Goal: Task Accomplishment & Management: Use online tool/utility

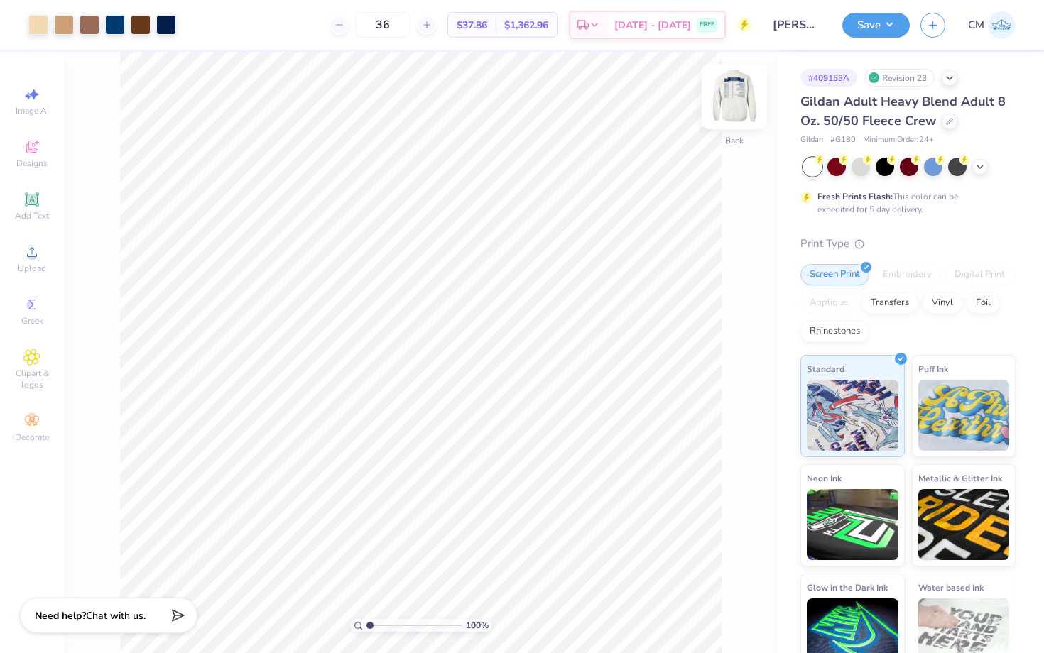
click at [736, 89] on img at bounding box center [734, 96] width 57 height 57
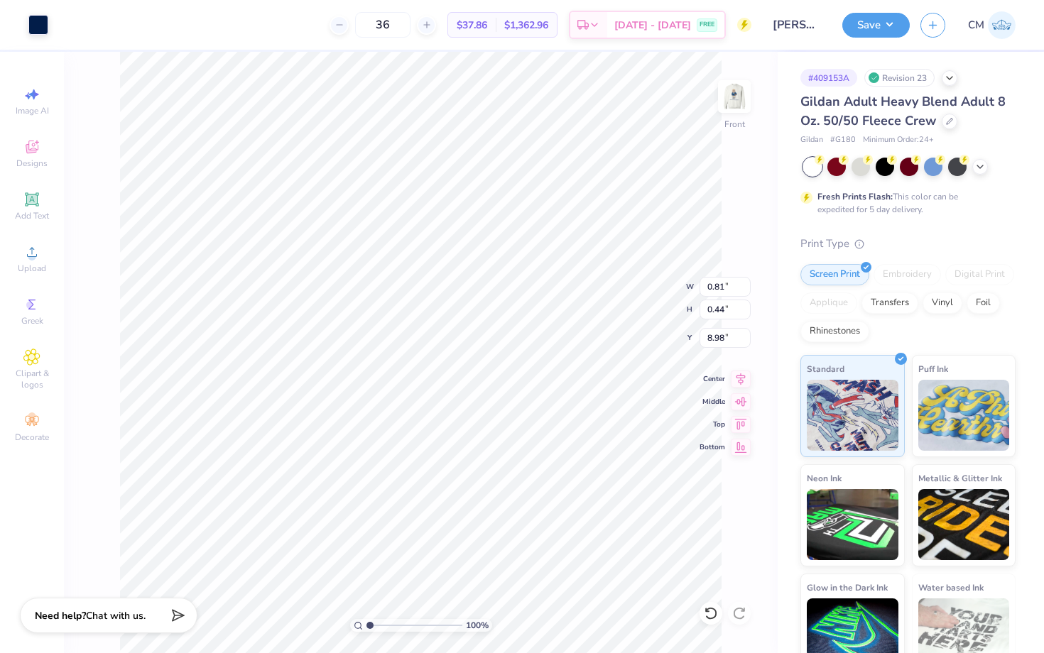
type input "0.36"
type input "0.45"
type input "11.79"
type input "0.49"
type input "11.80"
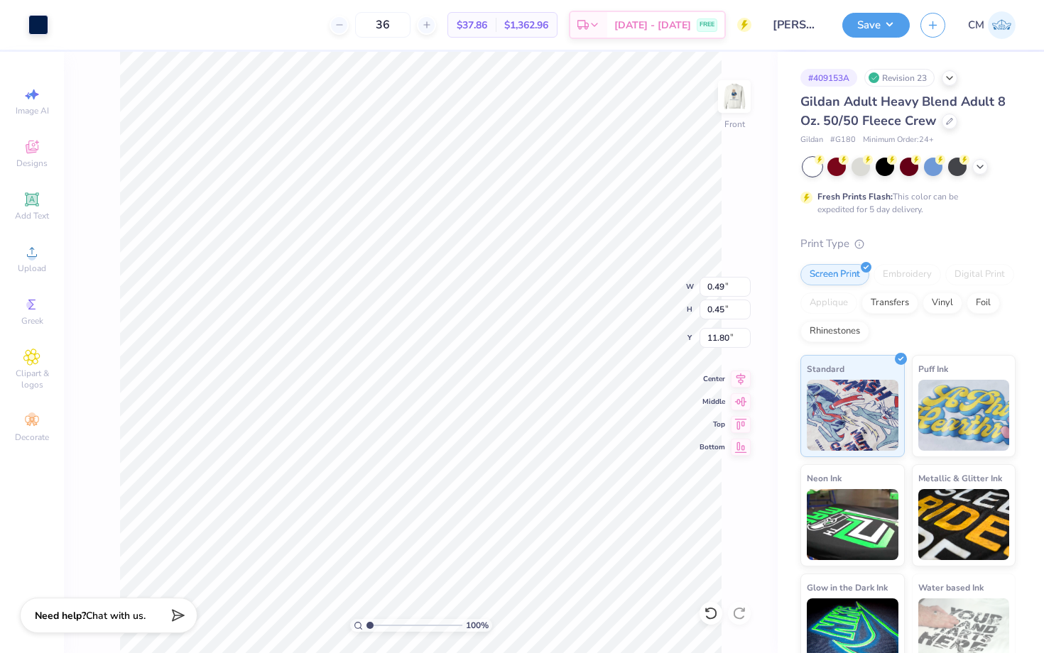
type input "7.10"
type input "1.93"
type input "3.00"
type input "0.41"
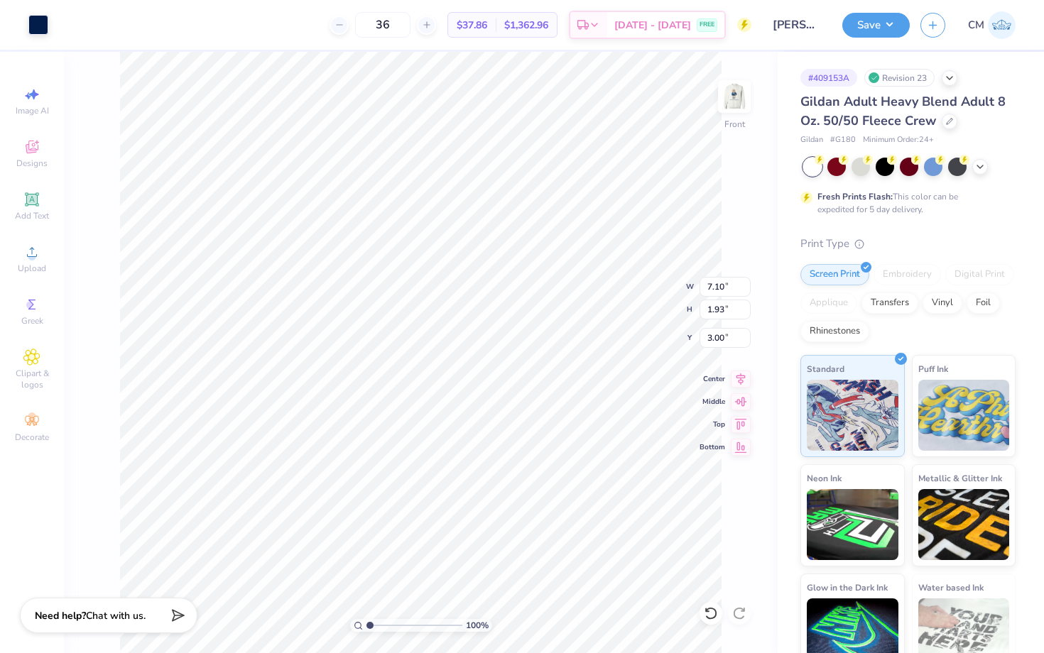
type input "6.89"
type input "0.41"
type input "13.93"
click at [737, 94] on img at bounding box center [734, 96] width 57 height 57
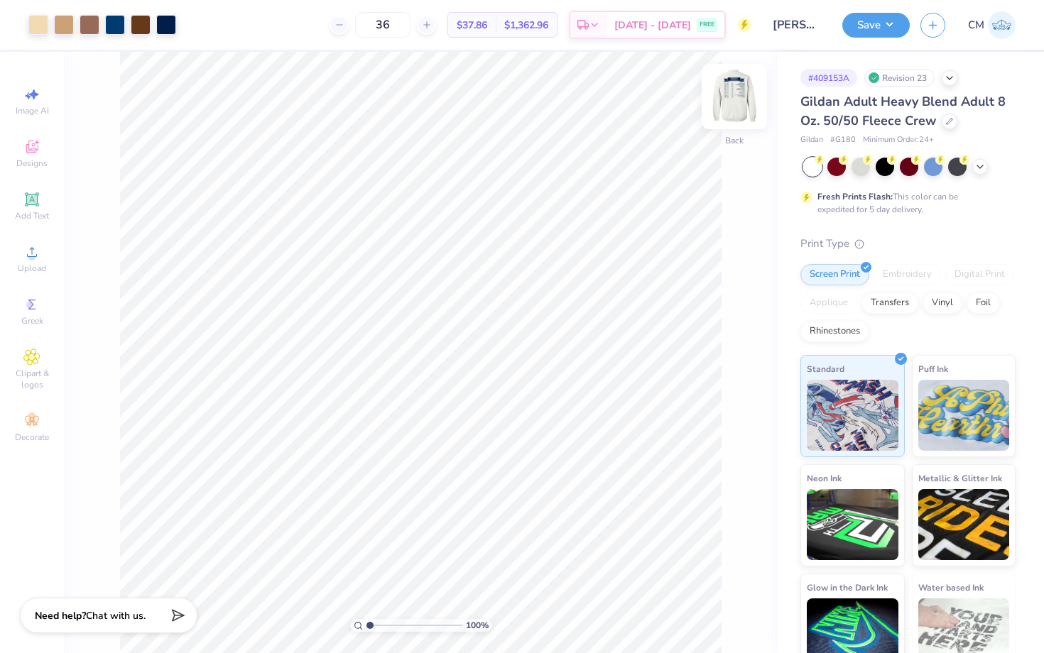
click at [735, 94] on img at bounding box center [734, 96] width 57 height 57
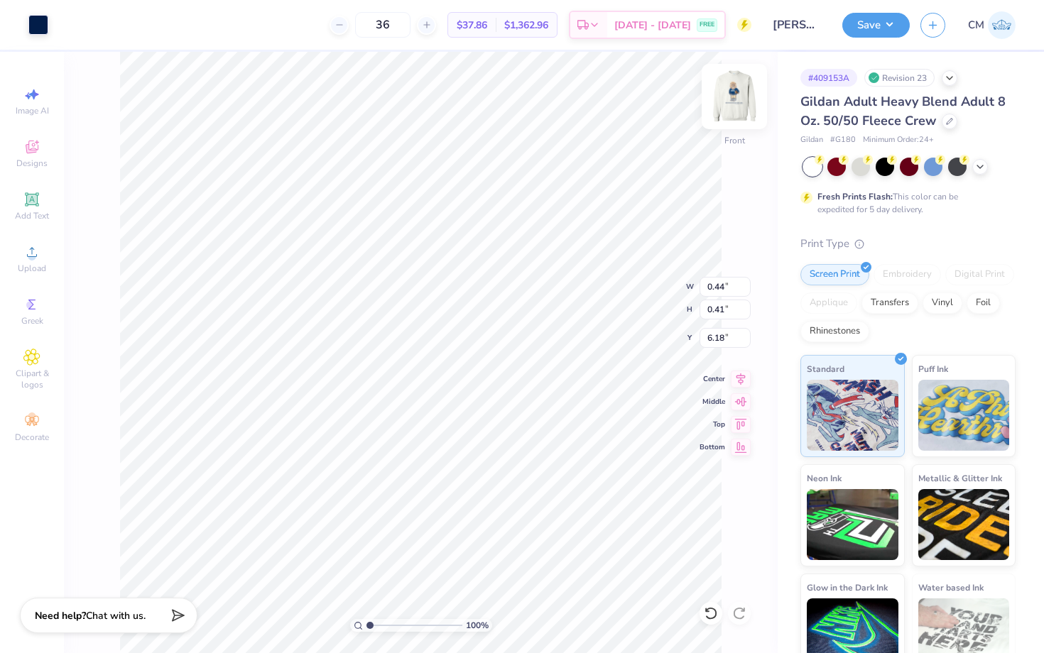
type input "1.30"
type input "0.44"
type input "8.98"
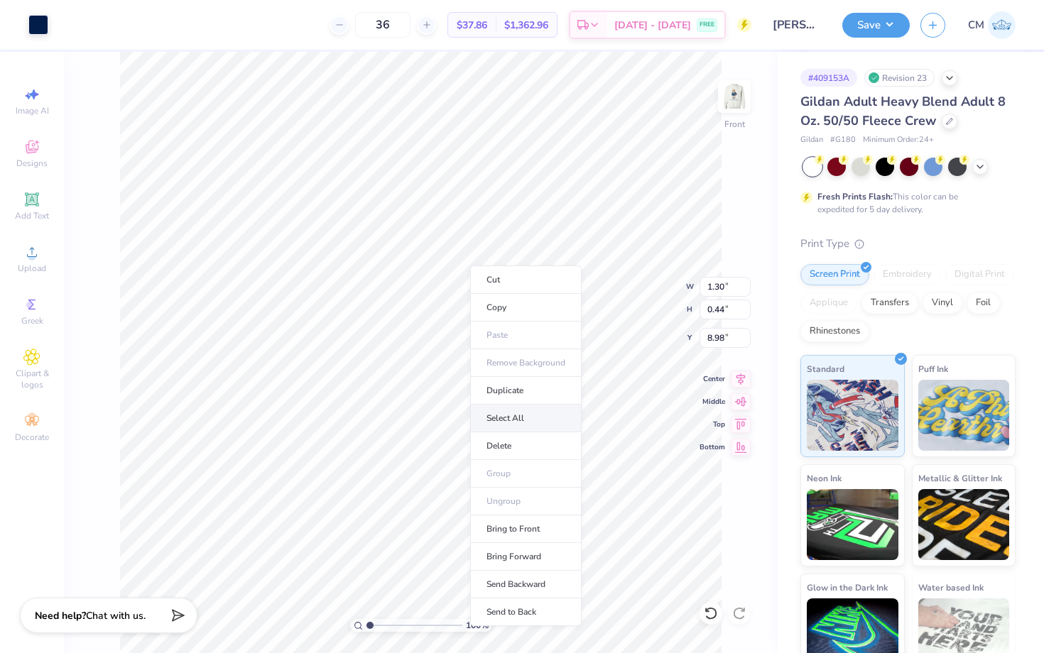
click at [512, 419] on li "Select All" at bounding box center [525, 419] width 111 height 28
type input "12.00"
type input "11.33"
type input "3.00"
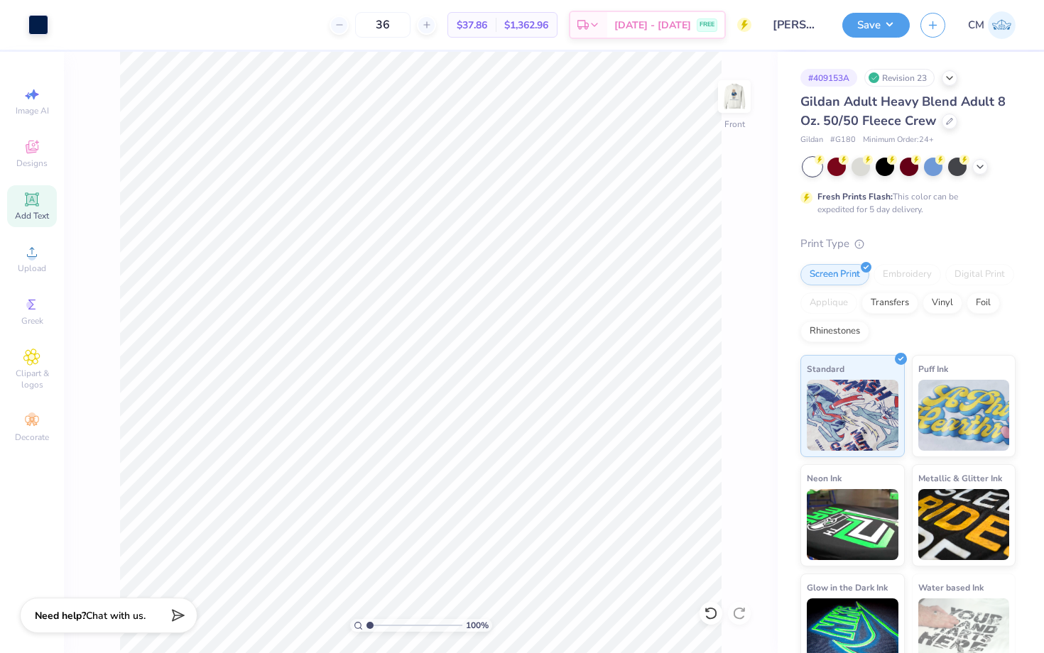
click at [33, 208] on div "Add Text" at bounding box center [32, 206] width 50 height 42
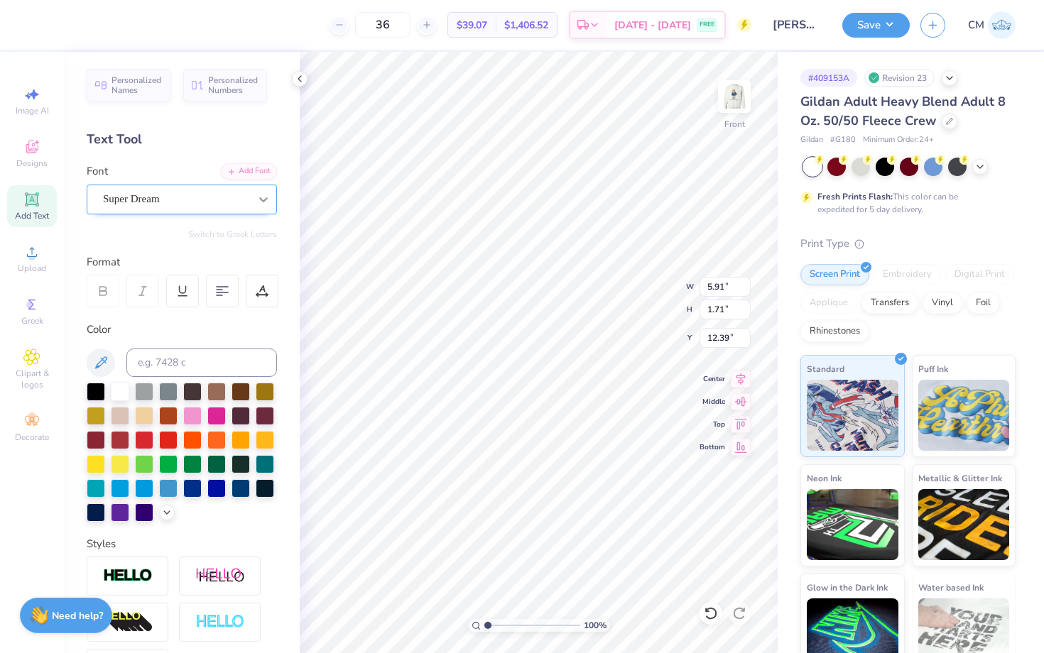
click at [263, 199] on icon at bounding box center [263, 199] width 9 height 5
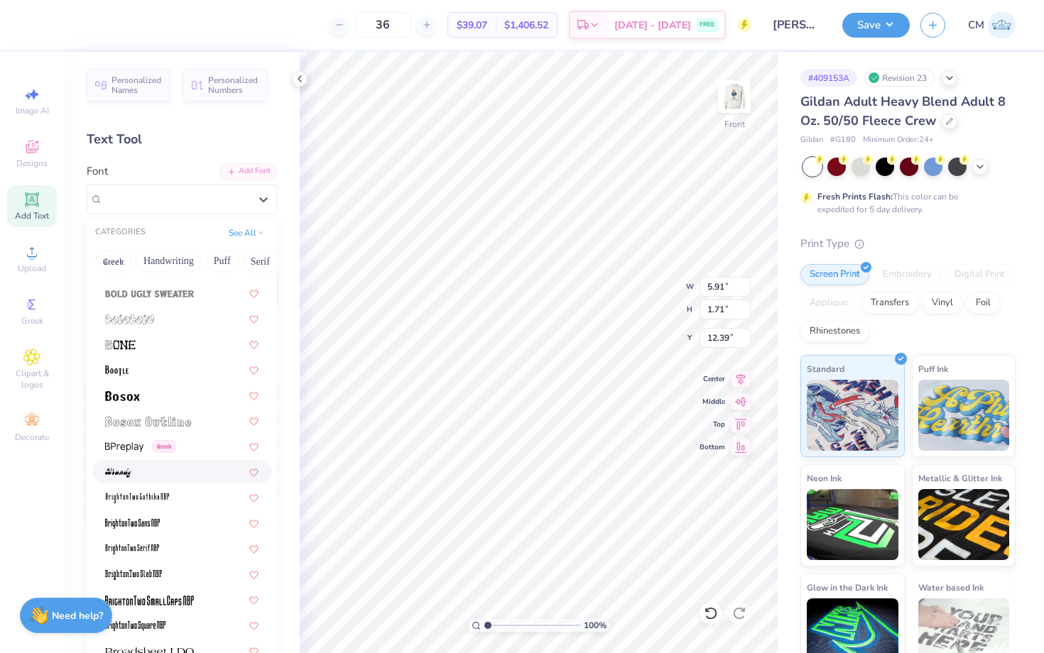
scroll to position [864, 0]
click at [183, 419] on img at bounding box center [148, 420] width 86 height 10
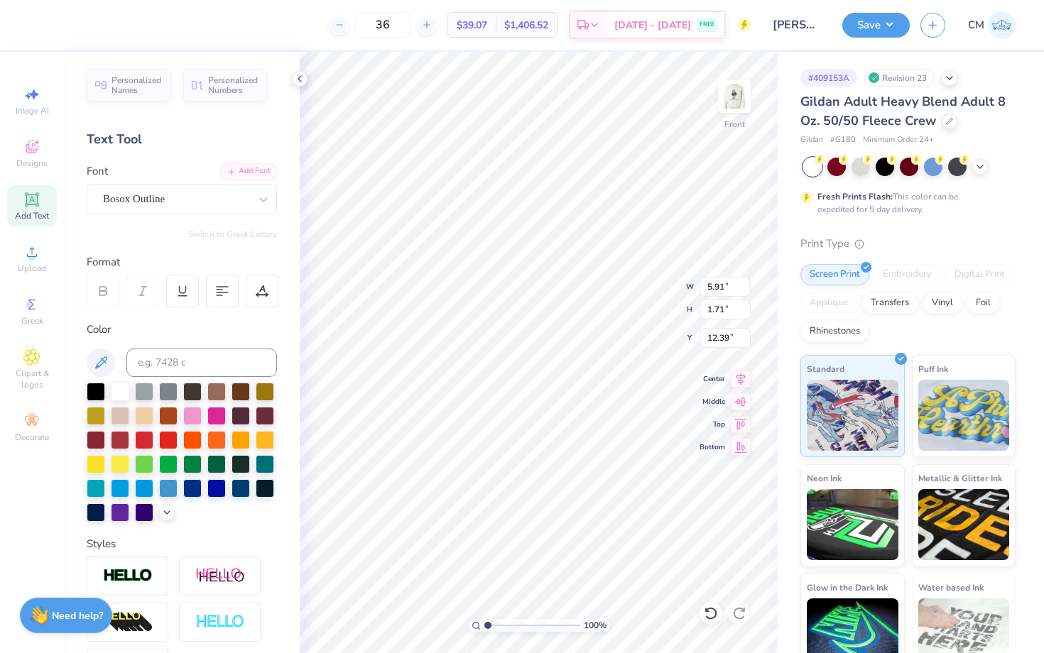
type input "4.78"
type input "1.47"
type input "12.51"
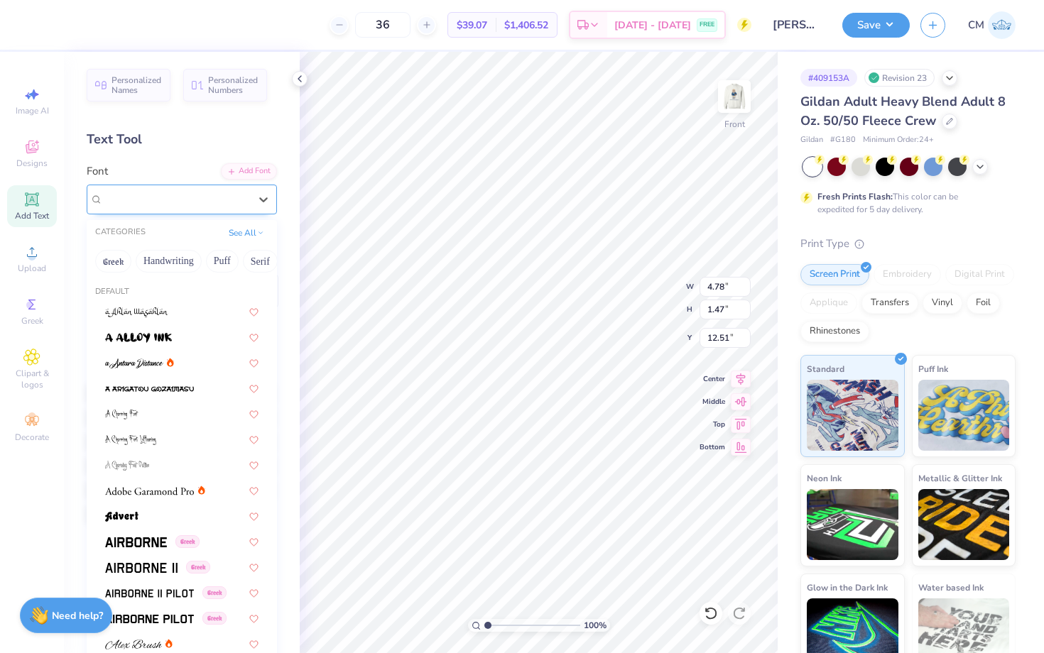
click at [242, 209] on div "Bosox Outline" at bounding box center [182, 200] width 190 height 30
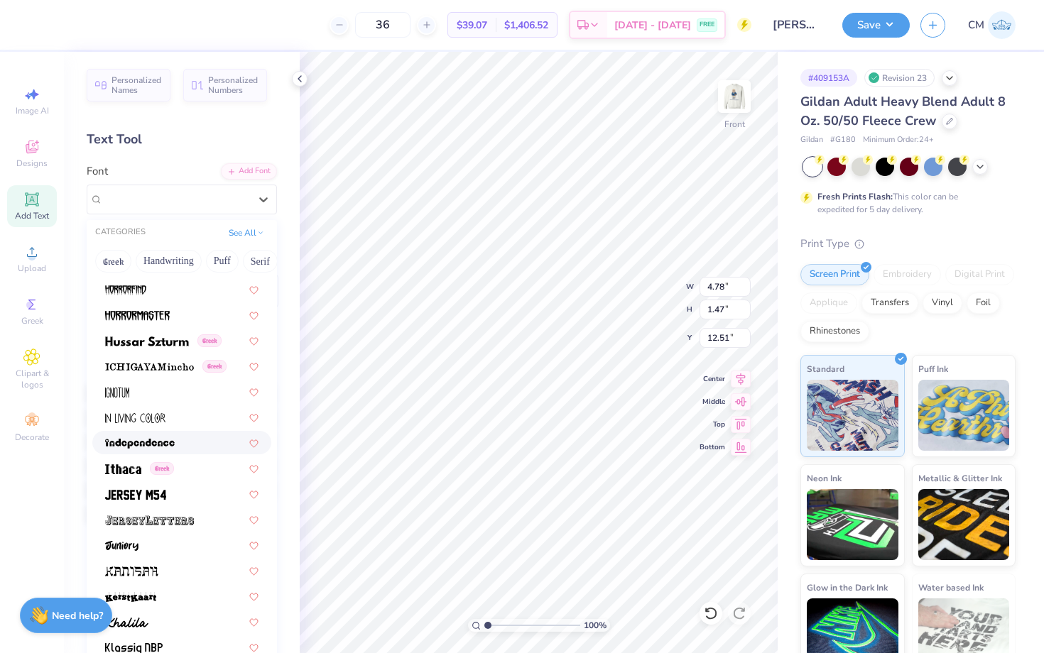
scroll to position [3704, 0]
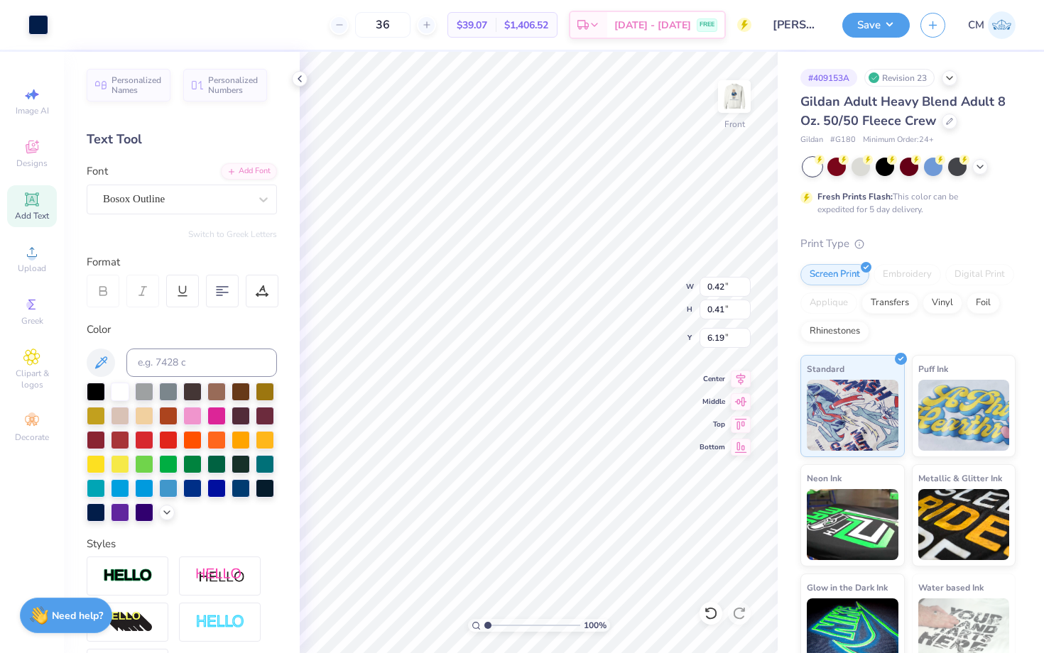
type input "4.78"
type input "1.47"
type input "17.90"
click at [248, 204] on div "Bosox Outline" at bounding box center [176, 199] width 149 height 22
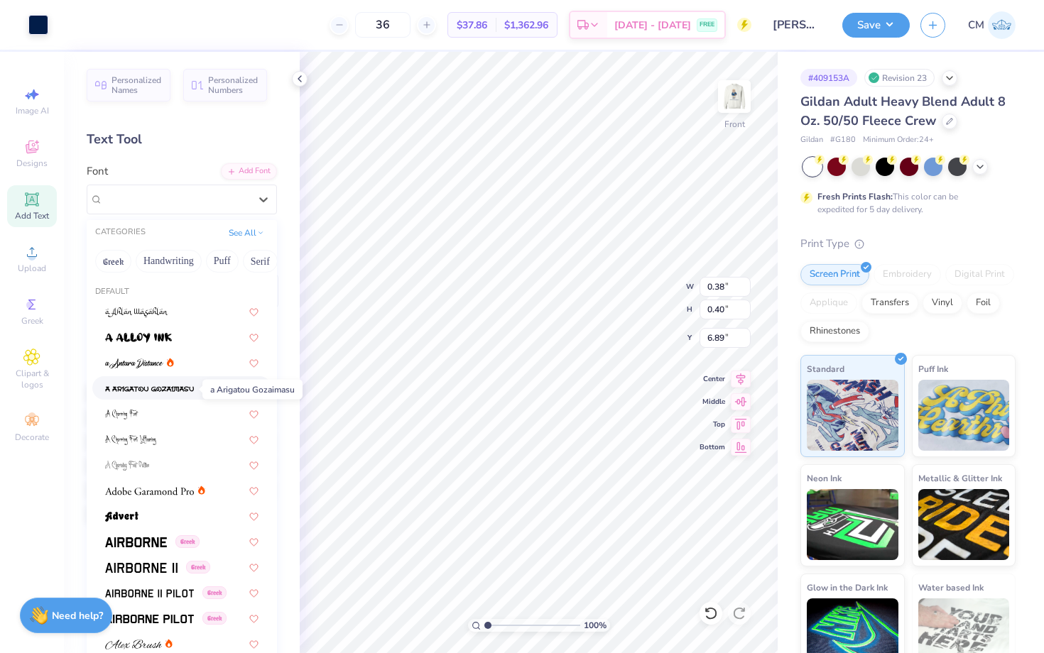
click at [192, 388] on img at bounding box center [149, 389] width 89 height 10
click at [261, 209] on div at bounding box center [264, 200] width 26 height 26
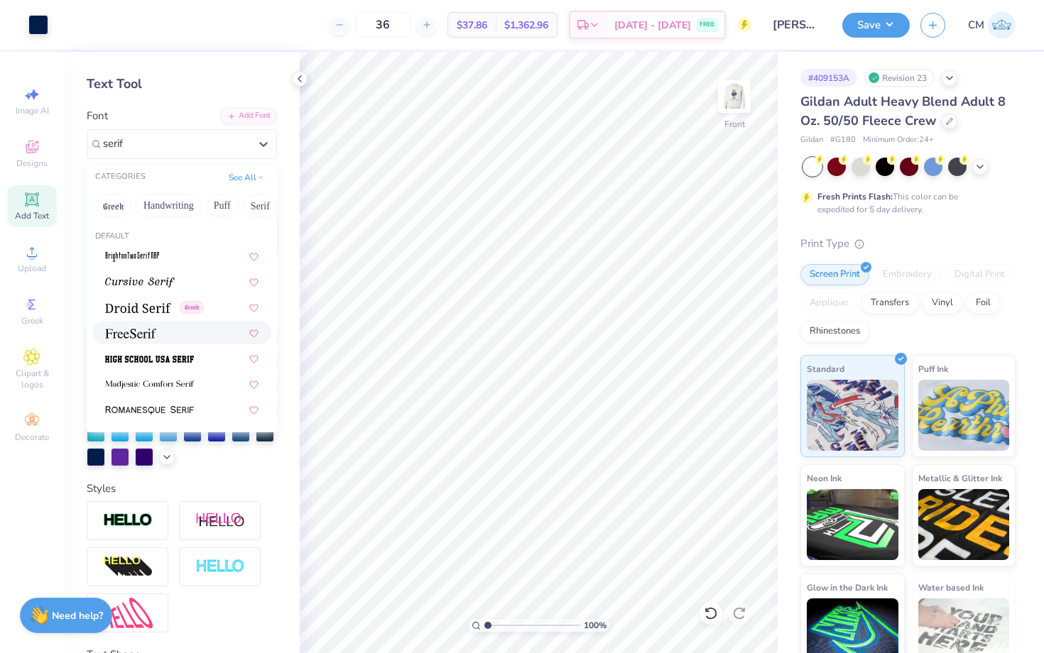
scroll to position [58, 0]
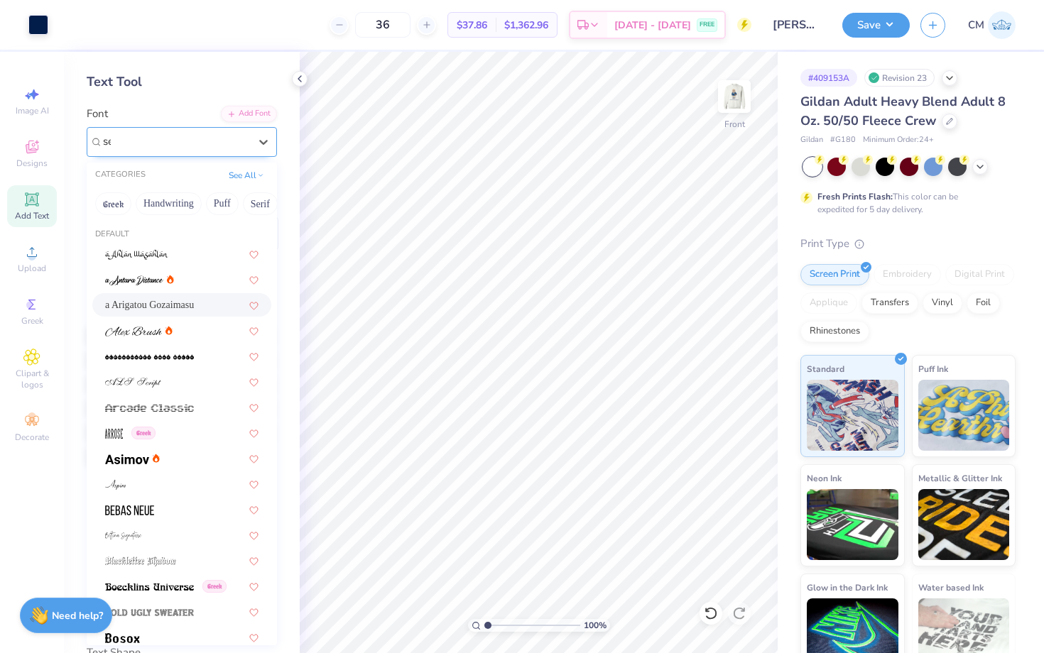
type input "s"
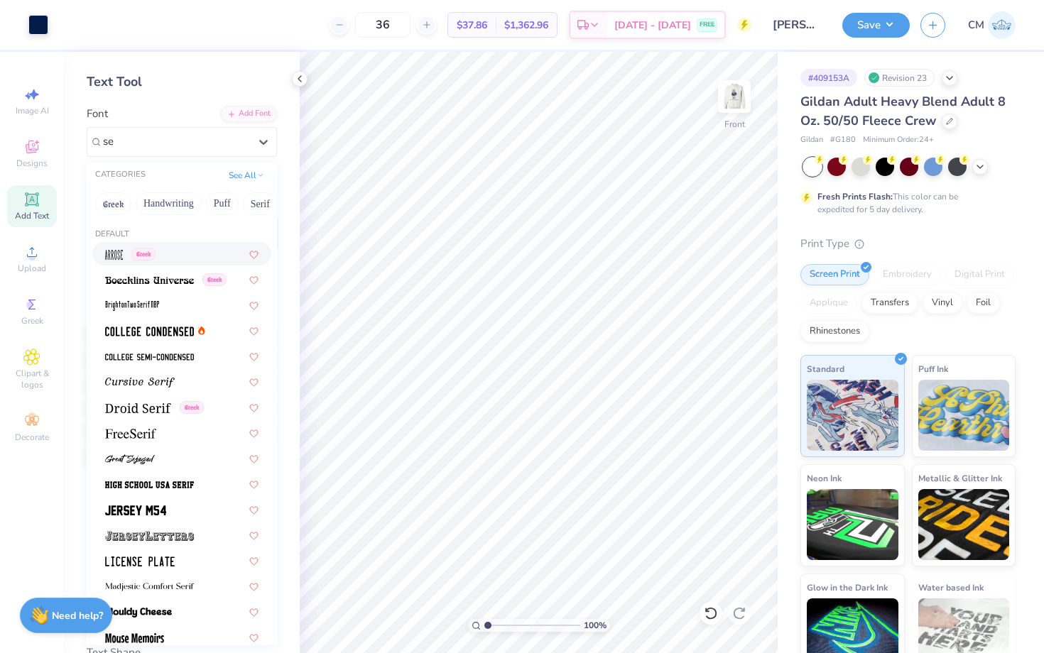
type input "ser"
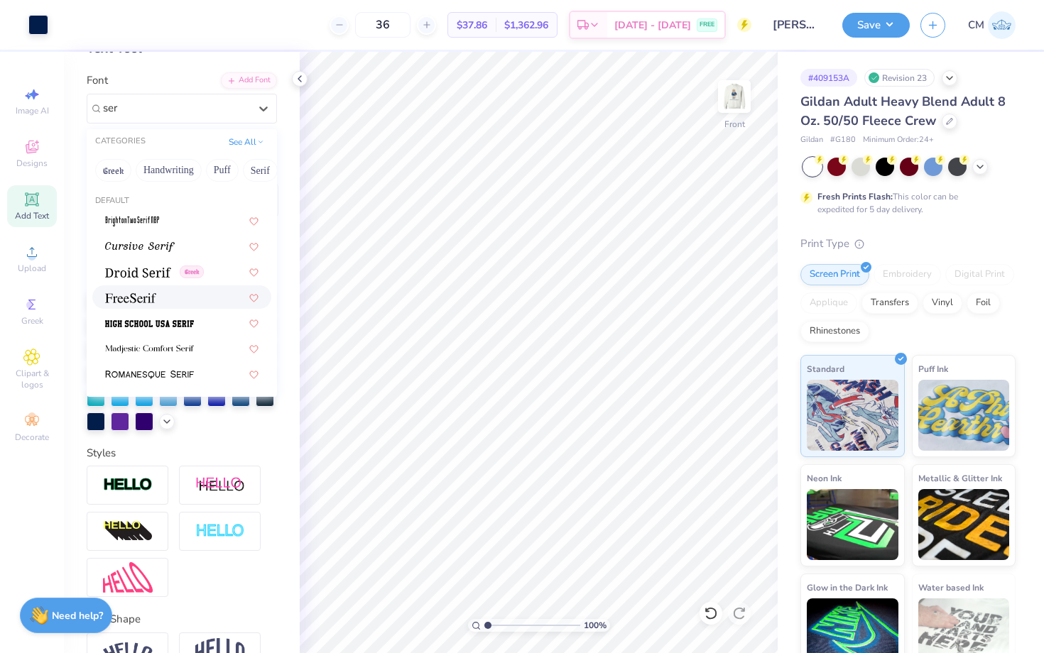
scroll to position [94, 0]
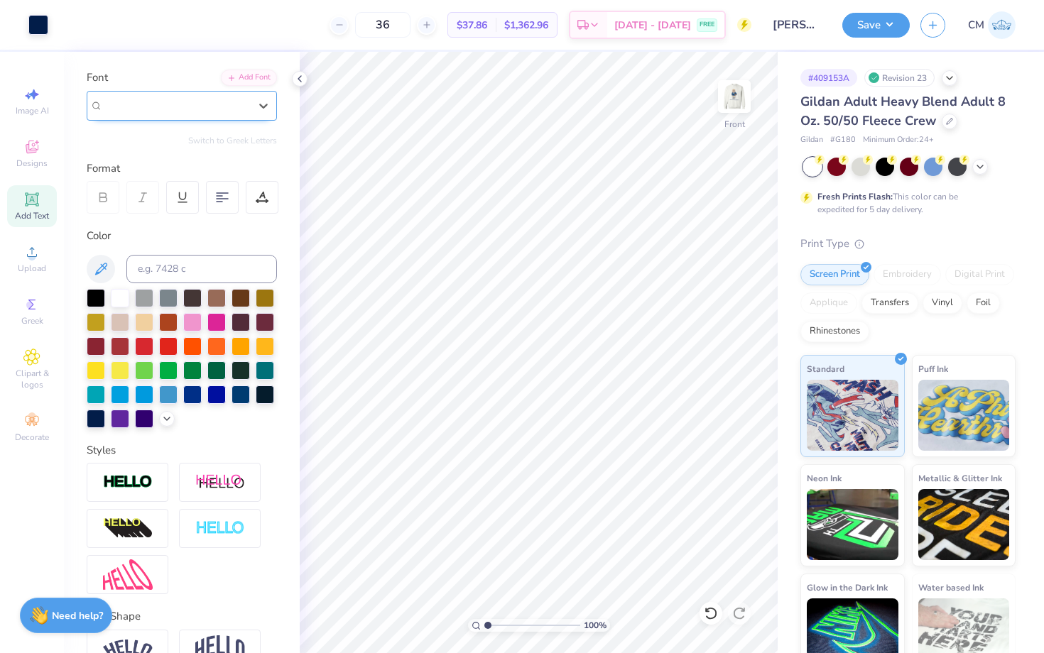
click at [194, 107] on div "a Arigatou Gozaimasu" at bounding box center [176, 105] width 149 height 22
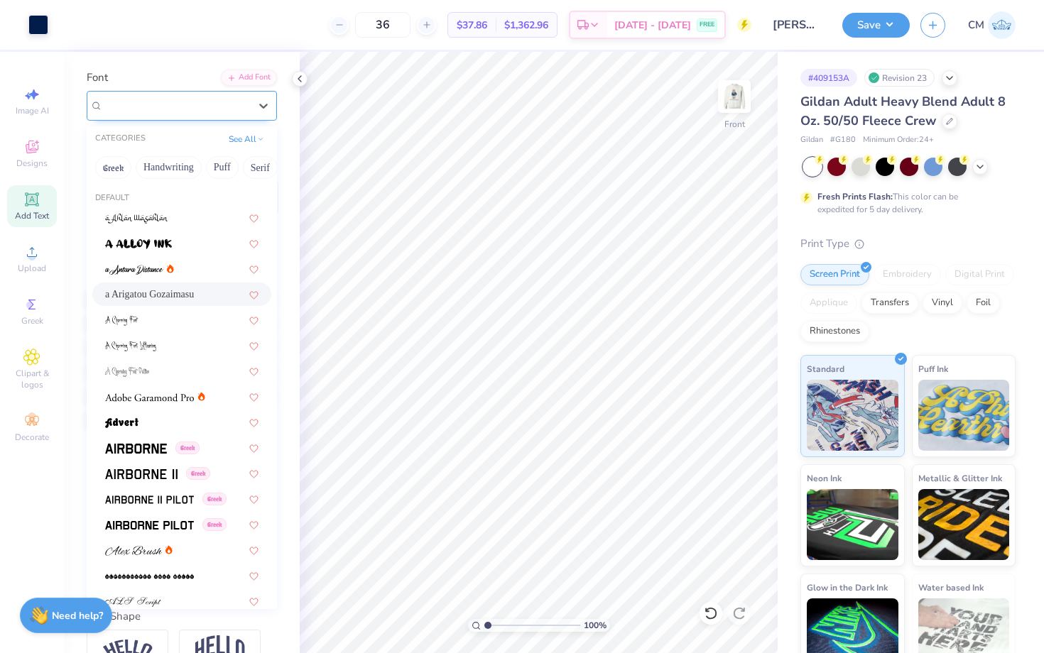
click at [198, 108] on span "a Arigatou Gozaimasu" at bounding box center [150, 105] width 95 height 16
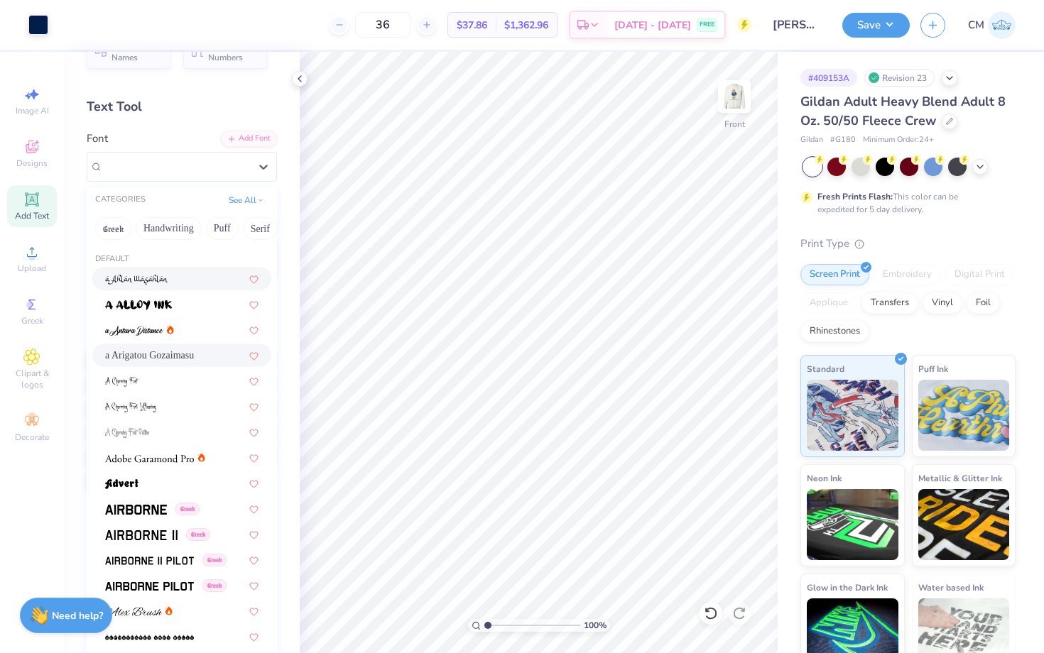
scroll to position [20, 0]
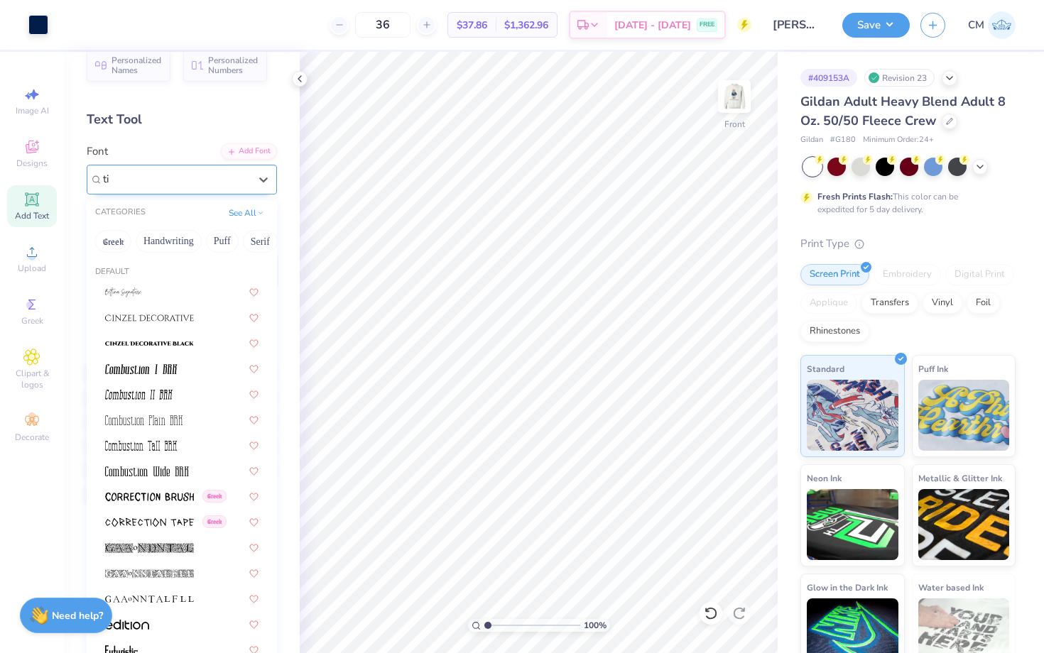
type input "t"
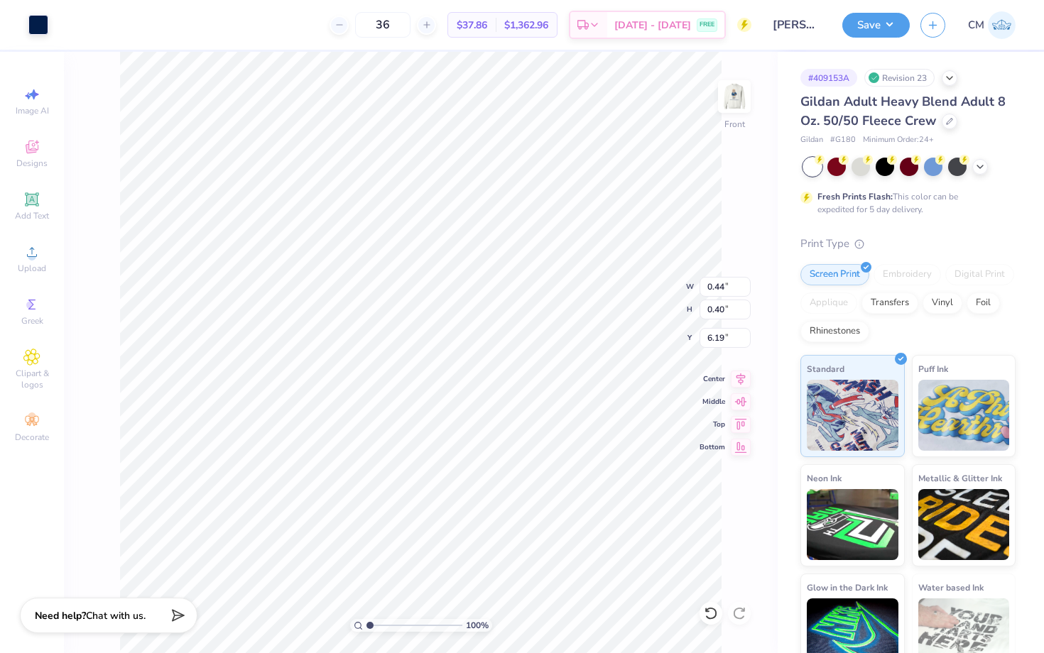
type input "0.57"
type input "0.51"
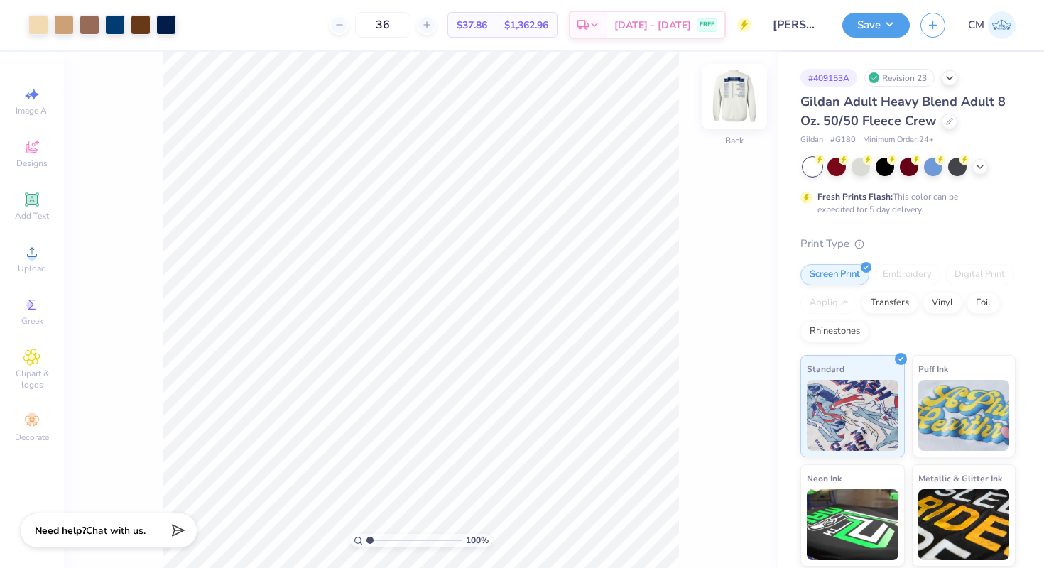
click at [732, 97] on img at bounding box center [734, 96] width 57 height 57
click at [733, 94] on img at bounding box center [734, 96] width 57 height 57
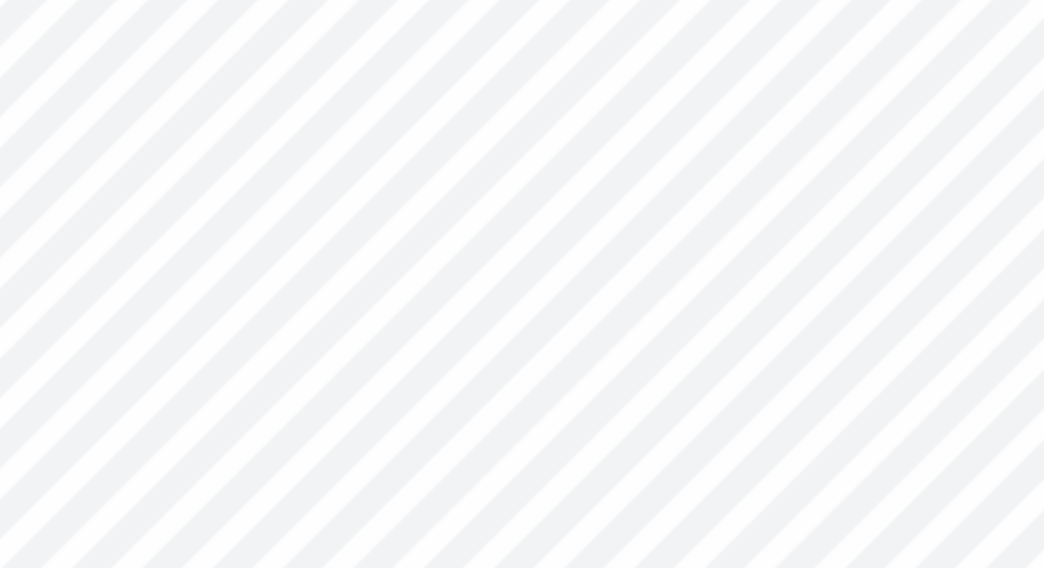
type input "3.27"
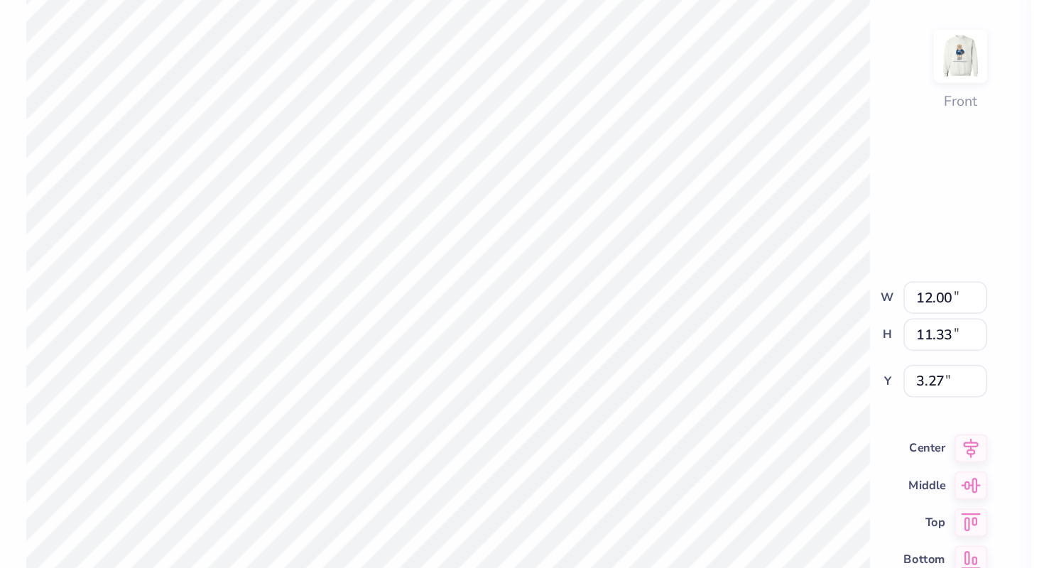
type input "3.00"
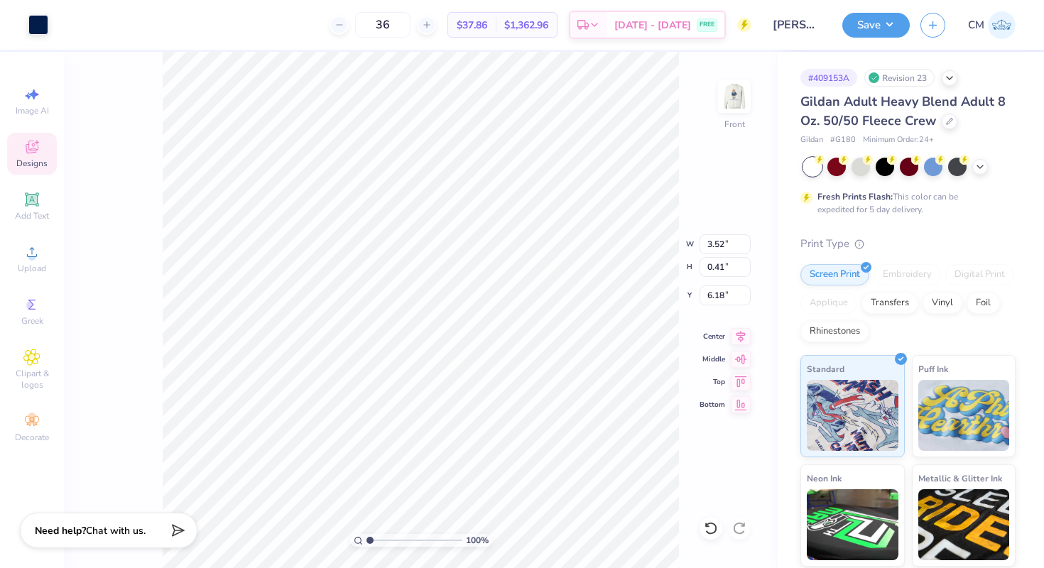
click at [36, 143] on icon at bounding box center [31, 146] width 17 height 17
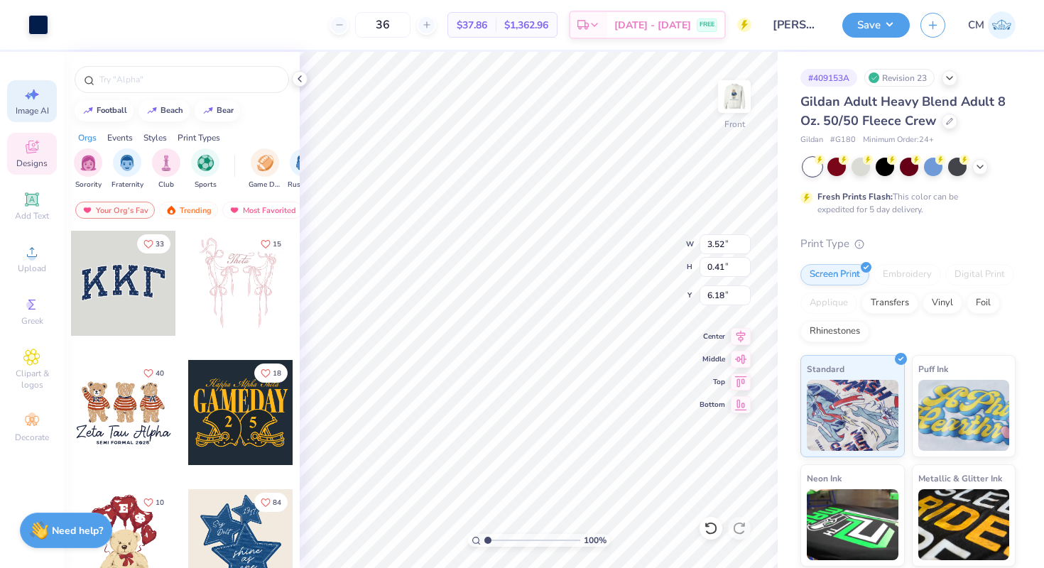
click at [28, 104] on div "Image AI" at bounding box center [32, 101] width 50 height 42
select select "4"
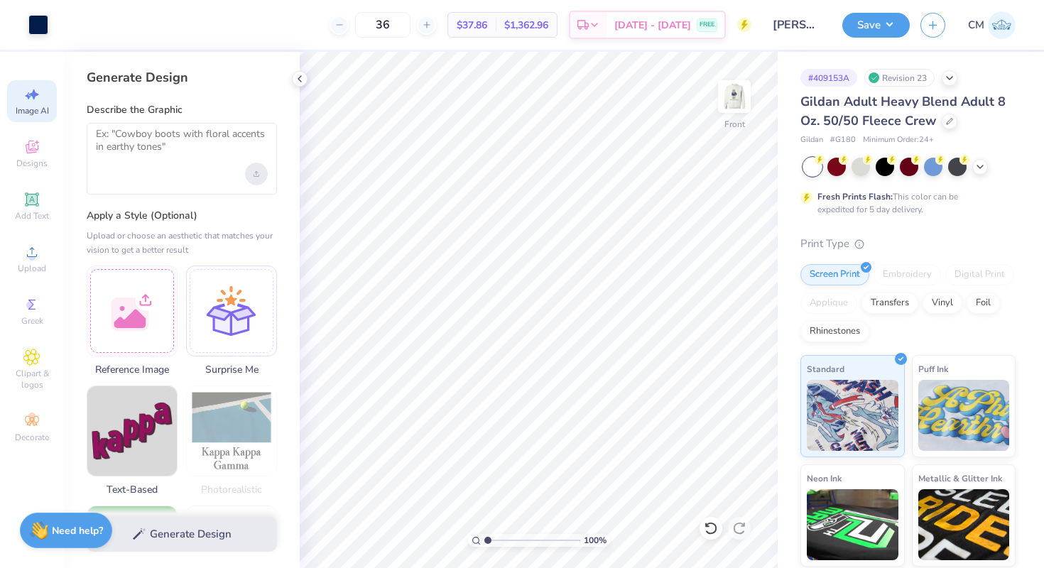
click at [253, 173] on icon "Upload image" at bounding box center [256, 174] width 6 height 6
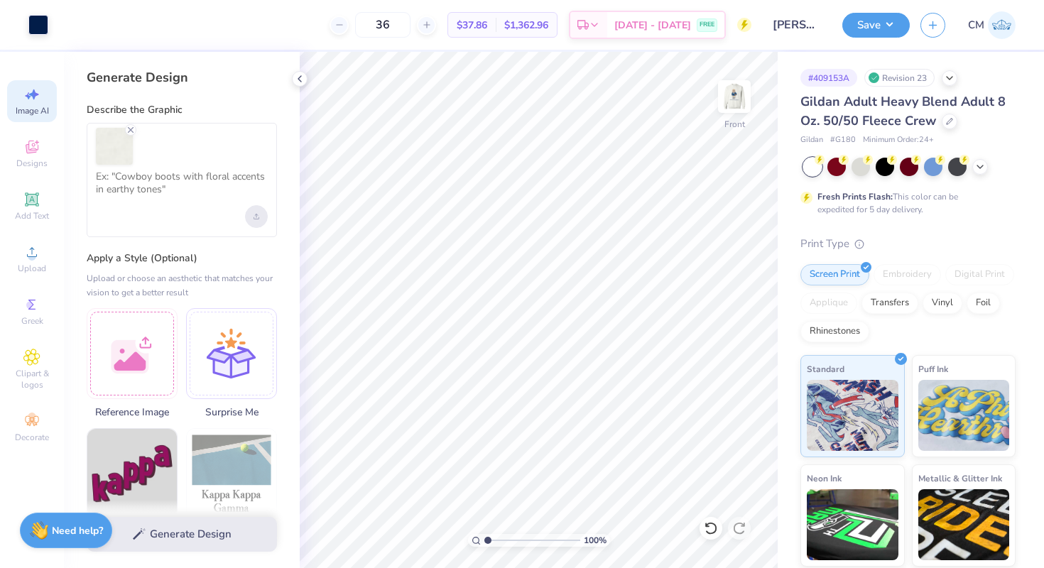
click at [258, 216] on icon "Upload image" at bounding box center [256, 217] width 6 height 6
click at [153, 177] on textarea at bounding box center [182, 187] width 172 height 35
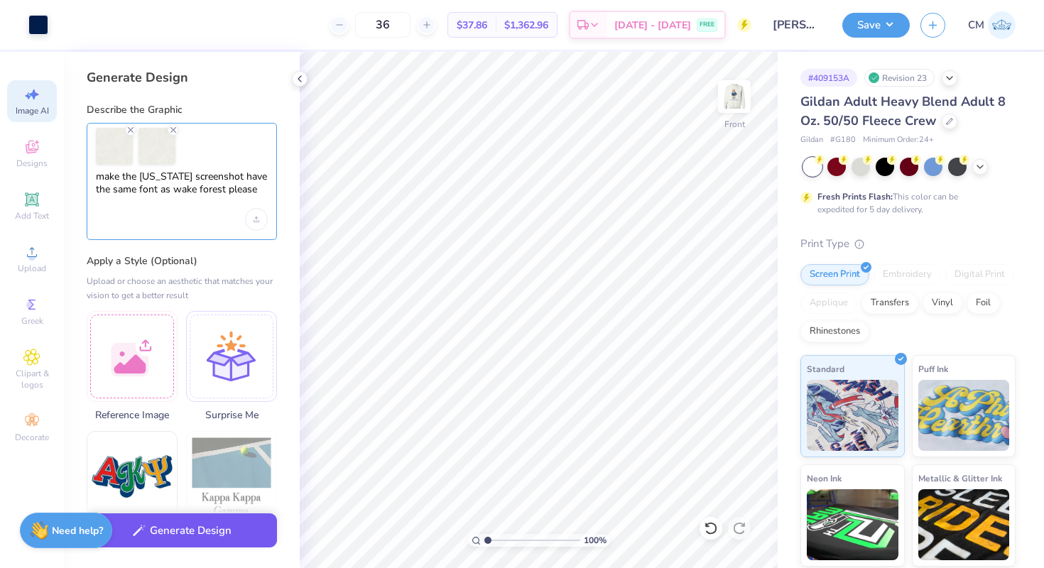
type textarea "make the [US_STATE] screenshot have the same font as wake forest please"
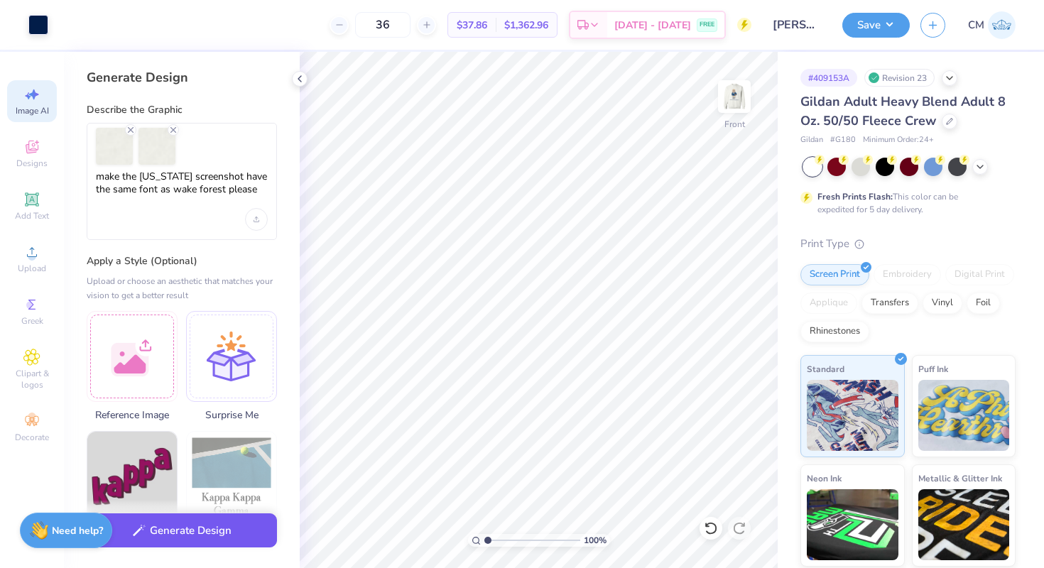
click at [188, 533] on button "Generate Design" at bounding box center [182, 530] width 190 height 35
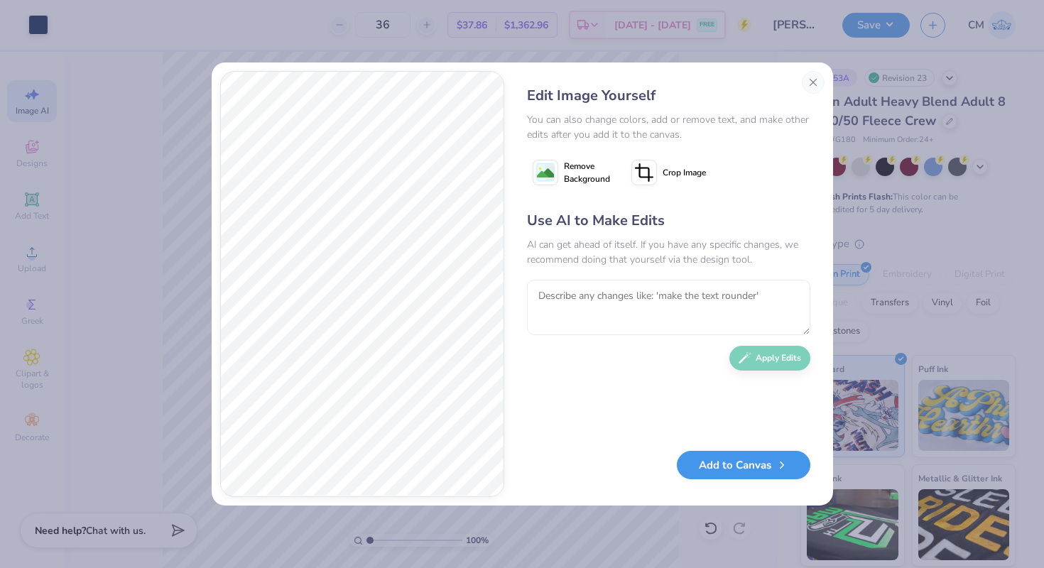
click at [722, 469] on button "Add to Canvas" at bounding box center [743, 465] width 133 height 29
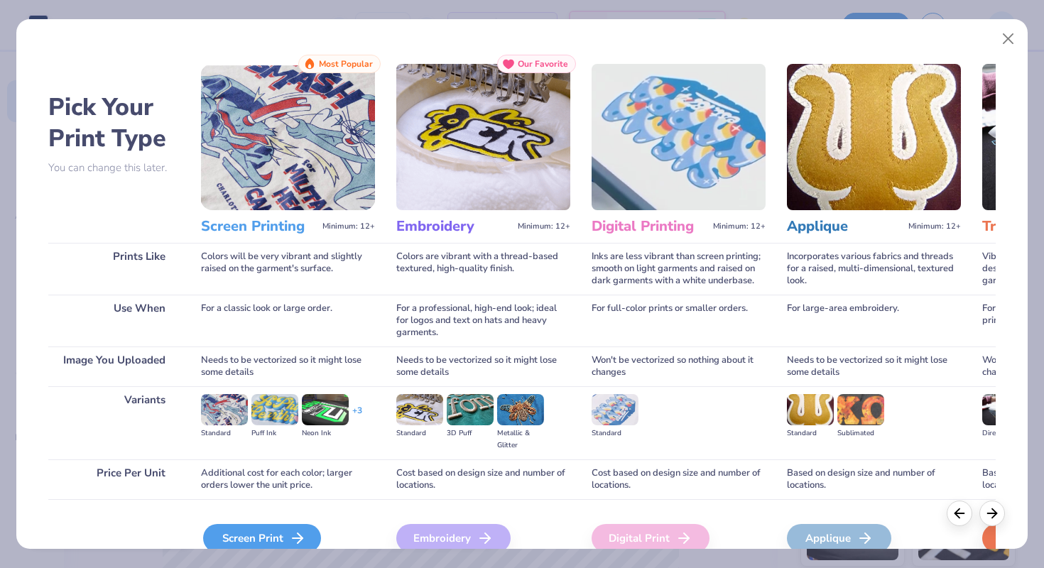
click at [280, 533] on div "Screen Print" at bounding box center [262, 538] width 118 height 28
click at [276, 540] on div "Screen Print" at bounding box center [262, 538] width 118 height 28
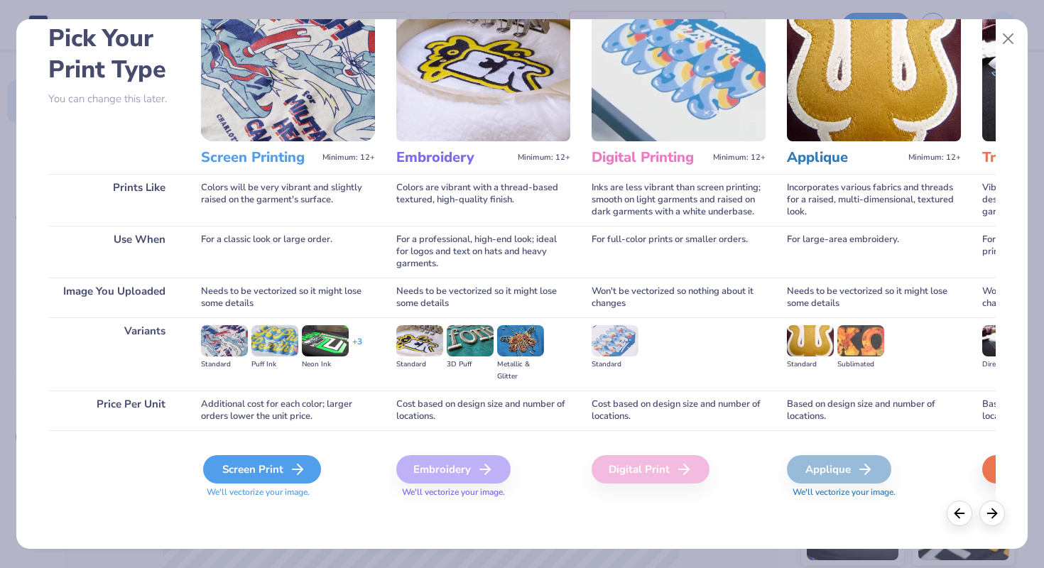
scroll to position [69, 0]
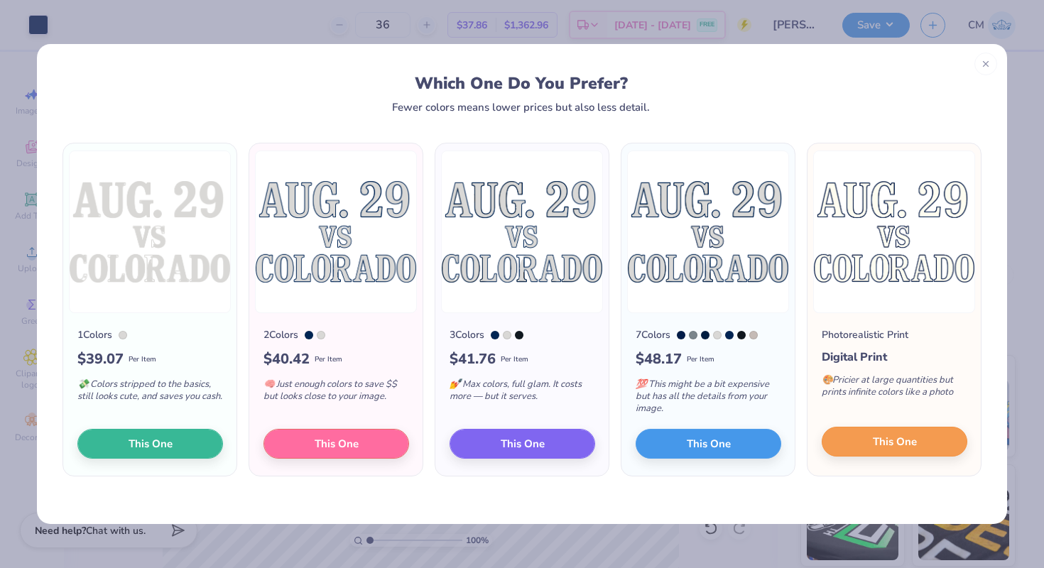
click at [907, 454] on button "This One" at bounding box center [894, 442] width 146 height 30
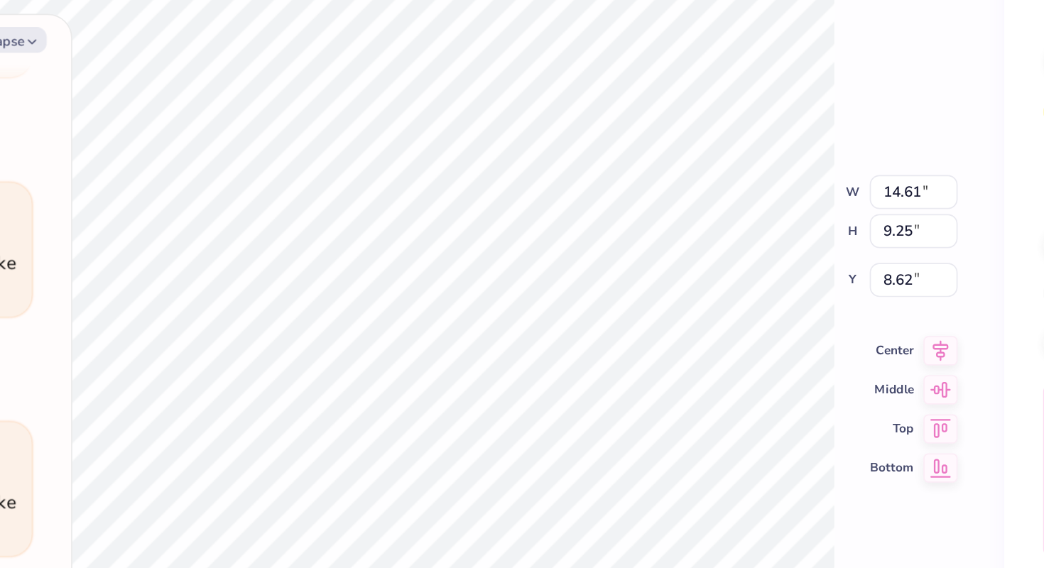
scroll to position [259, 0]
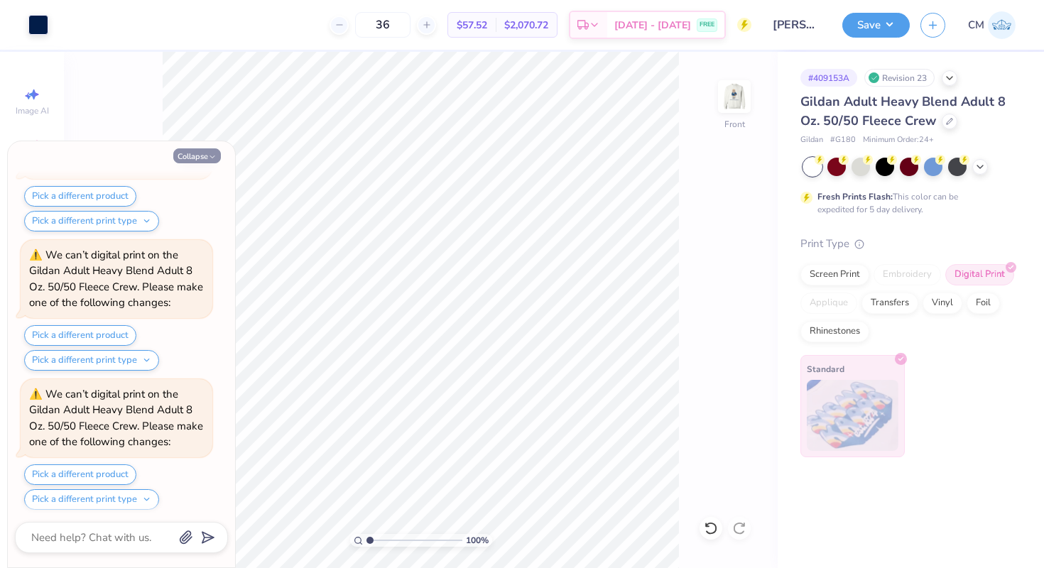
click at [209, 154] on icon "button" at bounding box center [212, 157] width 9 height 9
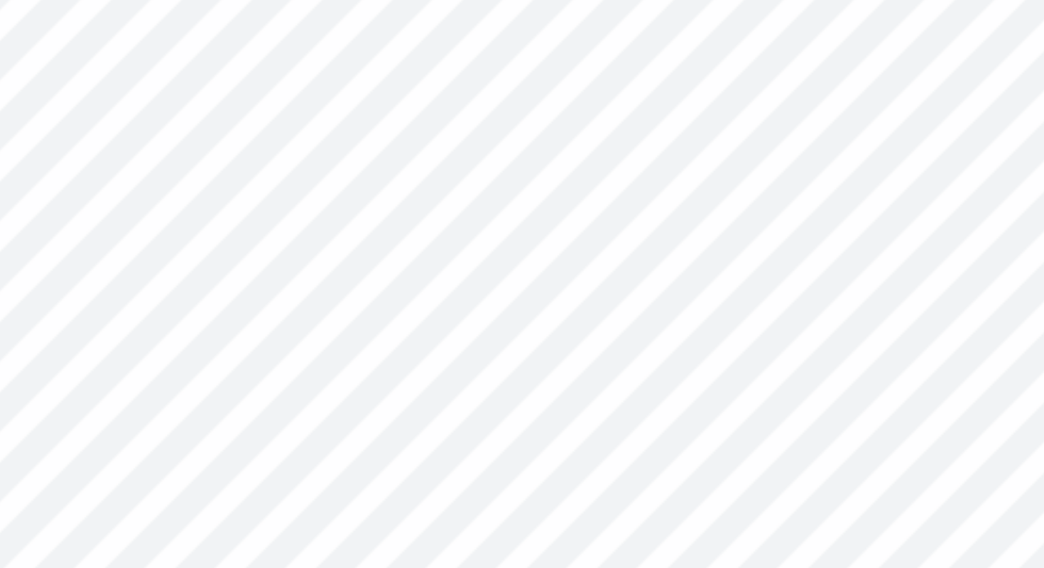
scroll to position [535, 0]
type textarea "x"
type input "0.60"
type input "0.70"
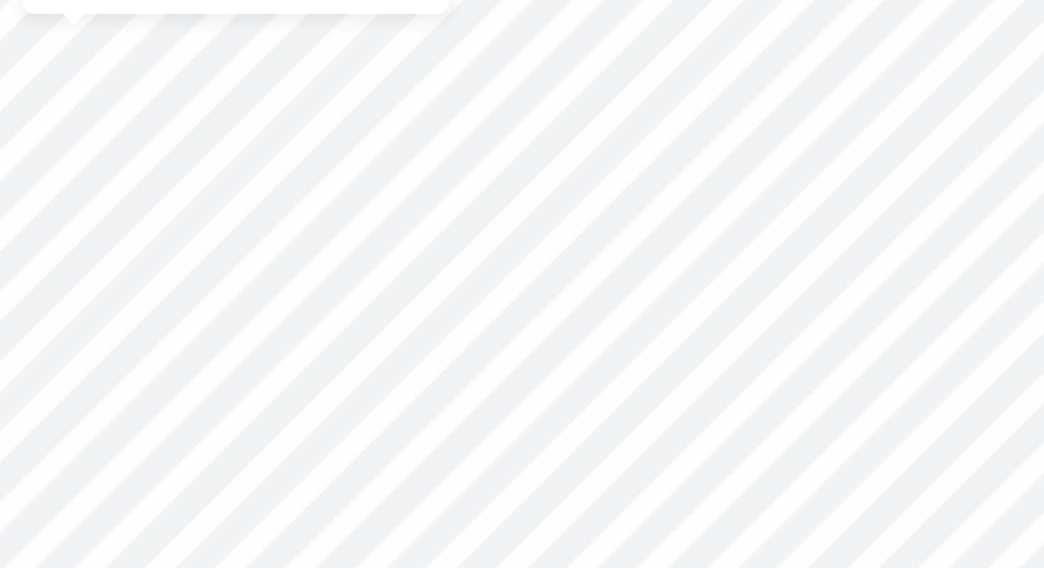
type textarea "x"
type input "5.40"
type textarea "x"
type input "0.39"
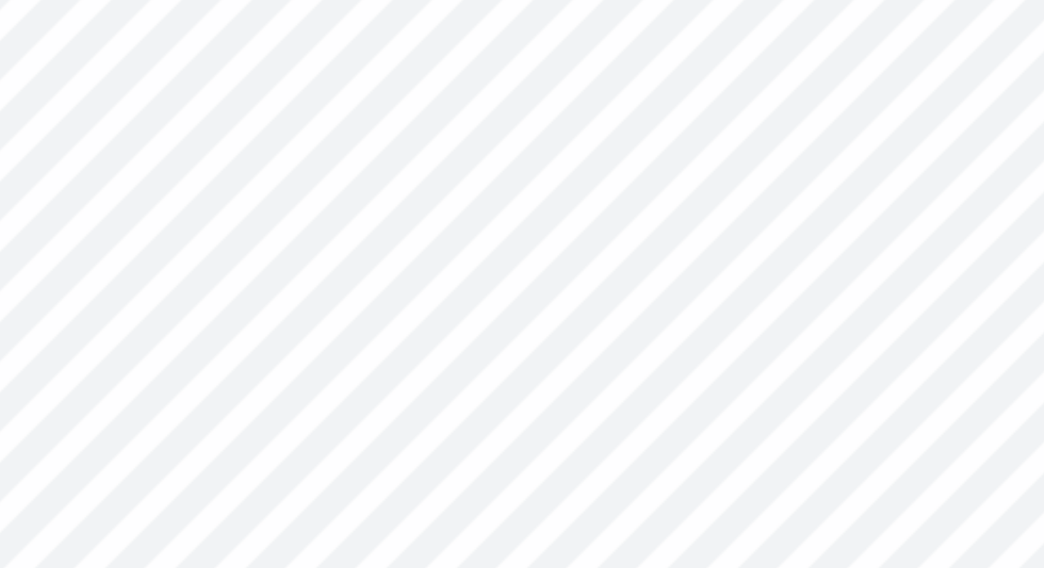
type input "0.45"
type input "5.65"
type textarea "x"
type input "0.55"
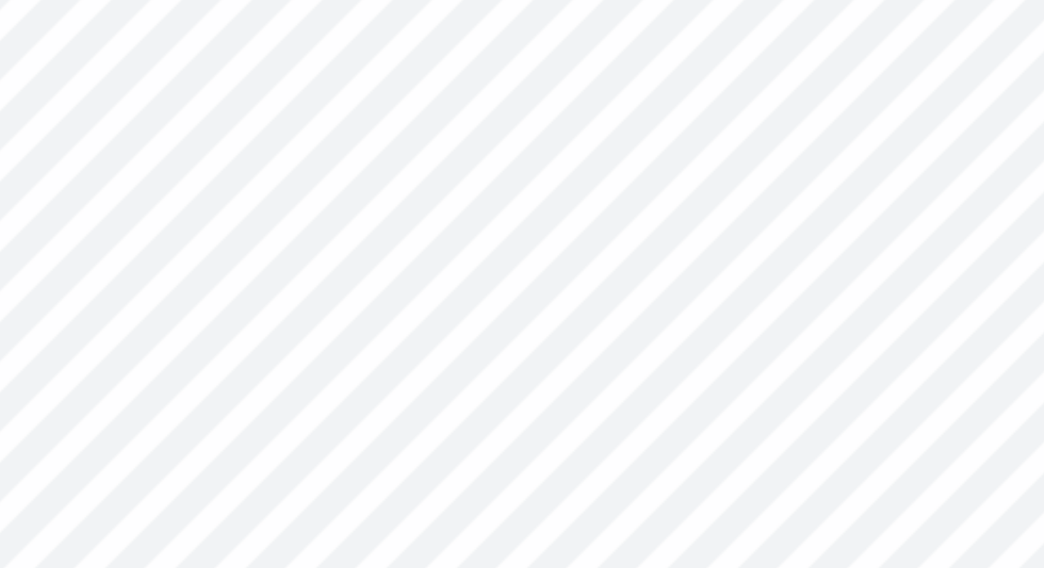
type input "0.64"
type textarea "x"
type input "5.95"
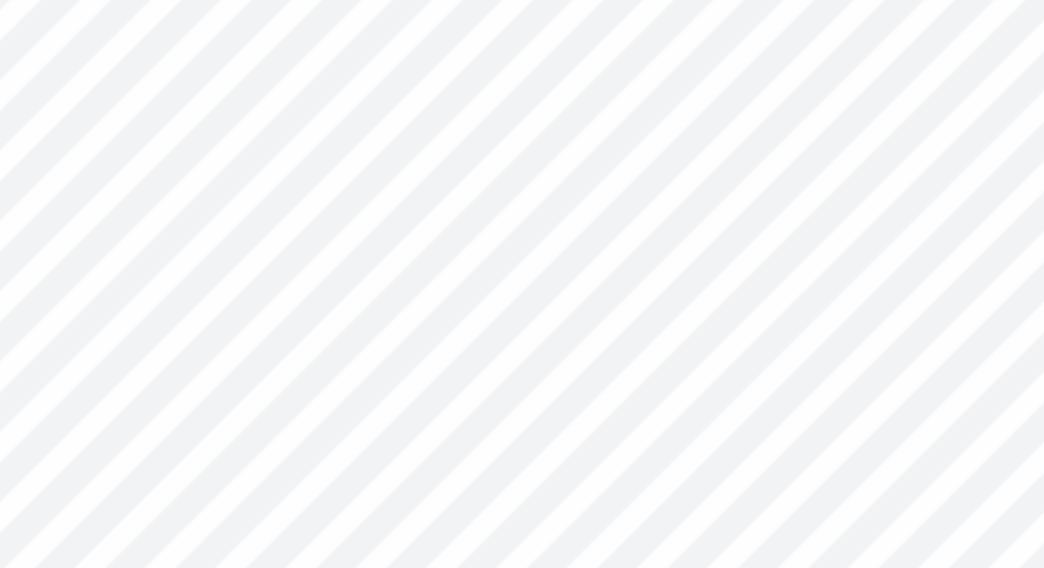
type textarea "x"
type input "0.40"
type input "0.47"
type input "6.13"
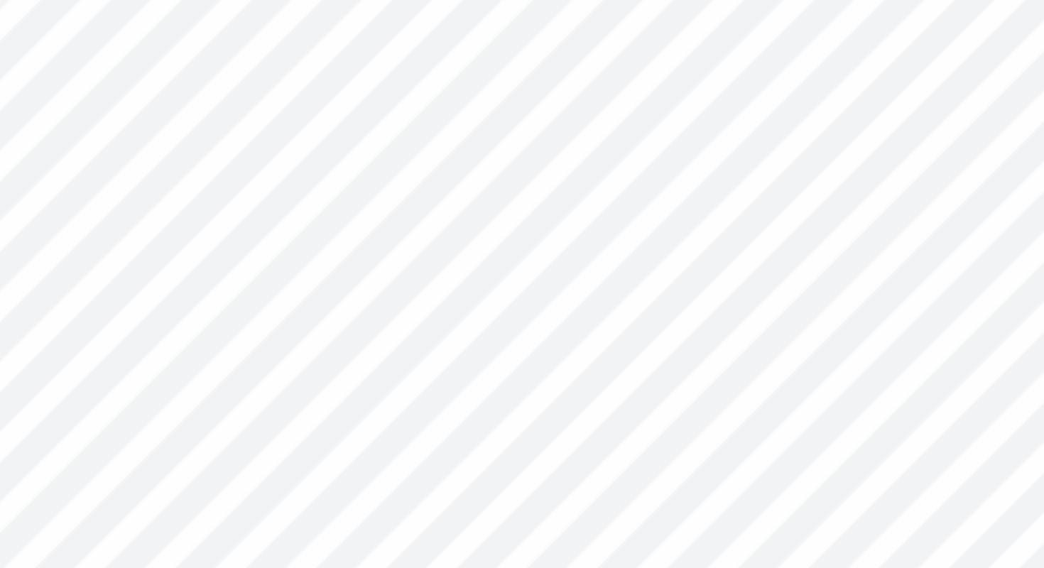
type textarea "x"
type input "0.35"
type input "0.41"
type input "6.18"
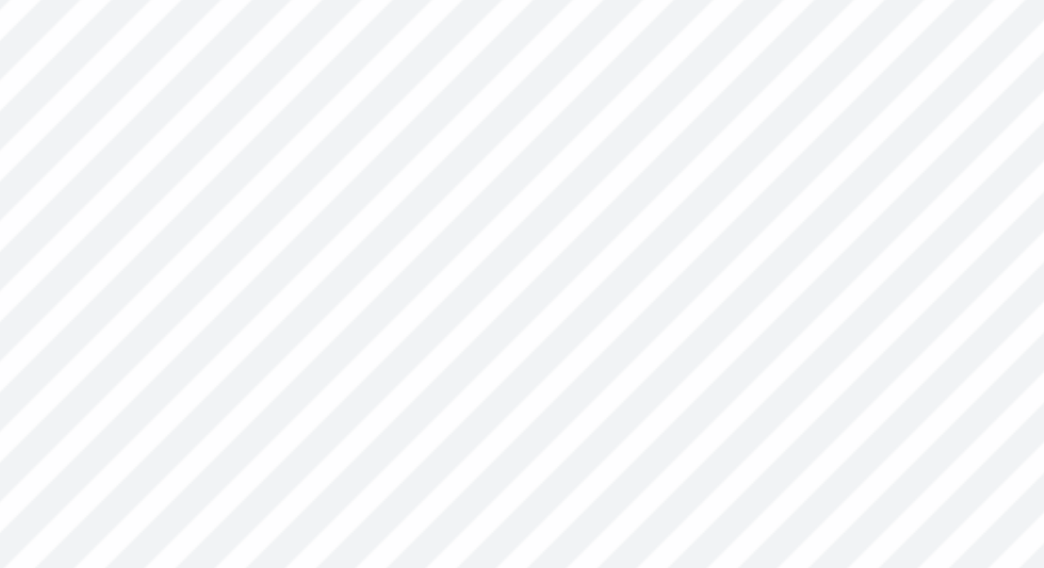
type textarea "x"
type input "6.18"
type textarea "x"
type input "10.61"
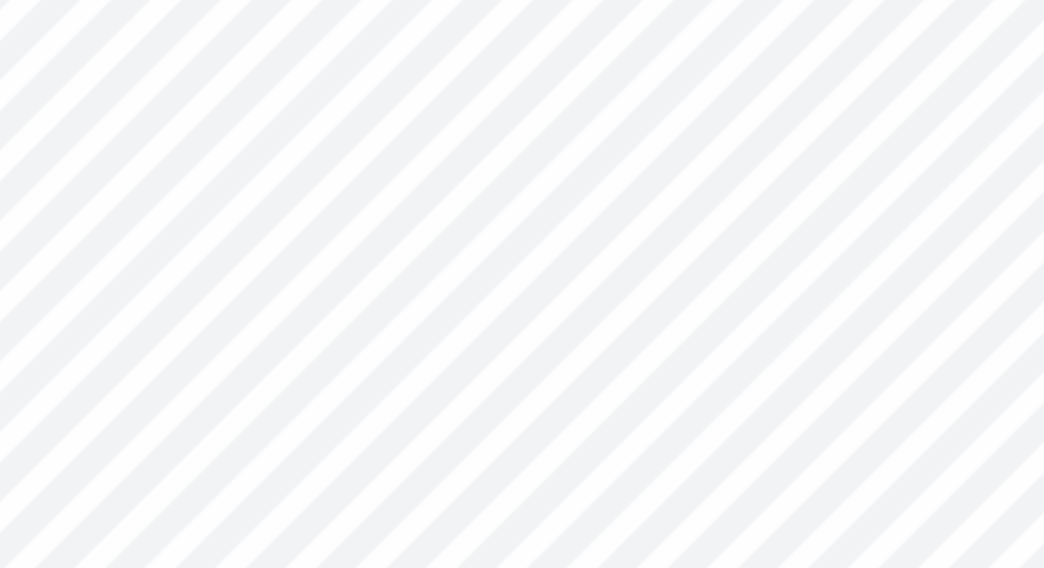
scroll to position [2049, 0]
type textarea "x"
type input "12.50"
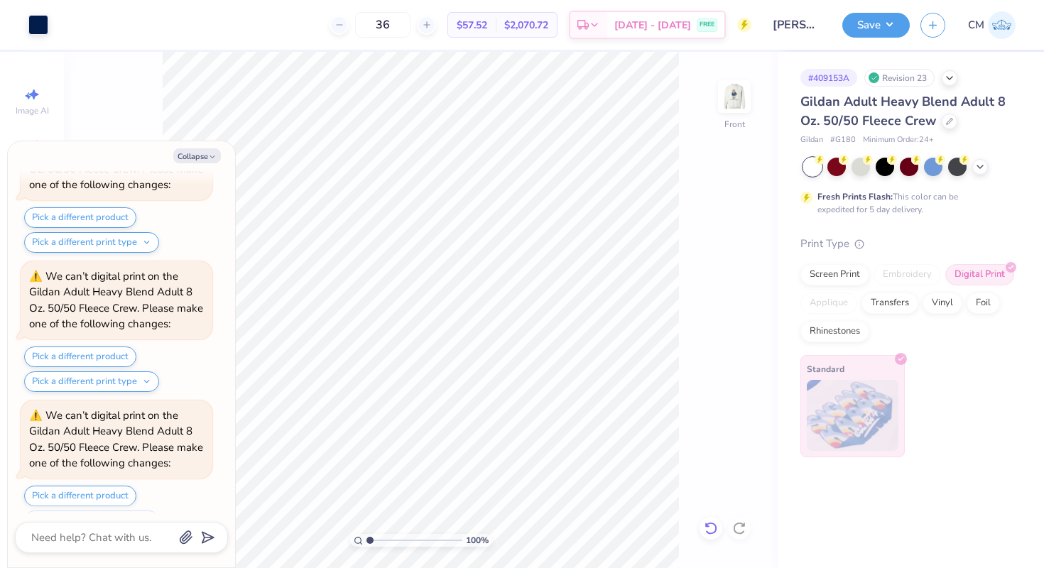
click at [708, 526] on icon at bounding box center [707, 524] width 3 height 3
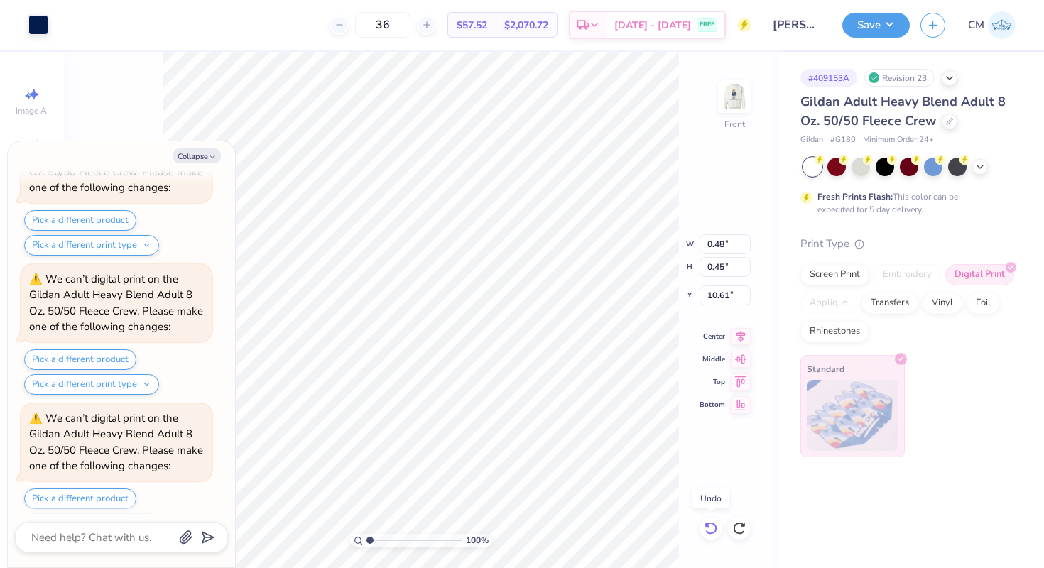
click at [708, 526] on icon at bounding box center [707, 524] width 3 height 3
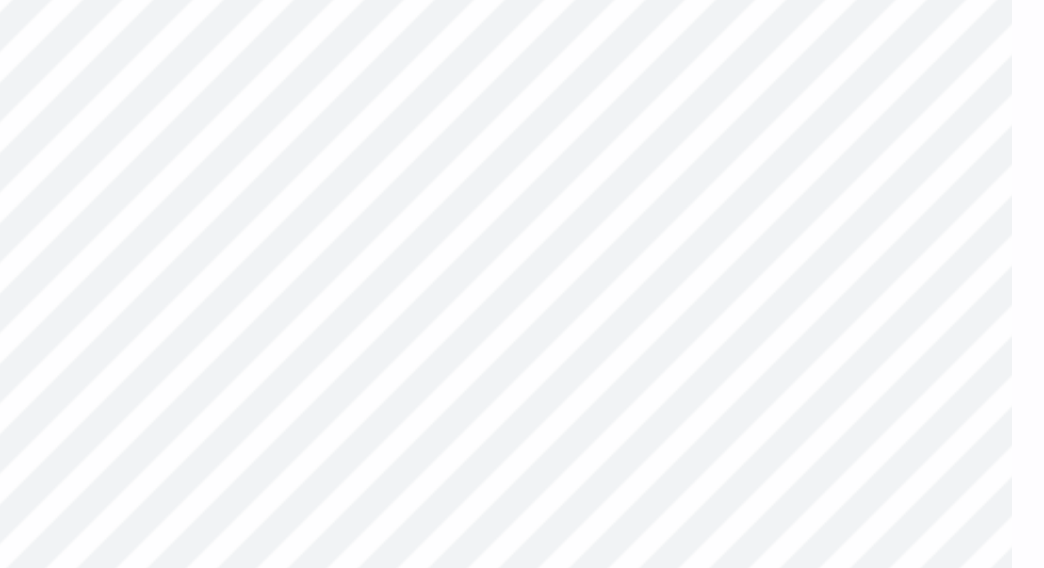
scroll to position [3014, 0]
type textarea "x"
type input "5.73"
type textarea "x"
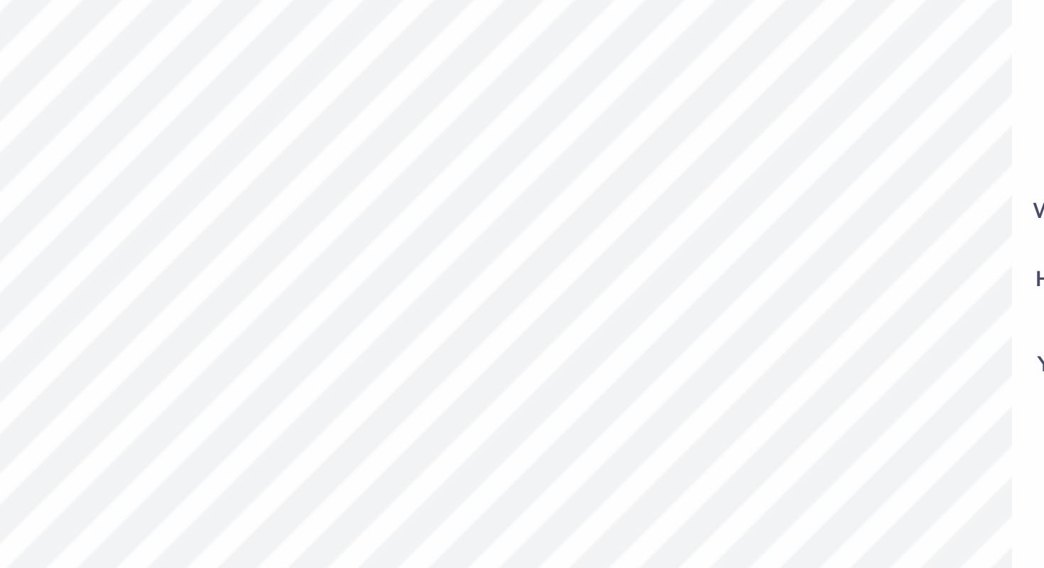
type input "5.73"
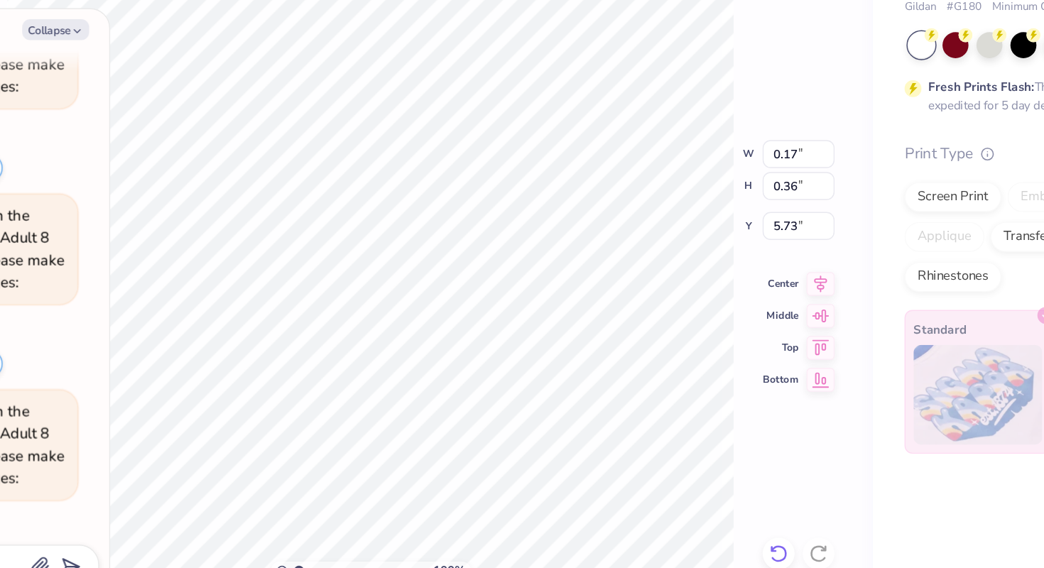
click at [704, 521] on icon at bounding box center [711, 528] width 14 height 14
type textarea "x"
type input "5.78"
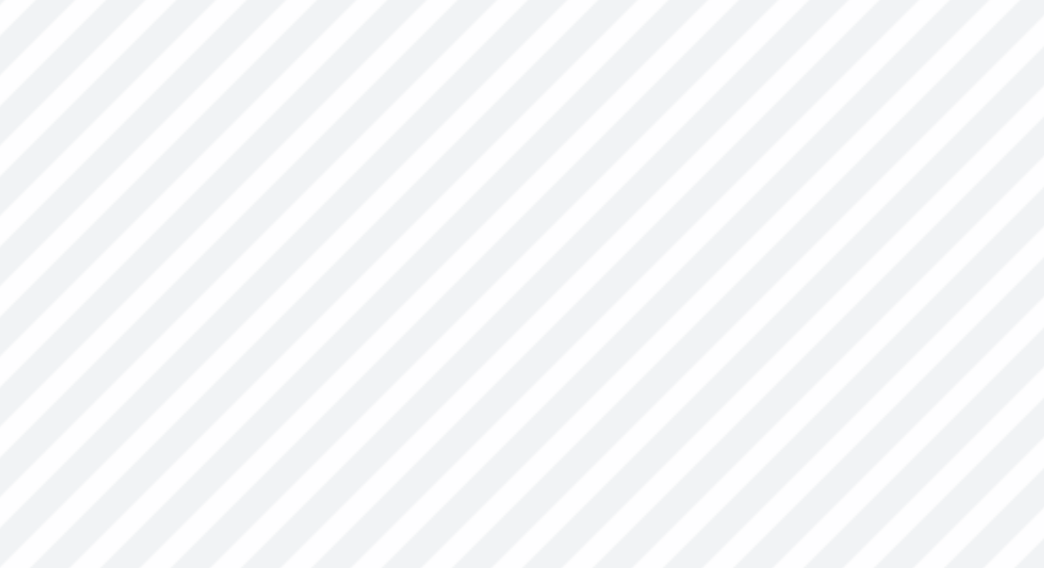
scroll to position [3702, 0]
type textarea "x"
type input "6.18"
type textarea "x"
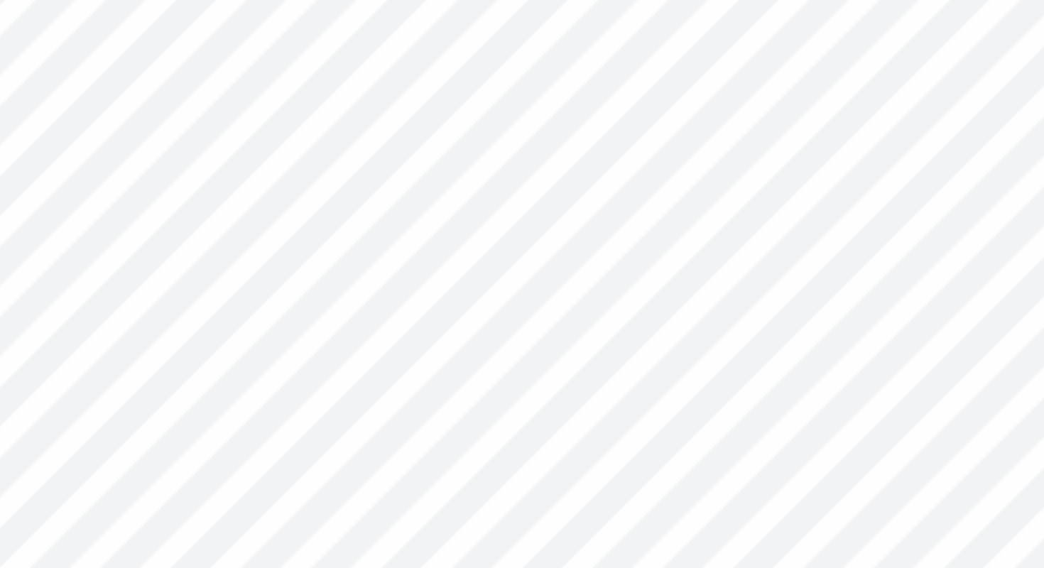
type input "15.37"
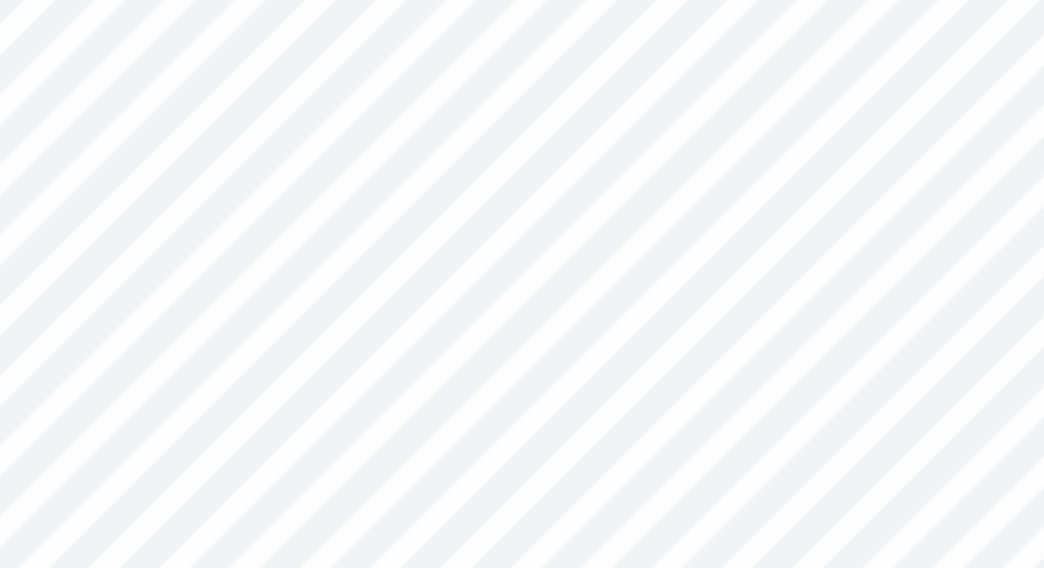
scroll to position [4253, 0]
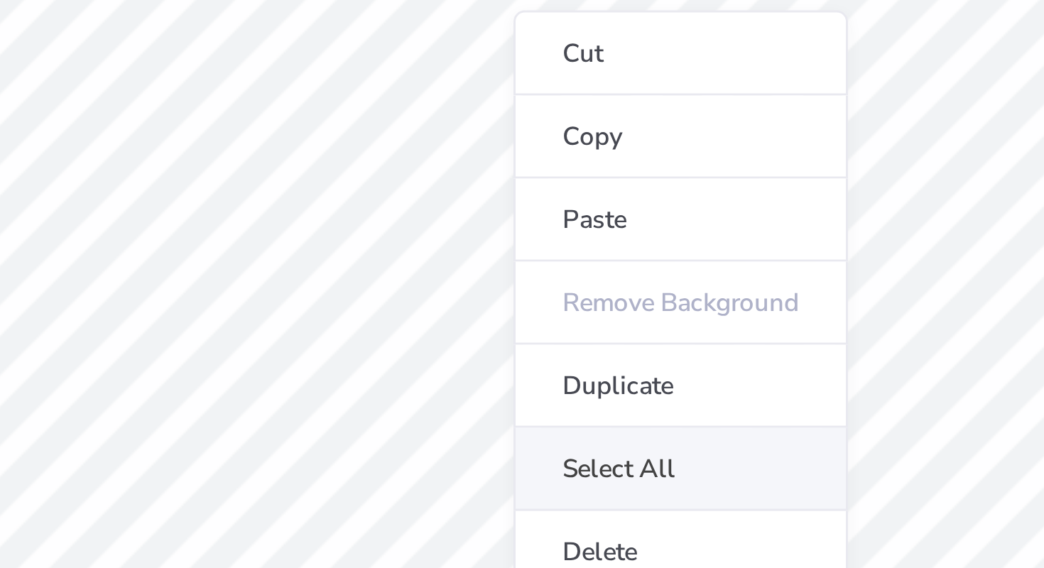
click at [481, 334] on li "Select All" at bounding box center [536, 348] width 111 height 28
type textarea "x"
type input "12.00"
type input "12.82"
type input "3.00"
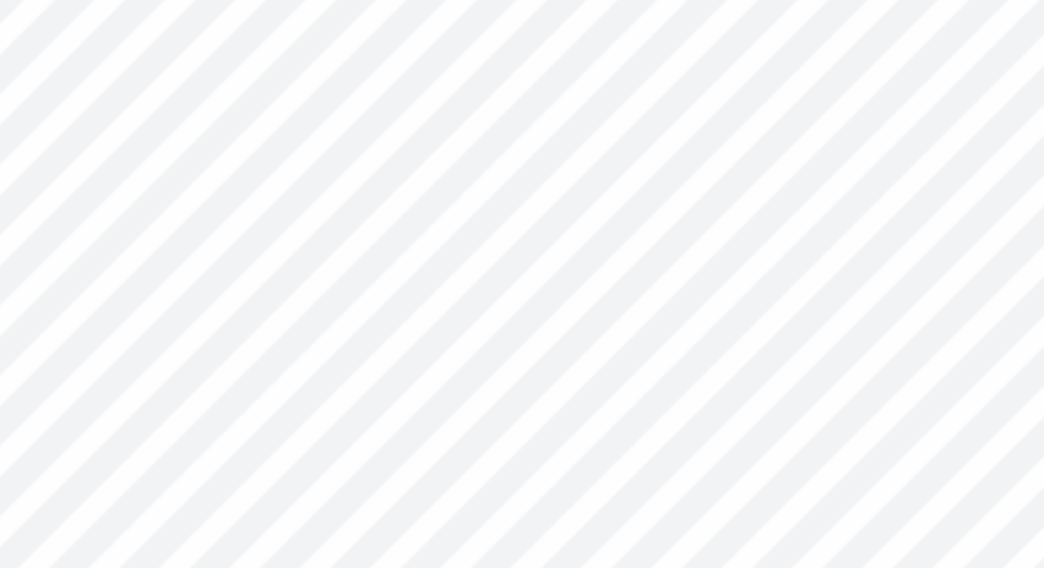
type textarea "x"
type input "16.91"
type textarea "x"
type input "0.48"
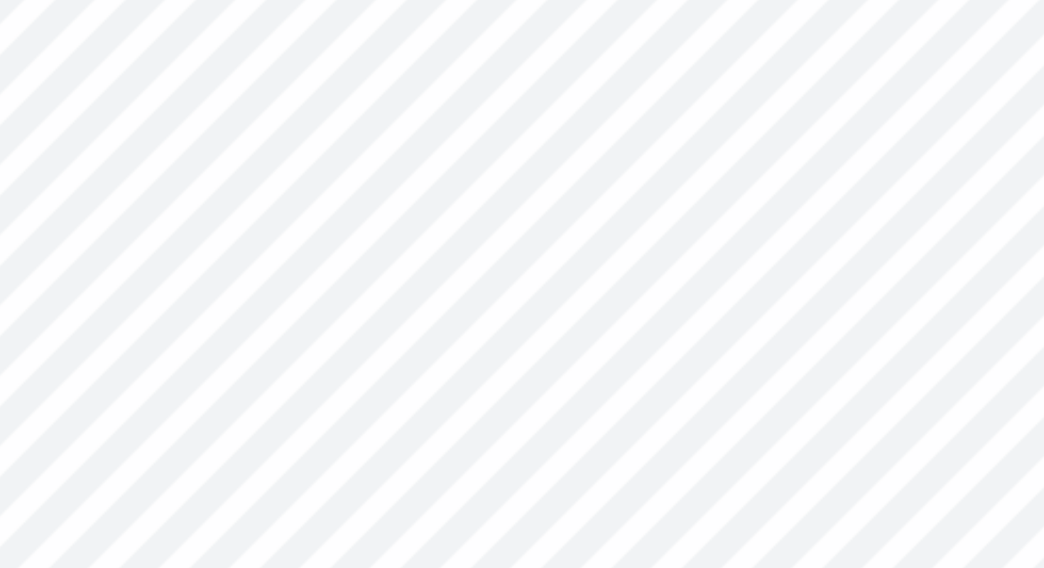
type input "15.37"
type textarea "x"
type input "16.91"
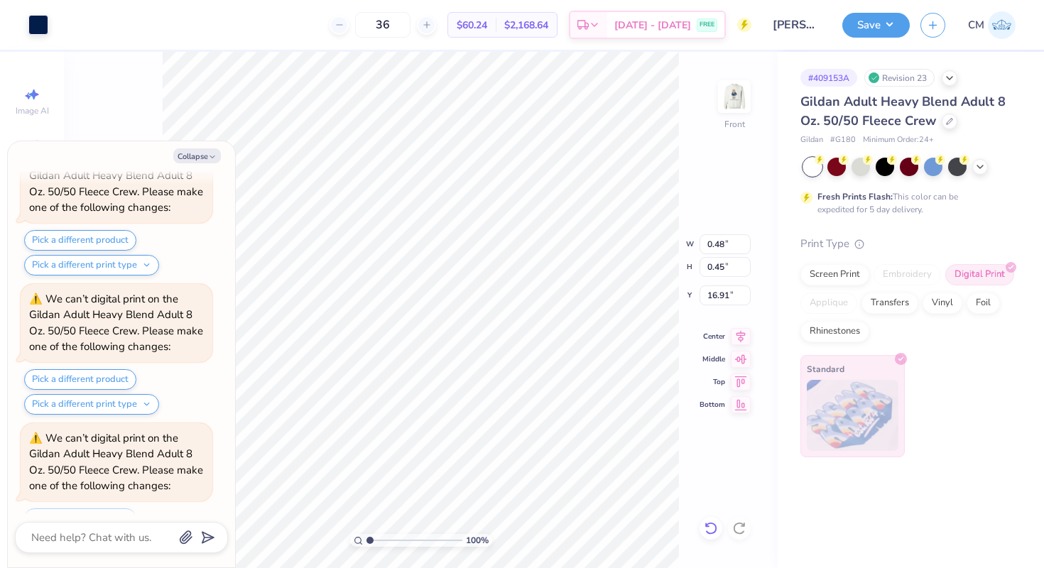
click at [710, 527] on icon at bounding box center [711, 528] width 14 height 14
type textarea "x"
type input "15.37"
click at [710, 527] on icon at bounding box center [711, 528] width 14 height 14
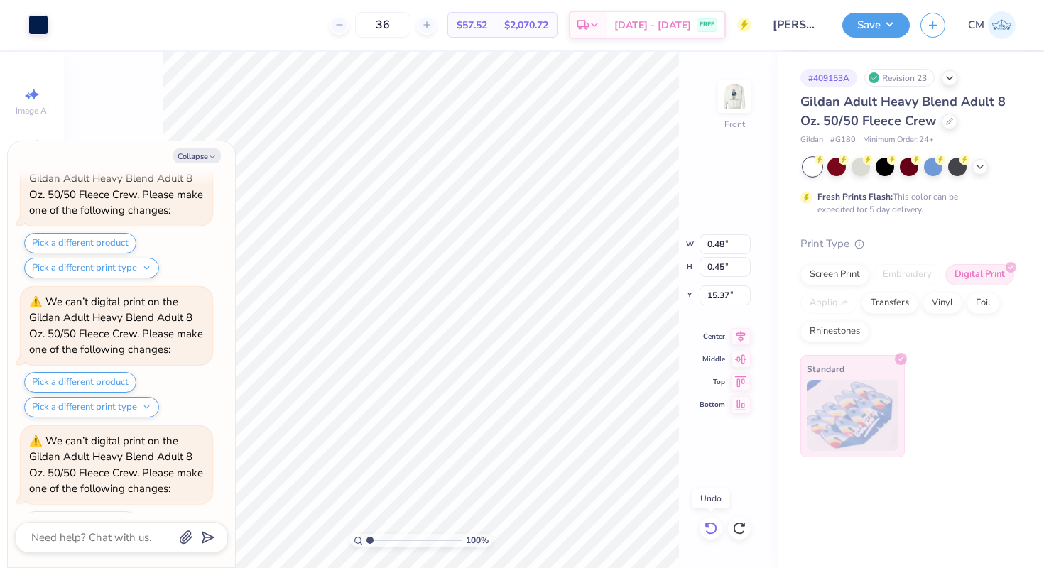
type textarea "x"
type input "2.47"
type input "12.49"
click at [711, 525] on icon at bounding box center [711, 528] width 14 height 14
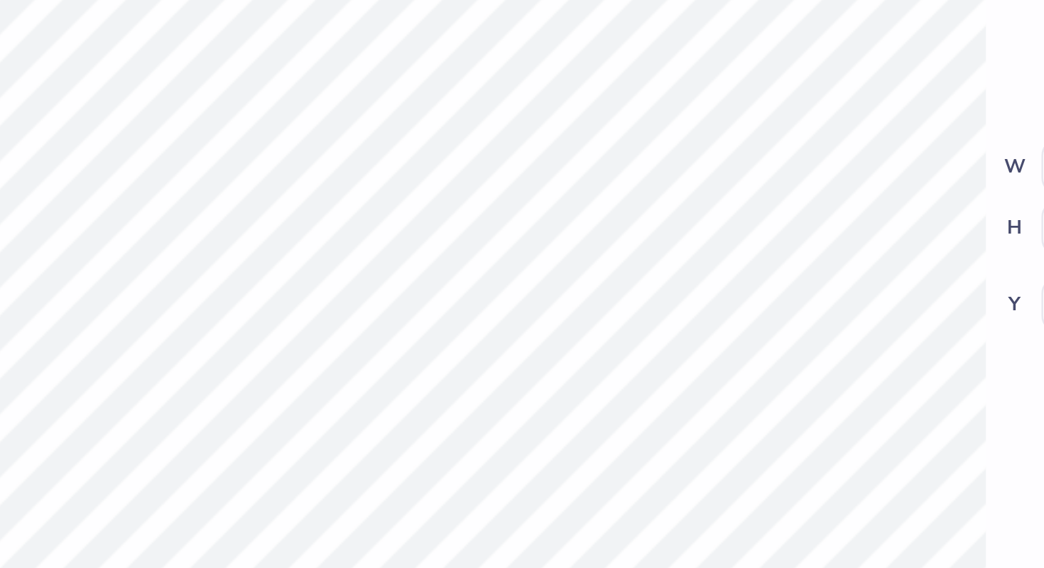
scroll to position [5355, 0]
type textarea "x"
type input "17.00"
type textarea "x"
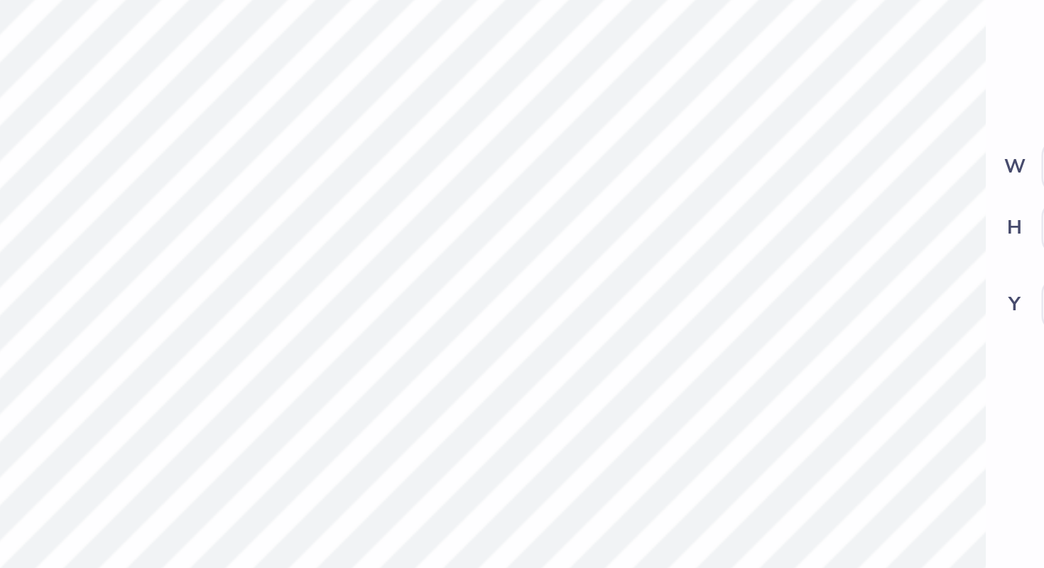
type input "5.51"
type input "1.55"
type input "15.90"
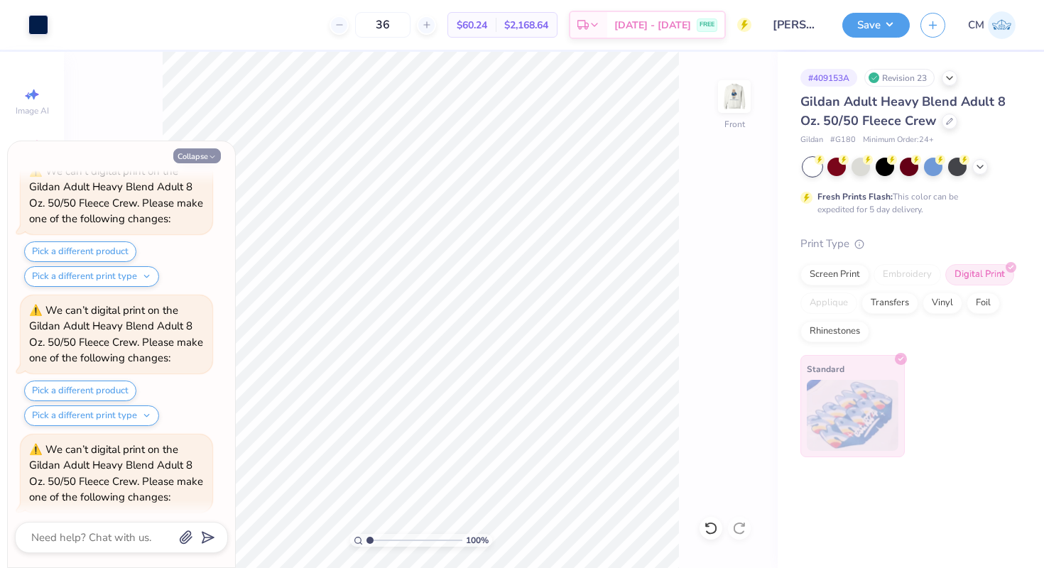
click at [195, 151] on button "Collapse" at bounding box center [197, 155] width 48 height 15
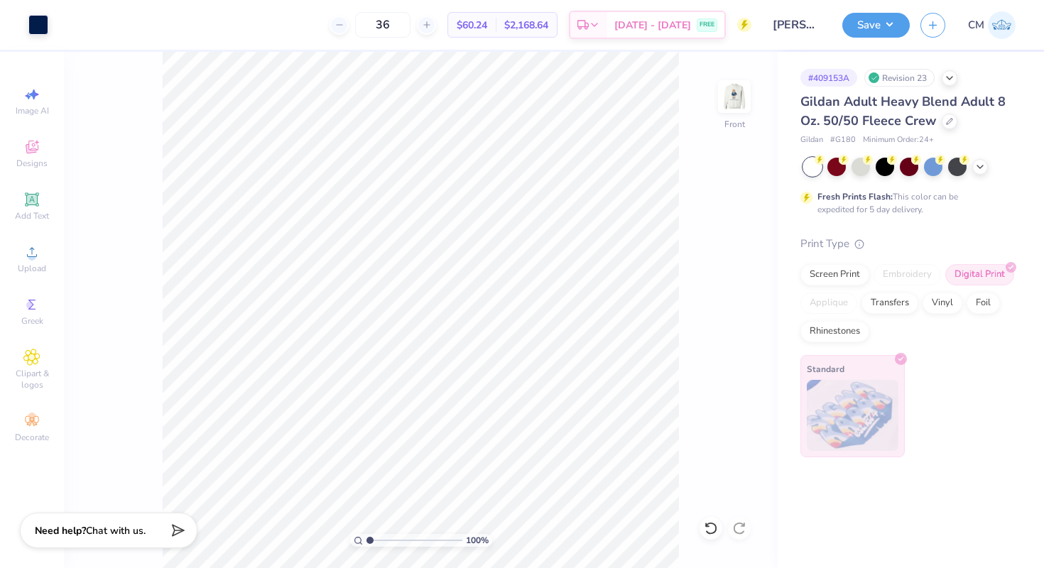
type textarea "x"
click at [39, 255] on icon at bounding box center [31, 251] width 17 height 17
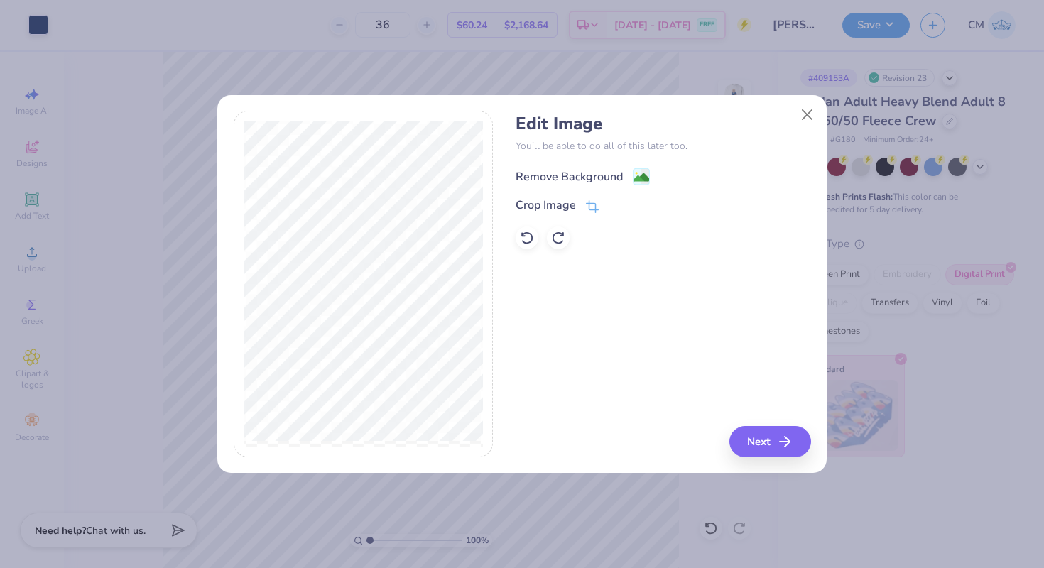
click at [596, 177] on div "Remove Background" at bounding box center [568, 176] width 107 height 17
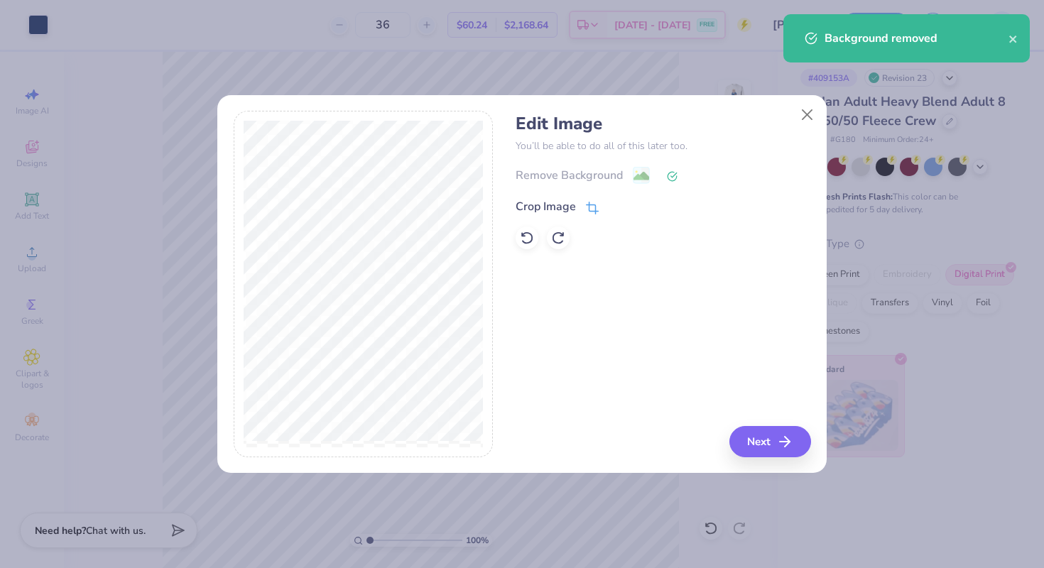
click at [595, 207] on icon at bounding box center [590, 208] width 9 height 9
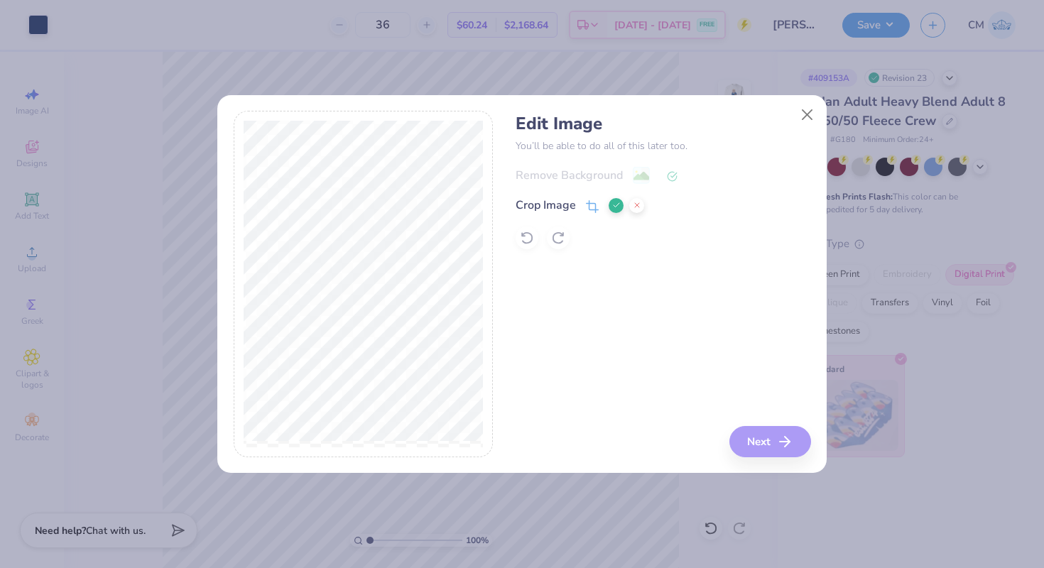
click at [608, 327] on div "Edit Image You’ll be able to do all of this later too. Remove Background Crop I…" at bounding box center [662, 284] width 295 height 346
click at [616, 204] on icon at bounding box center [616, 205] width 9 height 9
click at [768, 441] on button "Next" at bounding box center [772, 441] width 82 height 31
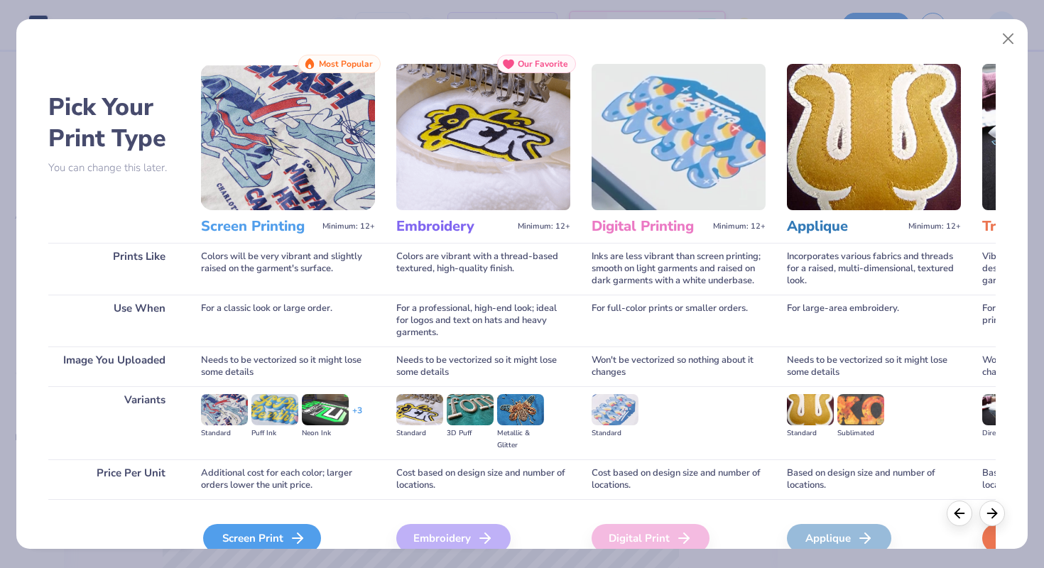
click at [264, 536] on div "Screen Print" at bounding box center [262, 538] width 118 height 28
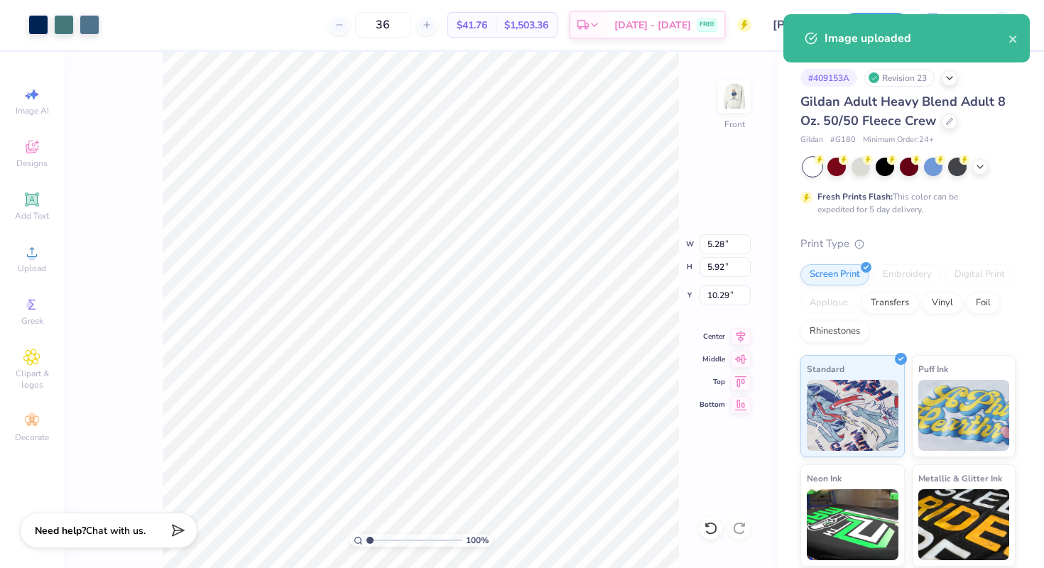
type input "1.26"
type input "1.42"
type input "14.80"
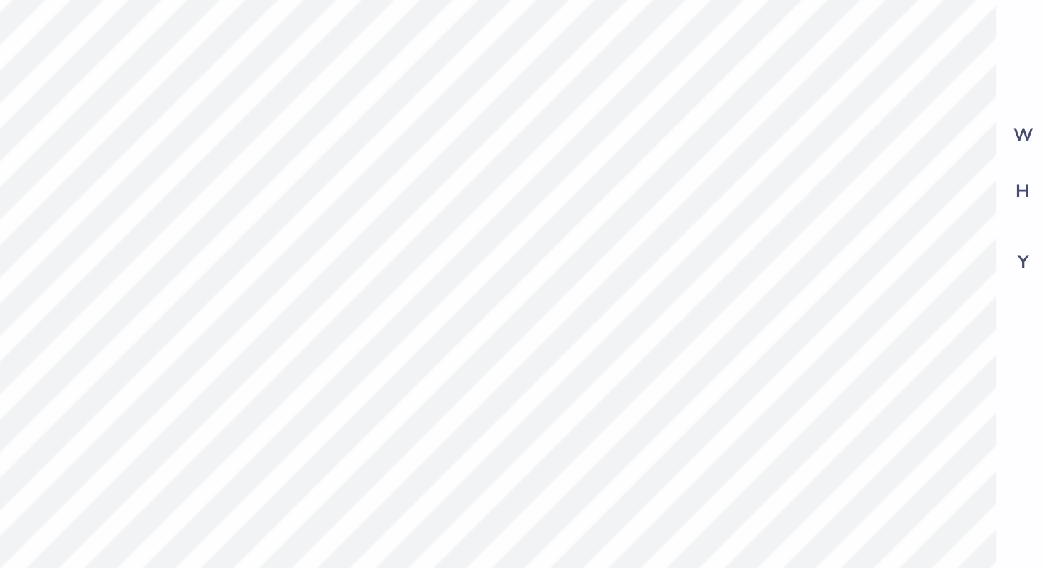
type input "0.44"
type input "0.50"
type input "15.72"
type input "10.84"
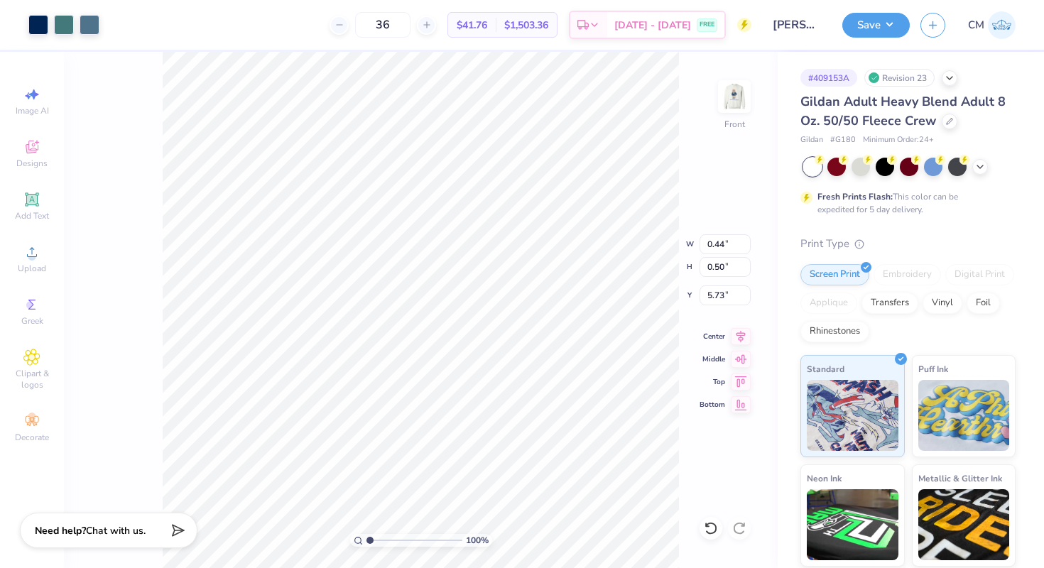
type input "5.73"
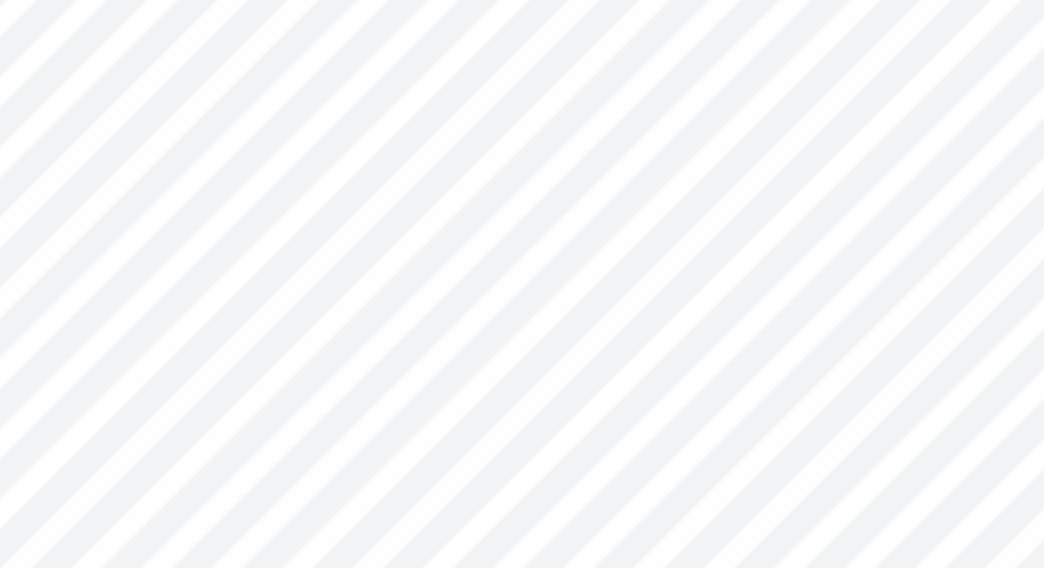
type input "0.36"
type input "0.41"
type input "5.82"
type input "6.14"
type input "0.86"
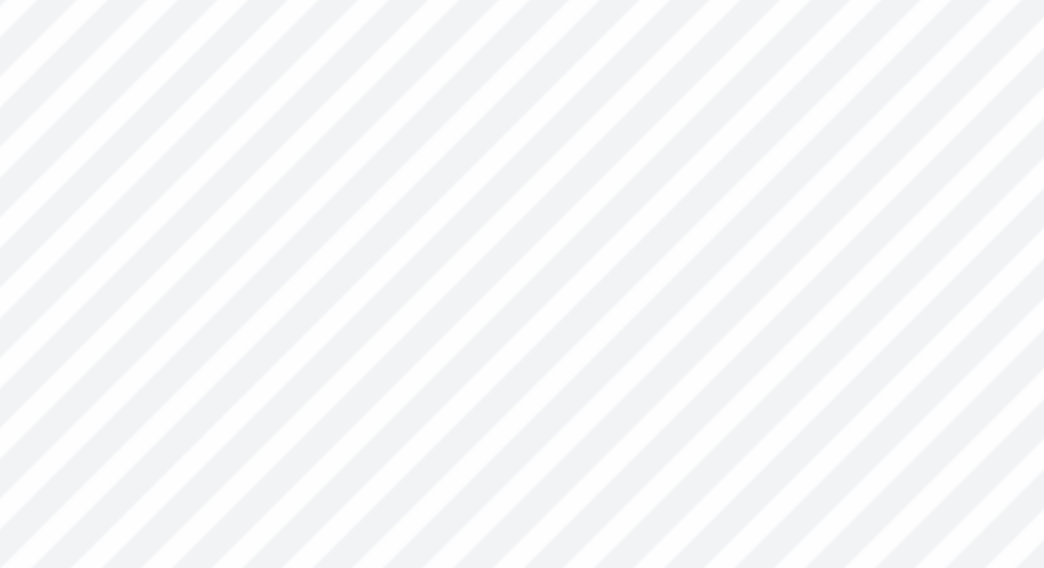
type input "0.96"
type input "7.30"
type input "0.35"
type input "0.40"
type input "6.19"
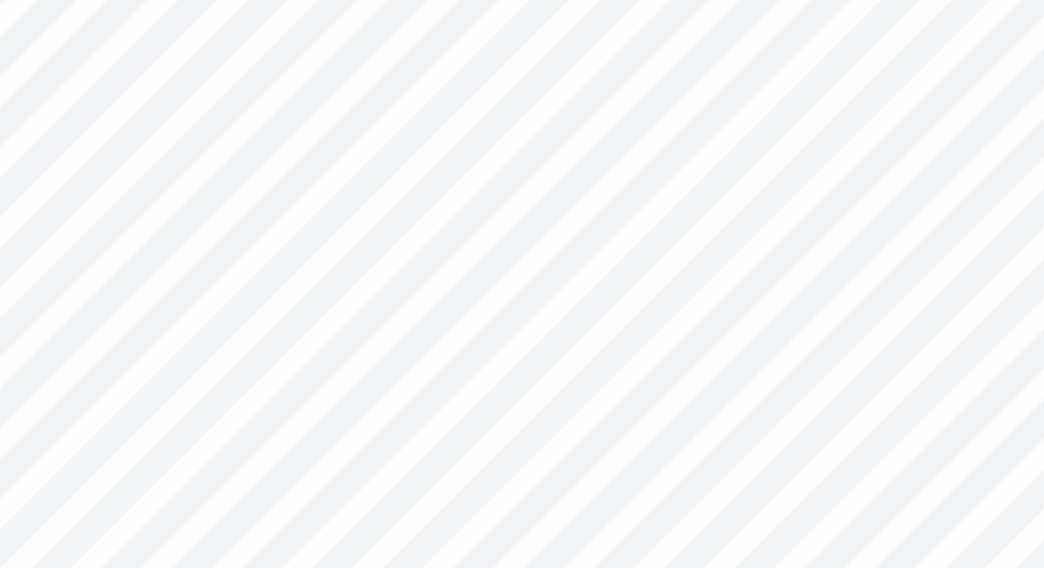
type input "0.40"
type input "0.45"
type input "7.81"
type input "1.60"
type input "12.50"
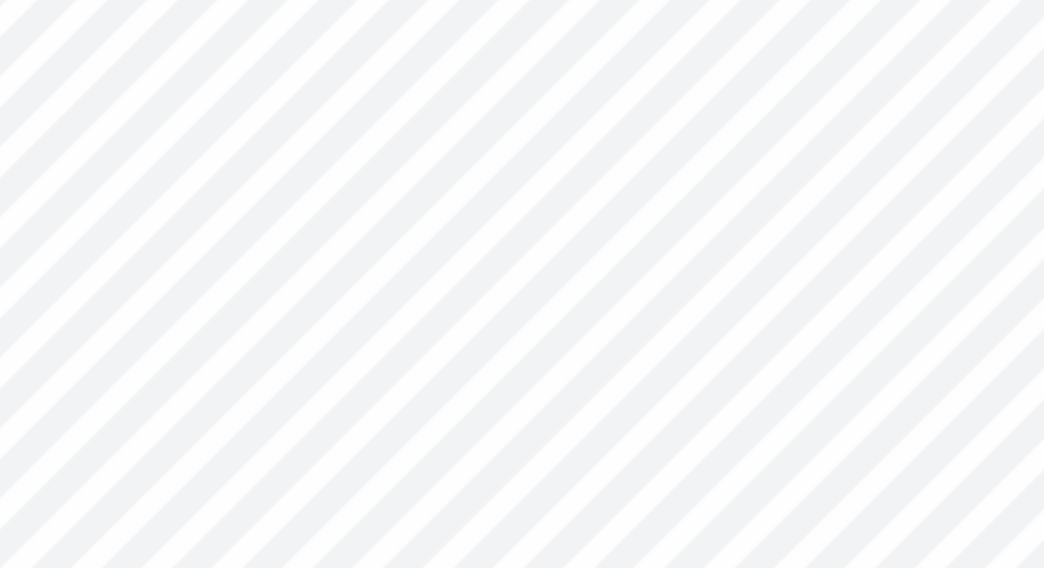
type input "0.40"
type input "7.81"
type input "0.59"
type input "0.66"
type input "5.96"
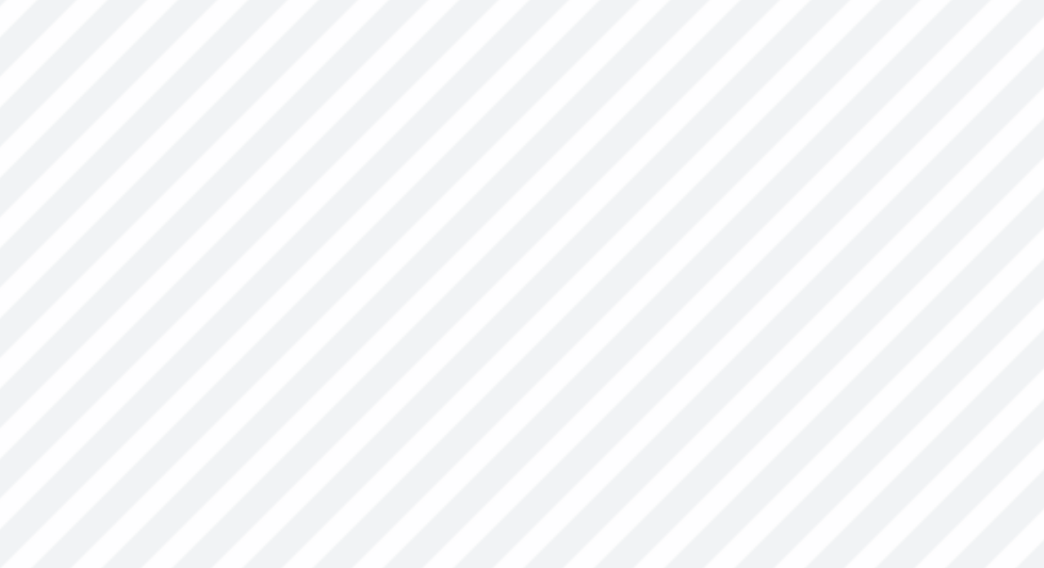
type input "0.40"
type input "0.45"
type input "6.17"
type input "6.18"
type input "6.14"
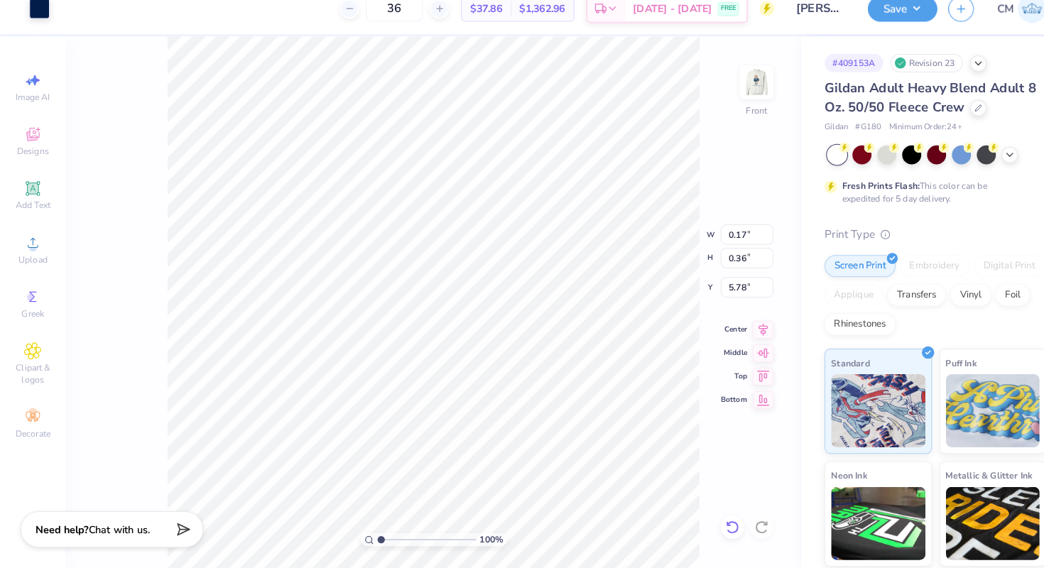
click at [710, 521] on icon at bounding box center [711, 528] width 14 height 14
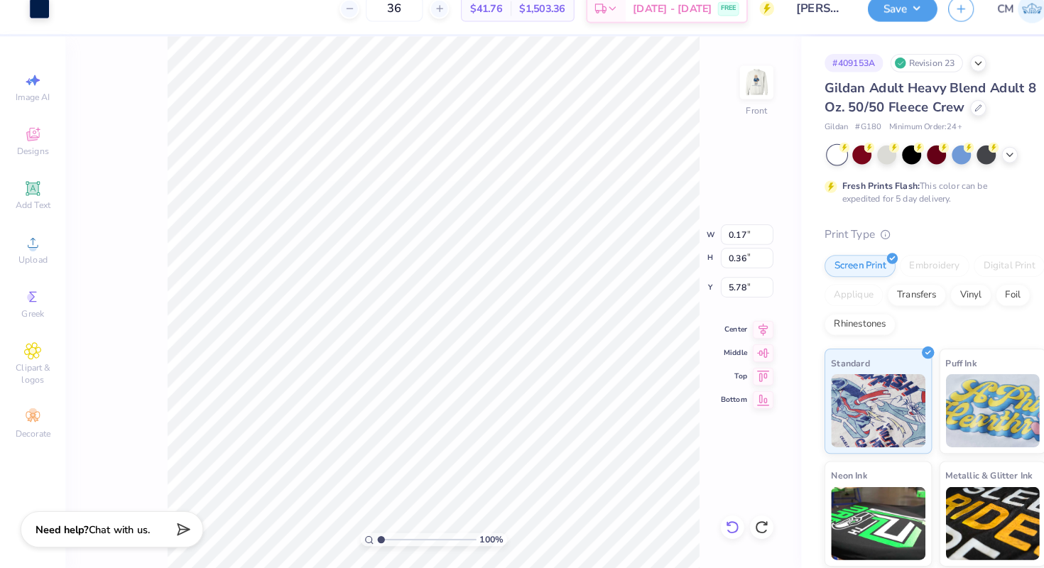
click at [709, 521] on icon at bounding box center [711, 528] width 14 height 14
click at [625, 239] on div "100 % Front W 0.17 0.17 " H 0.36 0.36 " Y 5.78 5.78 " Center Middle Top Bottom" at bounding box center [420, 310] width 713 height 516
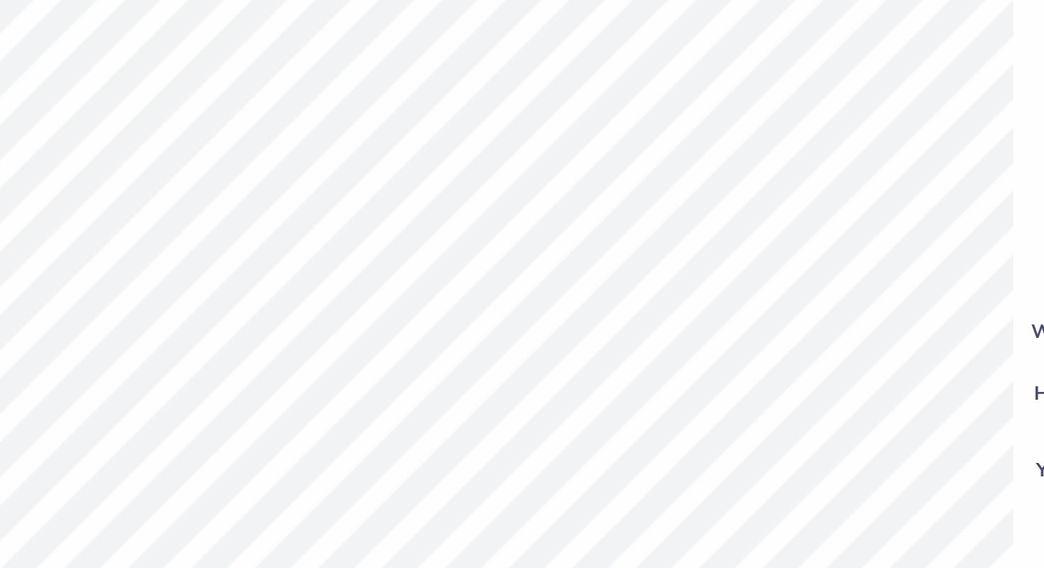
type input "6.14"
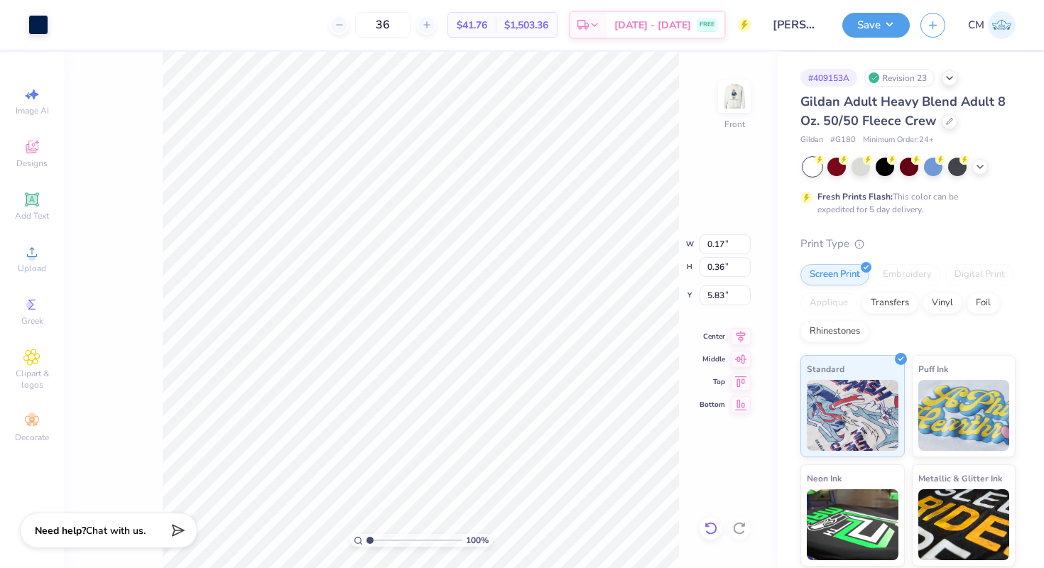
click at [709, 527] on icon at bounding box center [711, 528] width 14 height 14
type input "5.78"
click at [684, 150] on div "100 % Front W 0.17 0.17 " H 0.36 0.36 " Y 5.78 5.78 " Center Middle Top Bottom" at bounding box center [420, 310] width 713 height 516
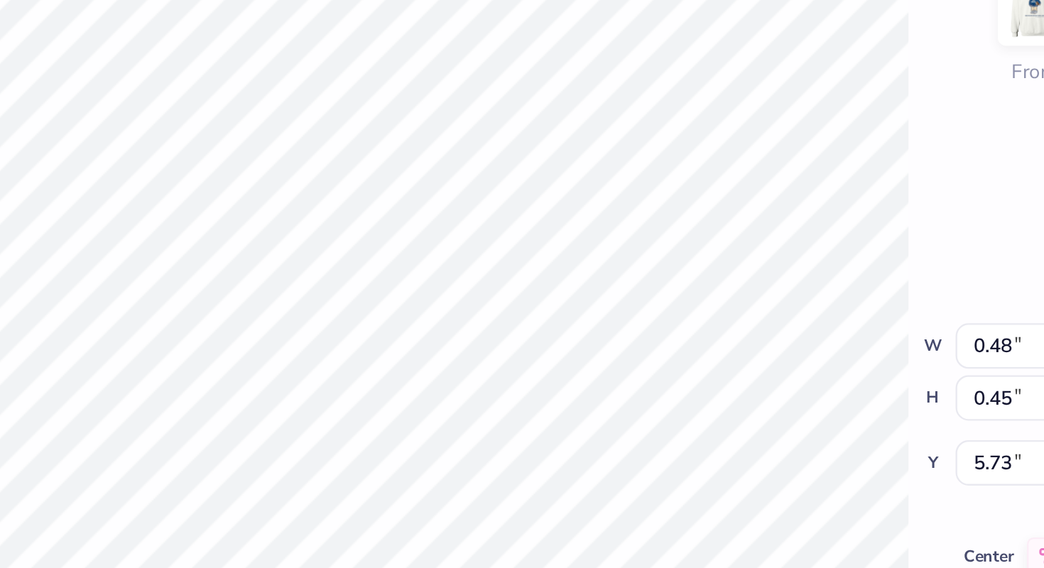
type input "0.50"
type input "0.46"
type input "5.72"
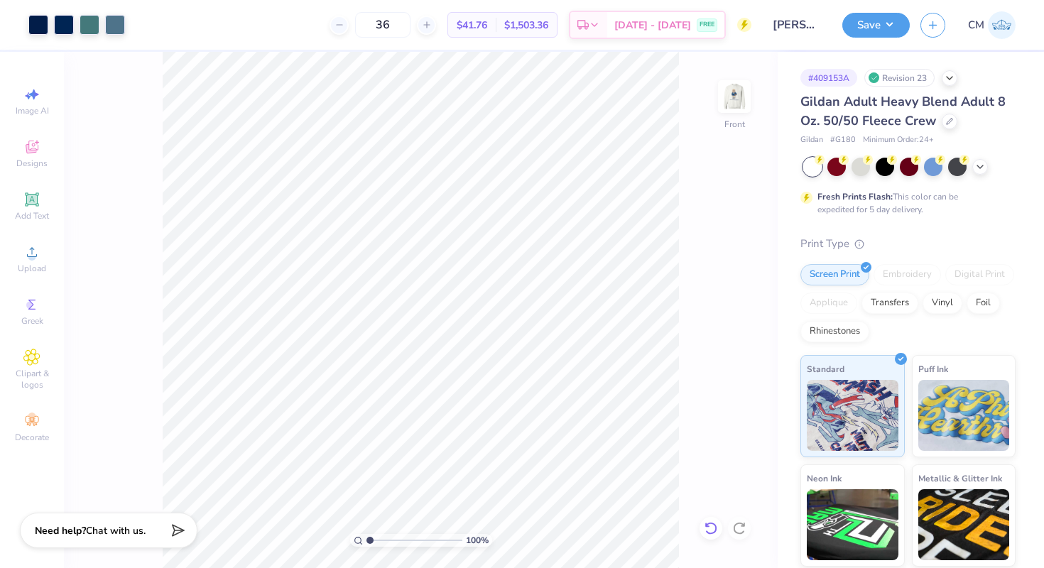
click at [708, 526] on icon at bounding box center [707, 524] width 3 height 3
click at [707, 527] on icon at bounding box center [711, 528] width 14 height 14
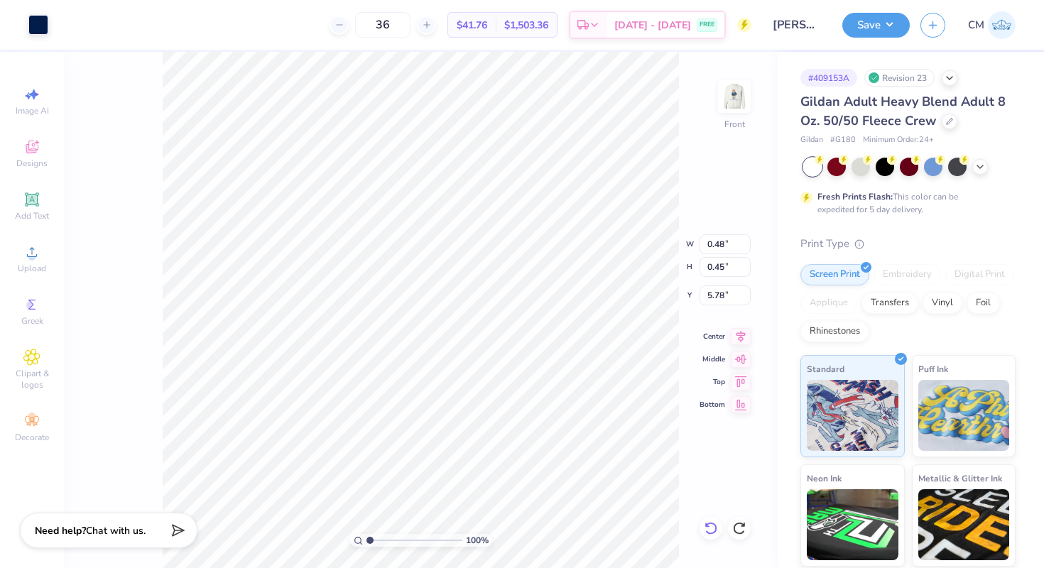
type input "5.73"
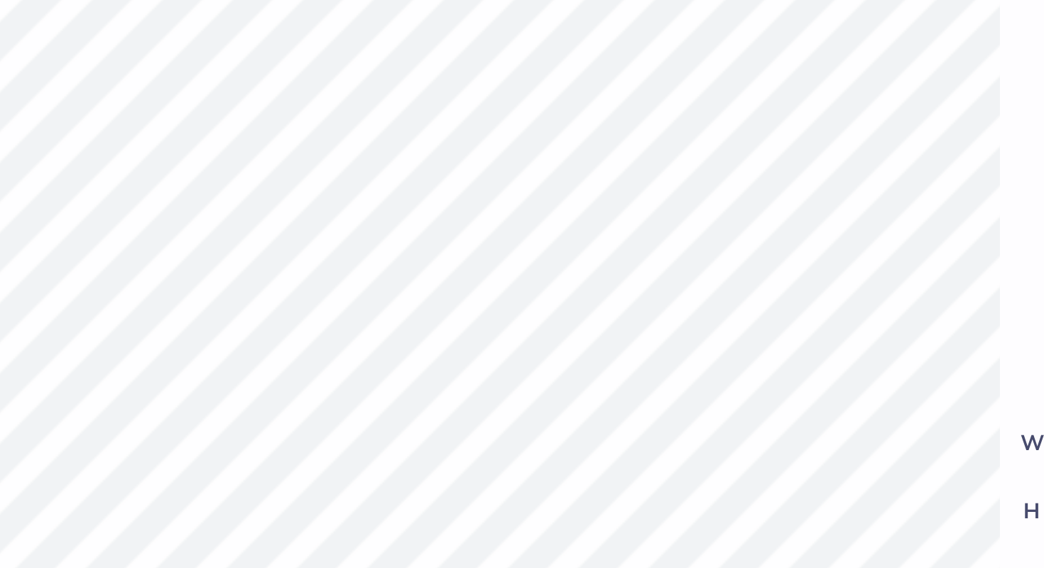
type input "6.14"
type input "5.74"
type input "0.68"
type input "0.62"
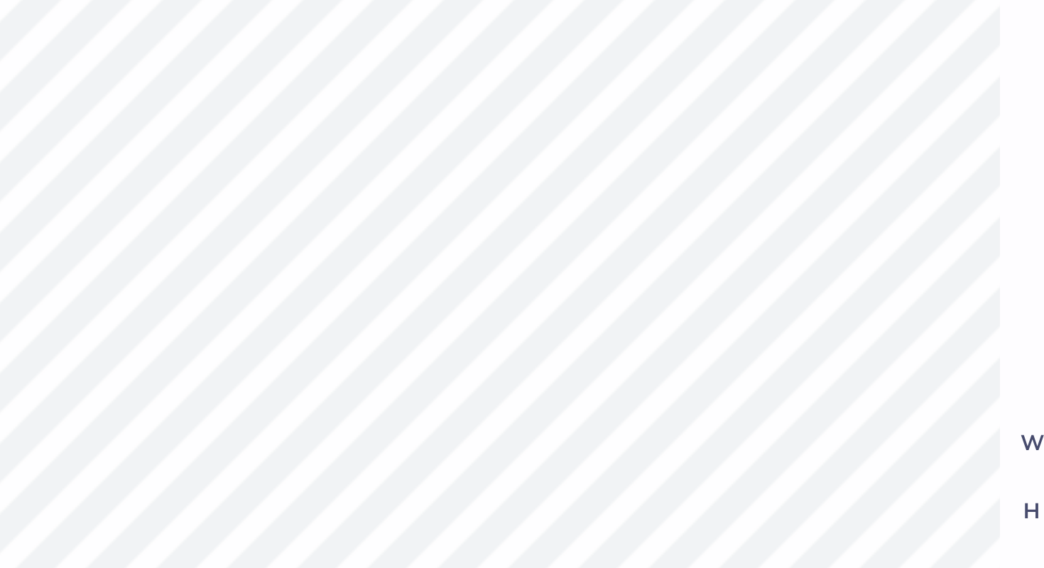
type input "5.92"
type input "0.50"
type input "0.46"
type input "6.09"
type input "6.14"
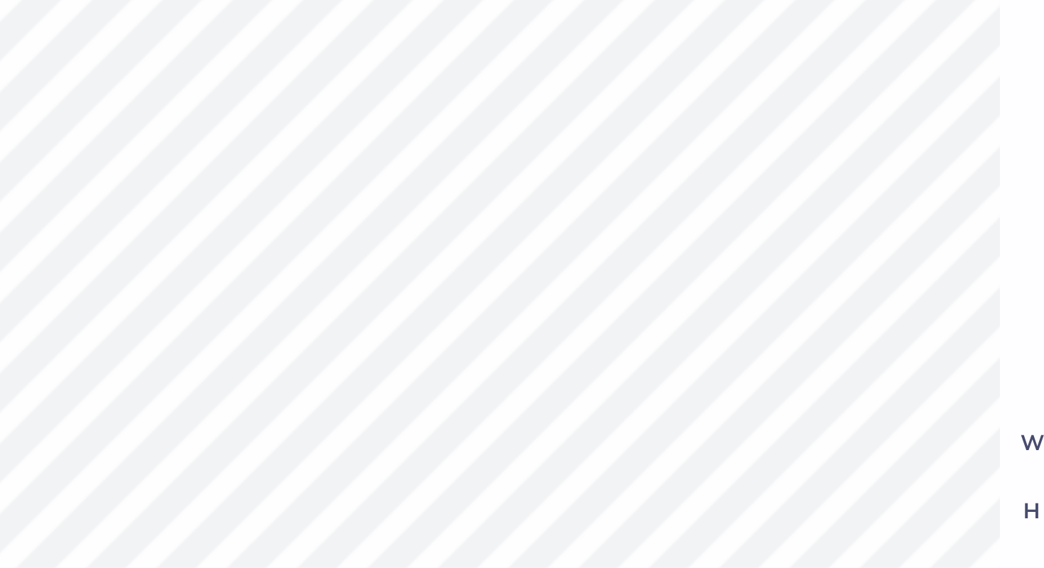
type input "2.48"
type input "2.47"
type input "5.65"
type input "0.49"
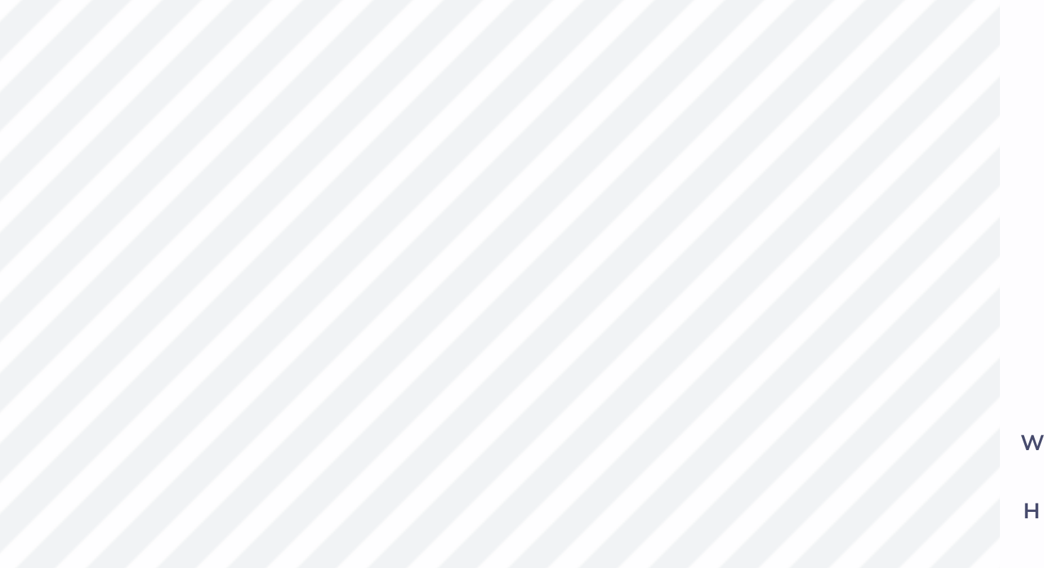
type input "7.63"
type input "6.07"
type input "0.44"
type input "0.43"
type input "6.13"
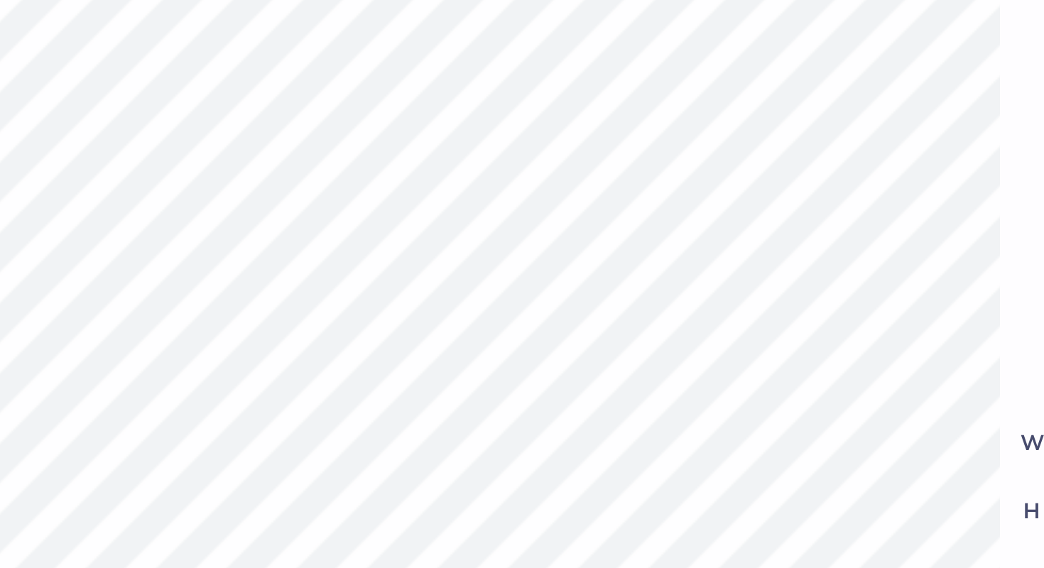
type input "6.06"
type input "0.43"
type input "0.40"
type input "6.19"
type input "6.17"
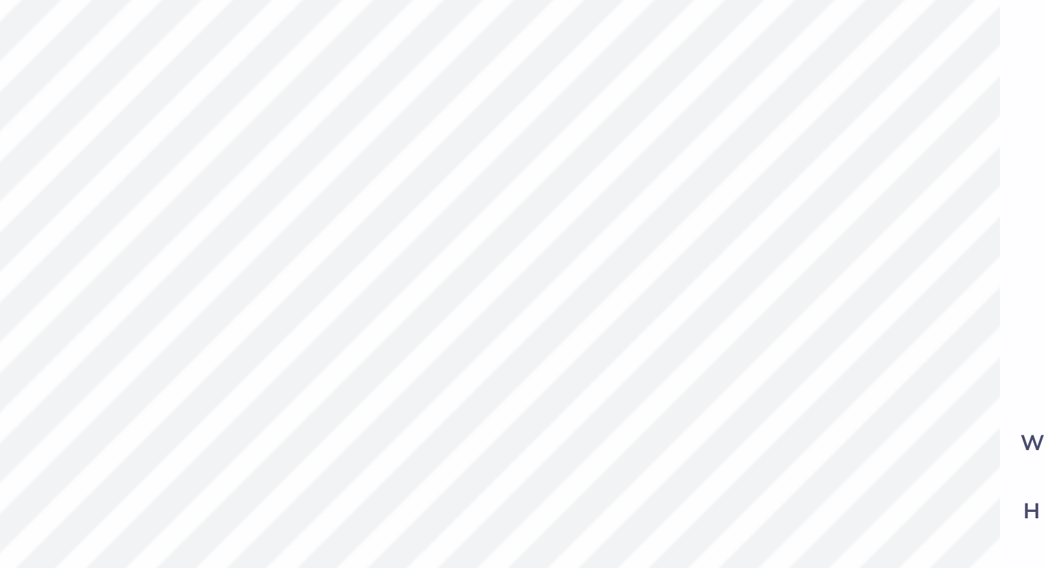
type input "1.64"
type input "1.90"
type input "4.67"
type input "0.17"
type input "0.36"
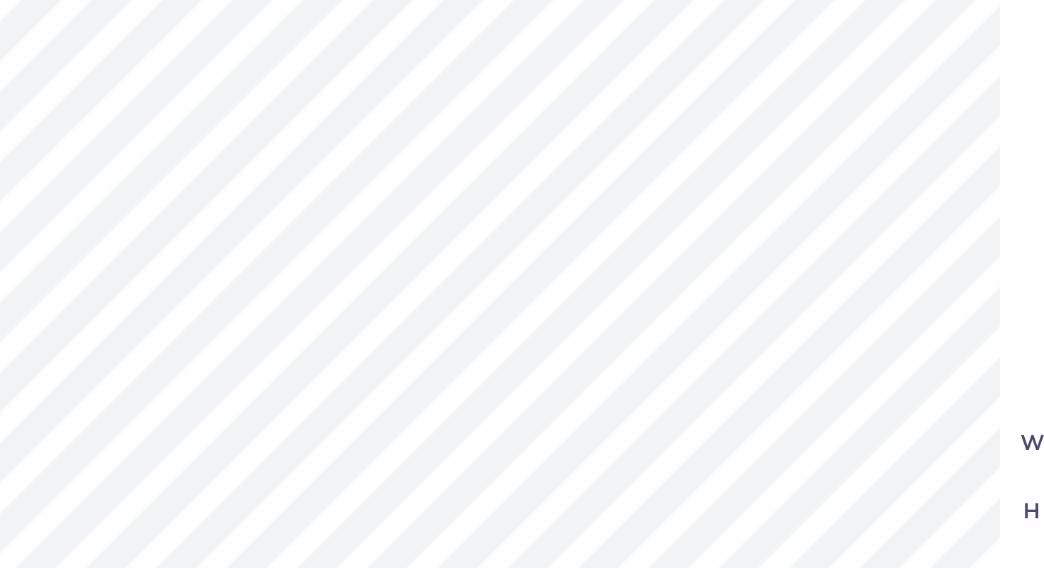
type input "6.23"
type input "0.21"
type input "0.45"
type input "6.14"
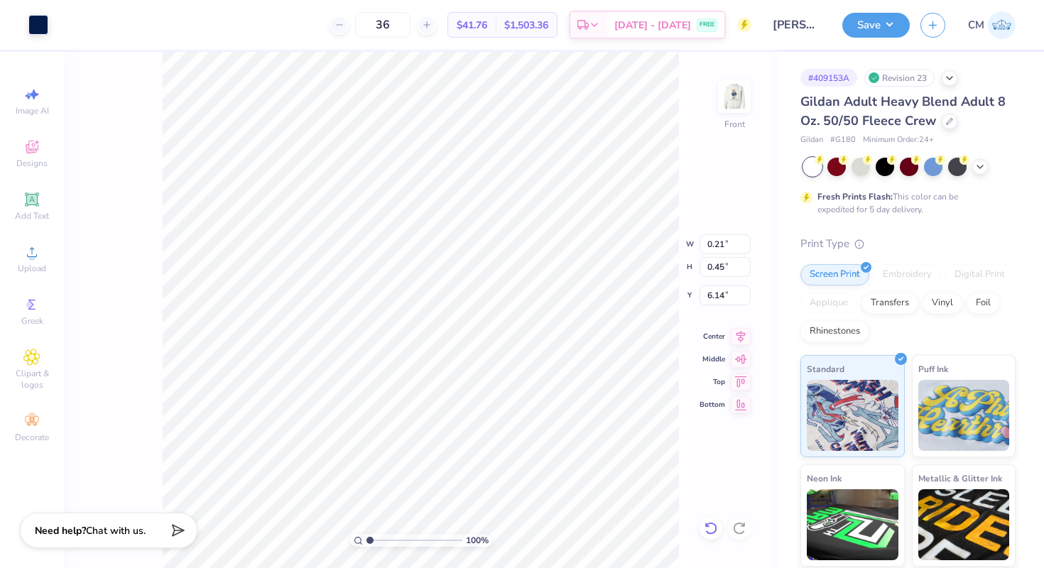
click at [711, 526] on icon at bounding box center [711, 528] width 14 height 14
type input "0.17"
type input "0.36"
type input "6.23"
type input "1.64"
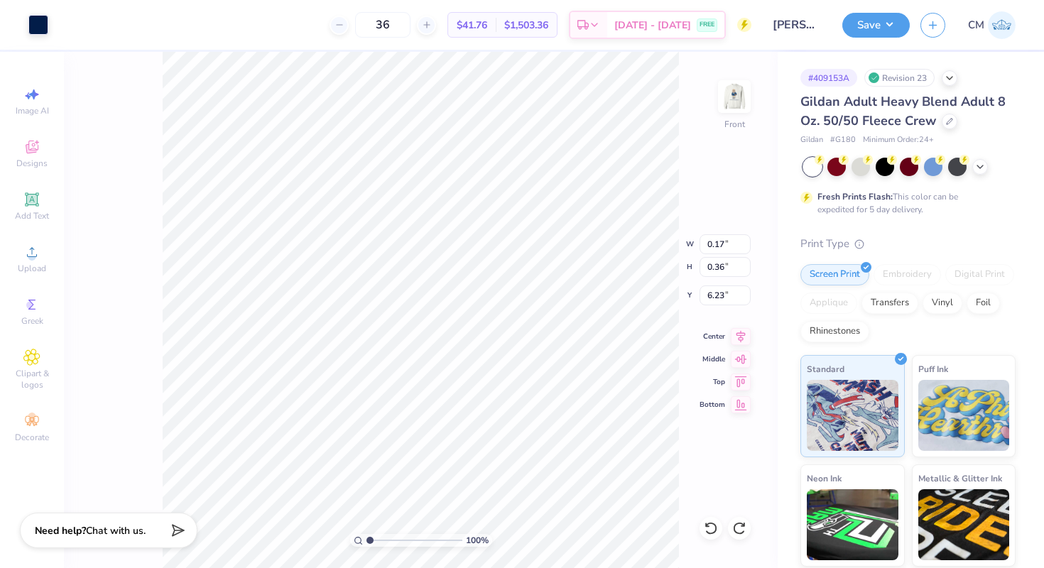
type input "1.90"
type input "16.68"
type input "18.91"
type input "3.66"
type input "3.42"
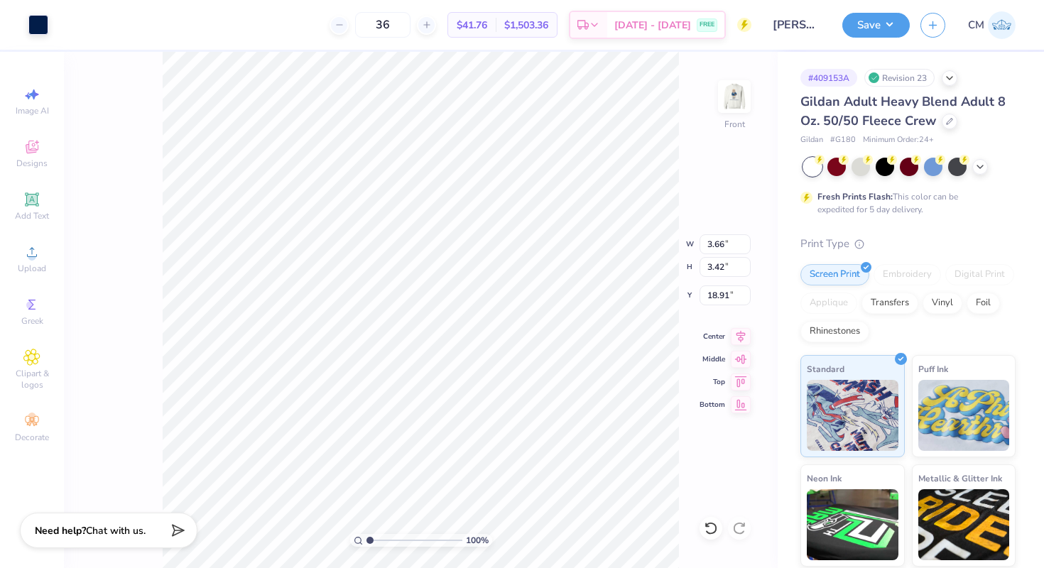
type input "15.94"
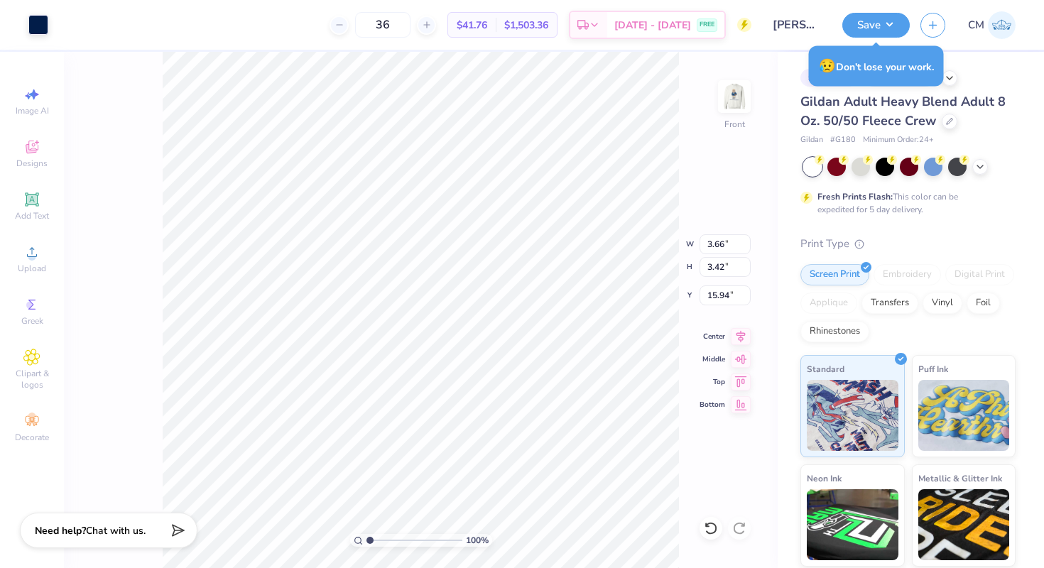
type input "2.15"
type input "2.01"
type input "17.34"
type input "1.64"
type input "1.90"
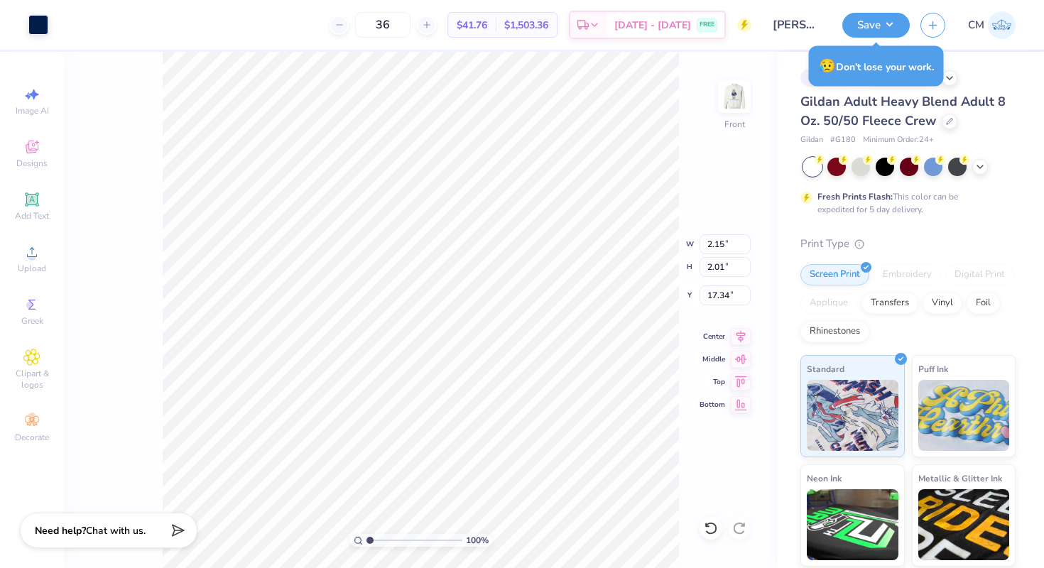
type input "16.68"
type input "1.77"
type input "2.05"
type input "17.33"
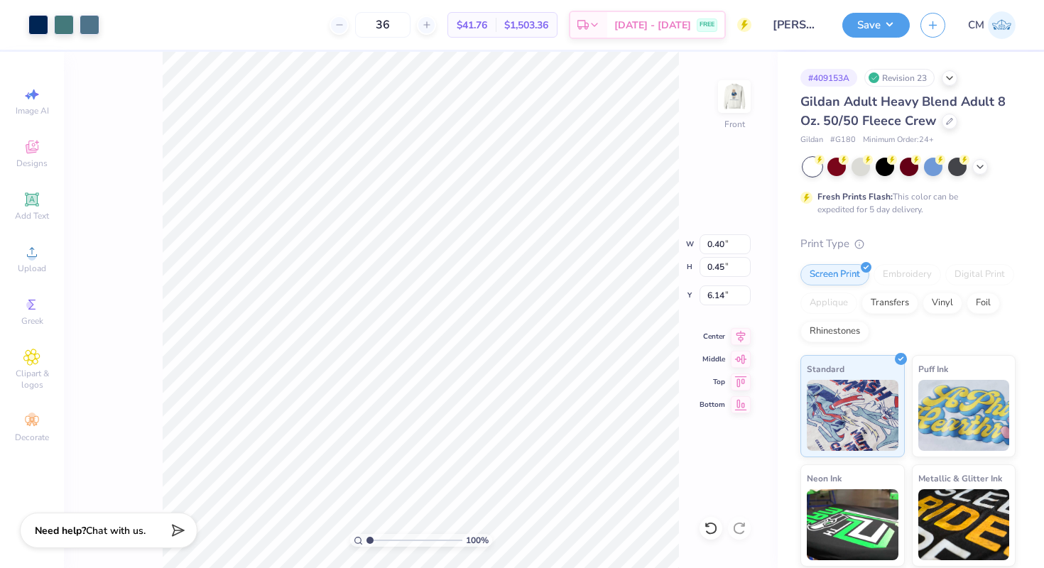
type input "1.38"
type input "1.55"
type input "17.81"
type input "1.65"
type input "1.86"
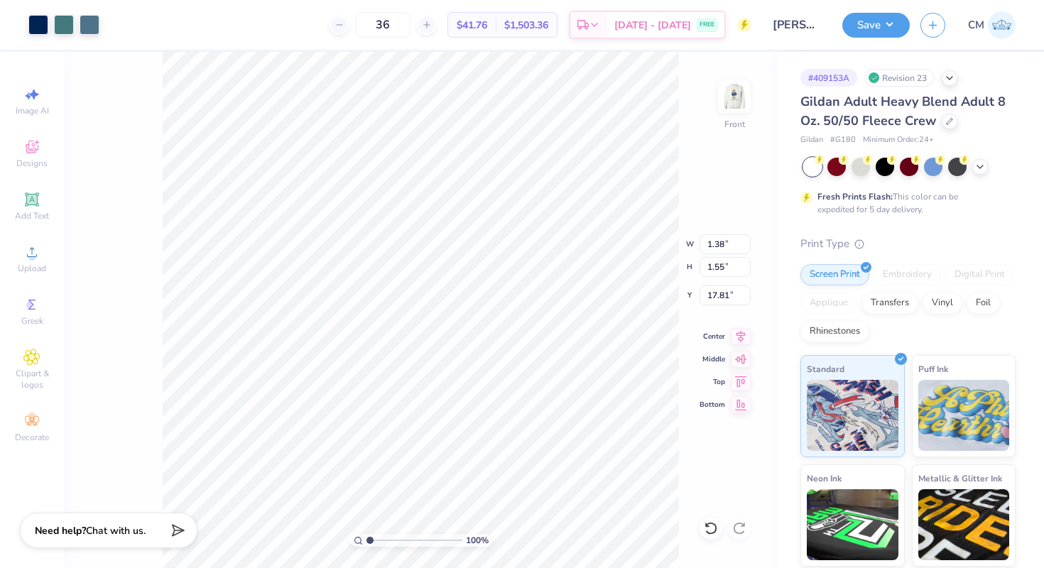
type input "17.50"
type input "17.55"
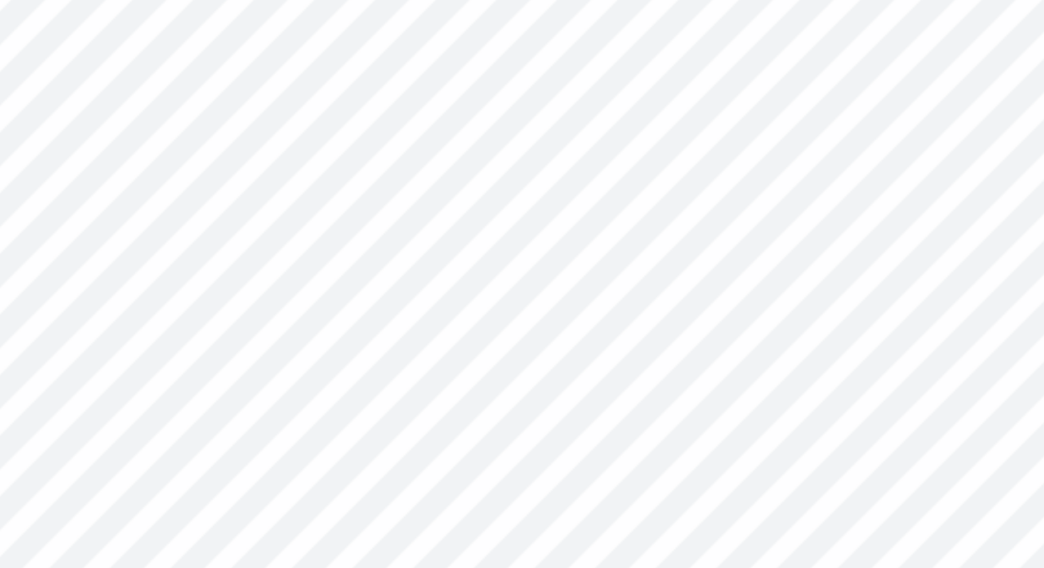
type input "1.80"
type input "2.02"
type input "17.39"
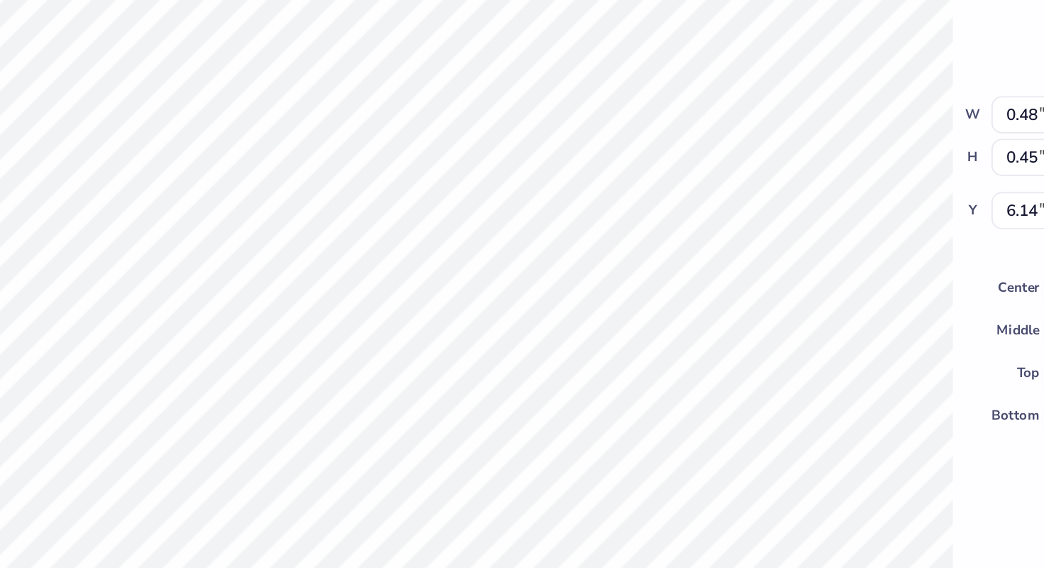
click at [297, 0] on html "Art colors 36 $41.76 Per Item $1,503.36 Total Est. Delivery [DATE] - [DATE] FRE…" at bounding box center [522, 284] width 1044 height 568
type input "0.96"
type input "0.90"
type input "15.94"
type input "2.15"
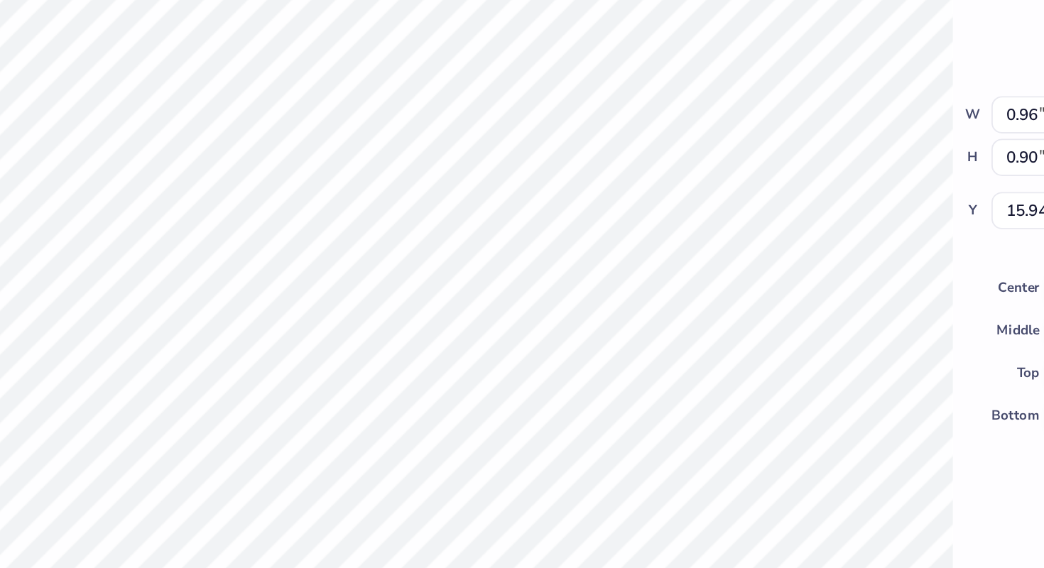
type input "2.01"
type input "17.39"
type input "15.41"
type input "2.21"
type input "2.02"
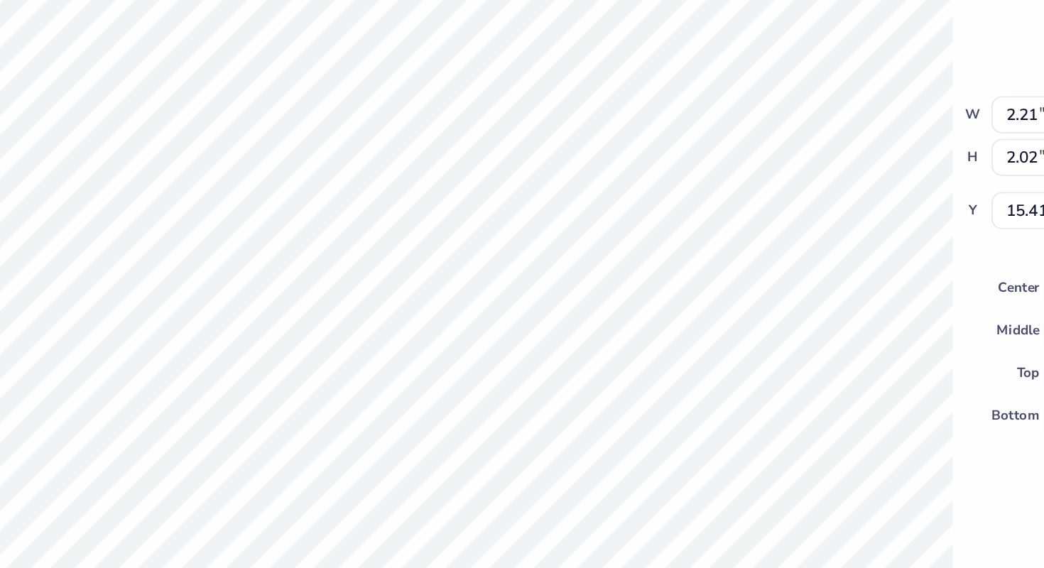
type input "17.39"
type input "1.86"
type input "1.70"
type input "17.71"
type input "2.20"
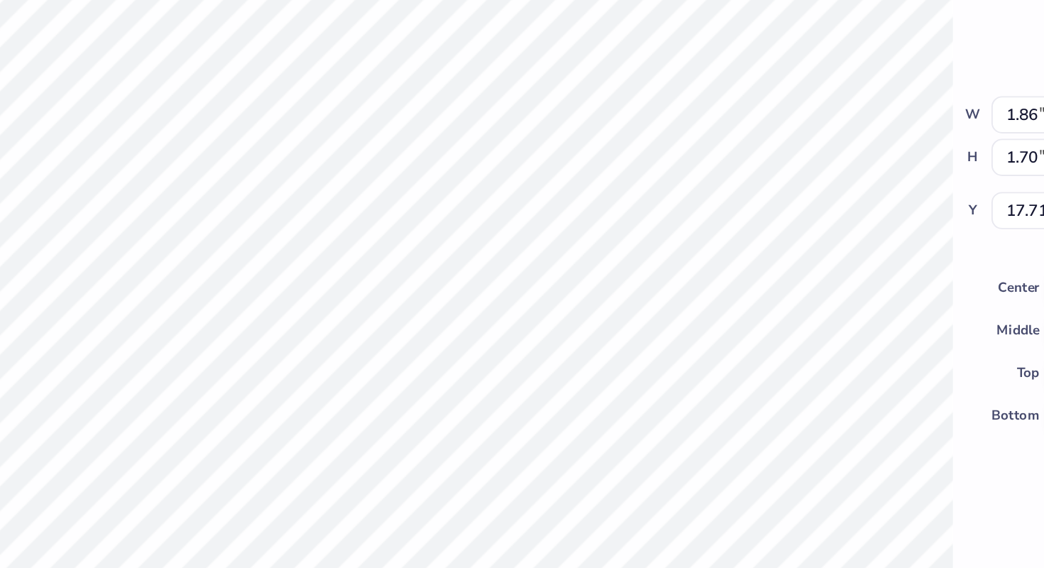
type input "2.01"
type input "17.39"
type input "16.71"
type input "6.69"
type input "1.43"
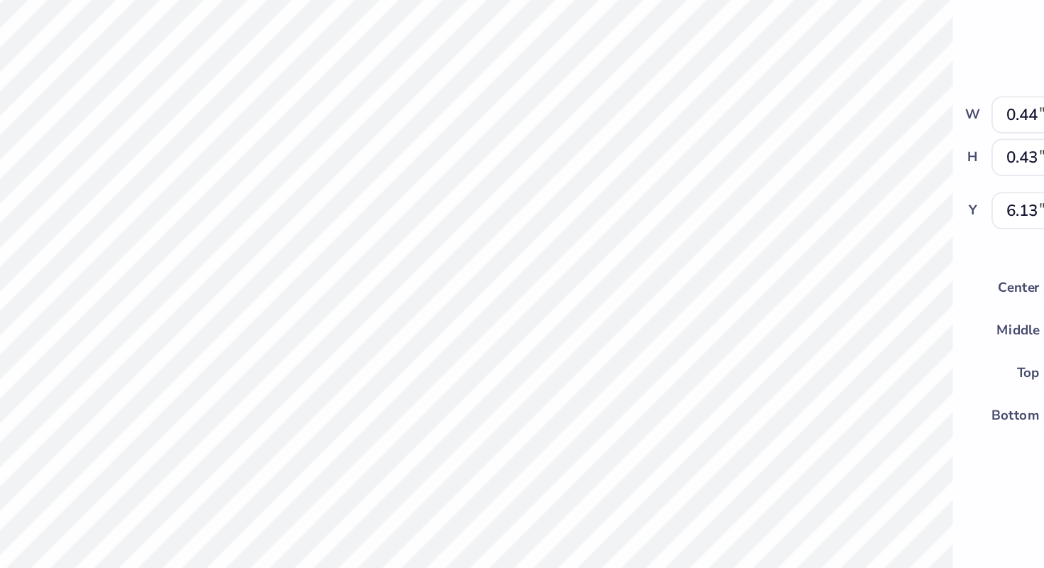
type input "1.23"
type input "16.83"
type input "1.22"
type input "16.84"
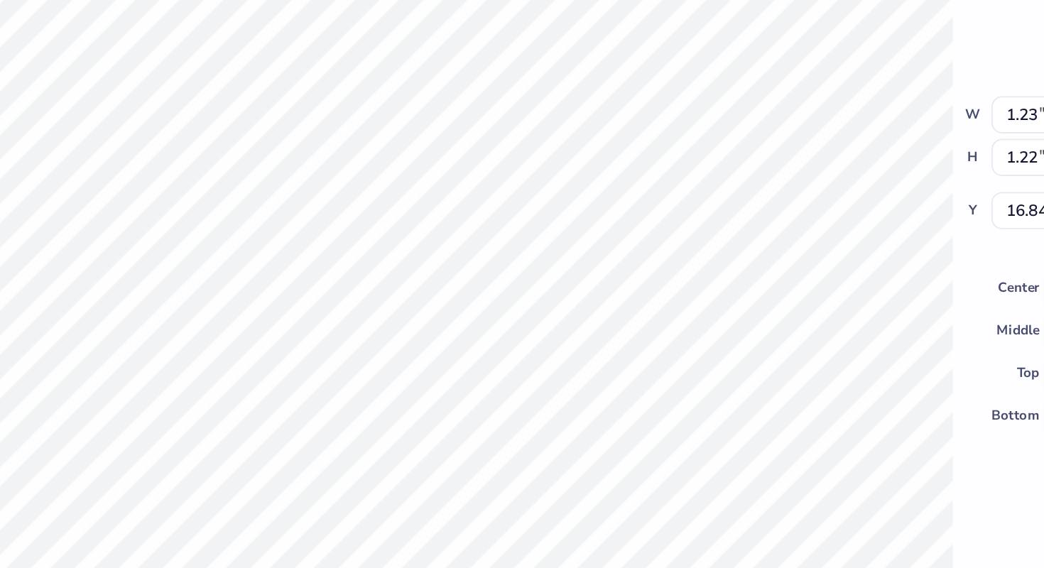
type input "1.39"
type input "16.75"
type input "17.60"
type input "0.67"
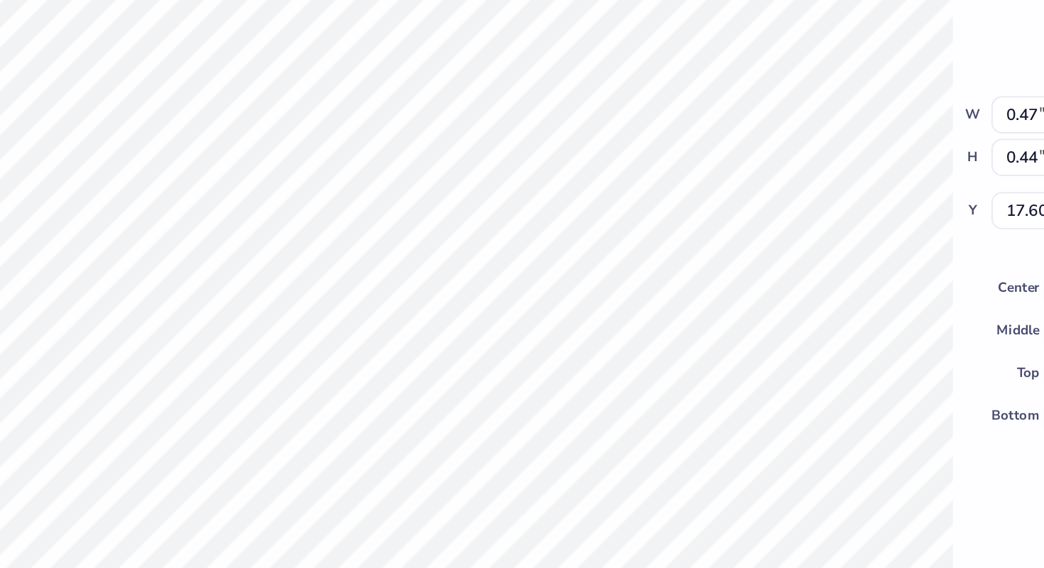
type input "0.62"
type input "17.42"
type input "1.30"
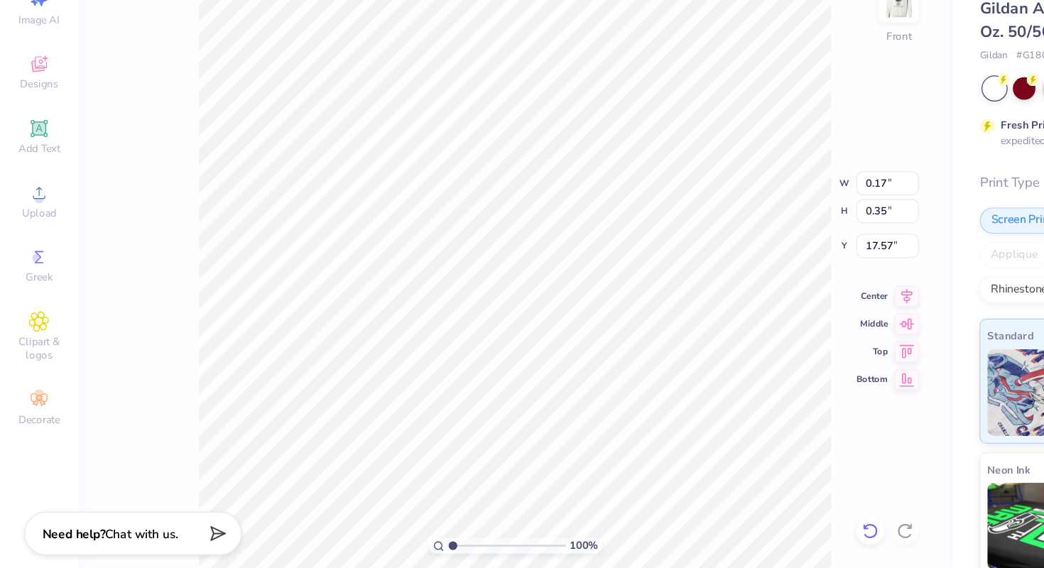
click at [703, 517] on div at bounding box center [710, 528] width 23 height 23
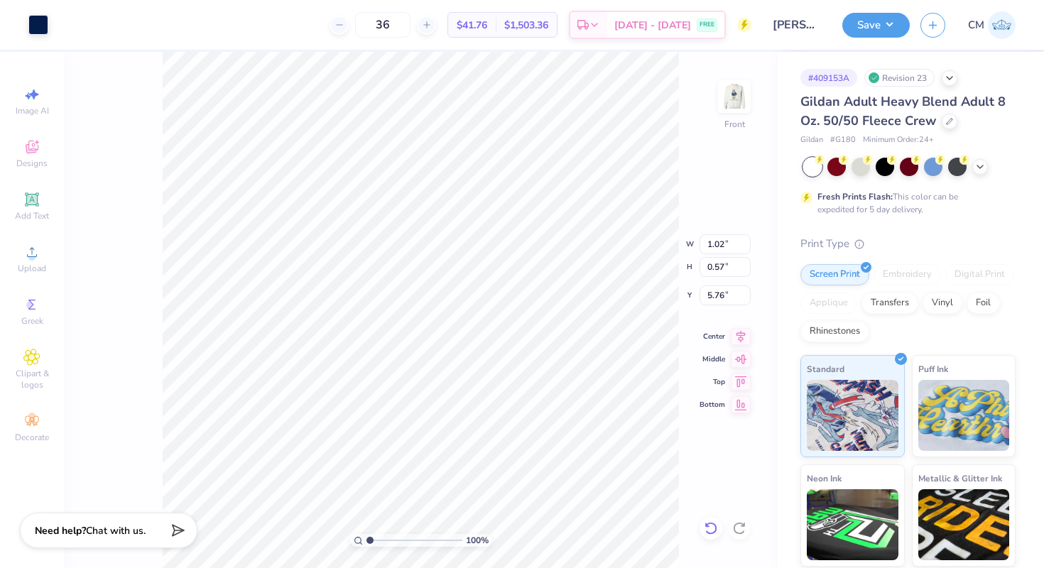
click at [704, 521] on icon at bounding box center [711, 528] width 14 height 14
click at [707, 535] on icon at bounding box center [711, 528] width 14 height 14
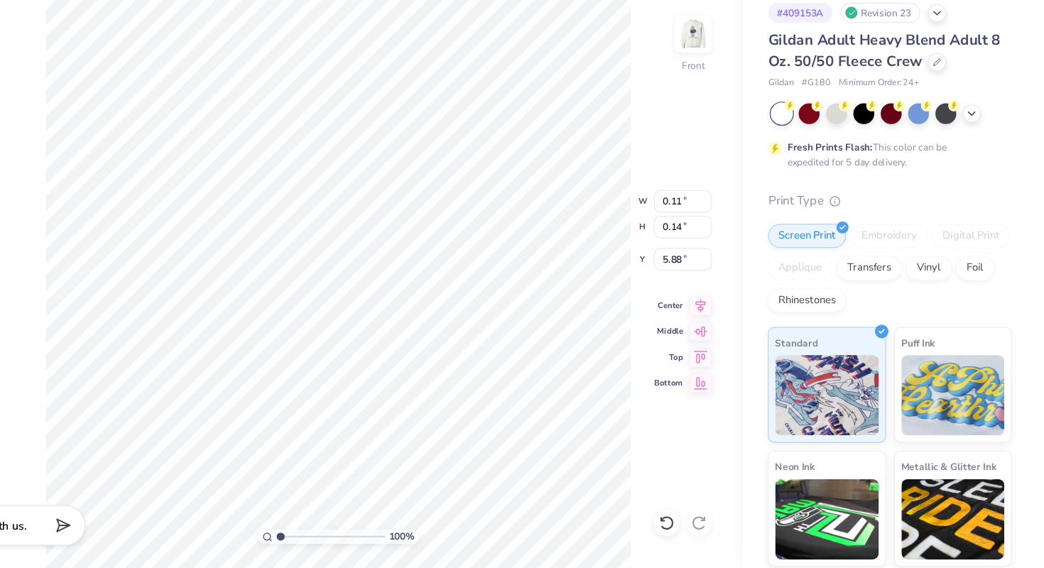
scroll to position [0, 0]
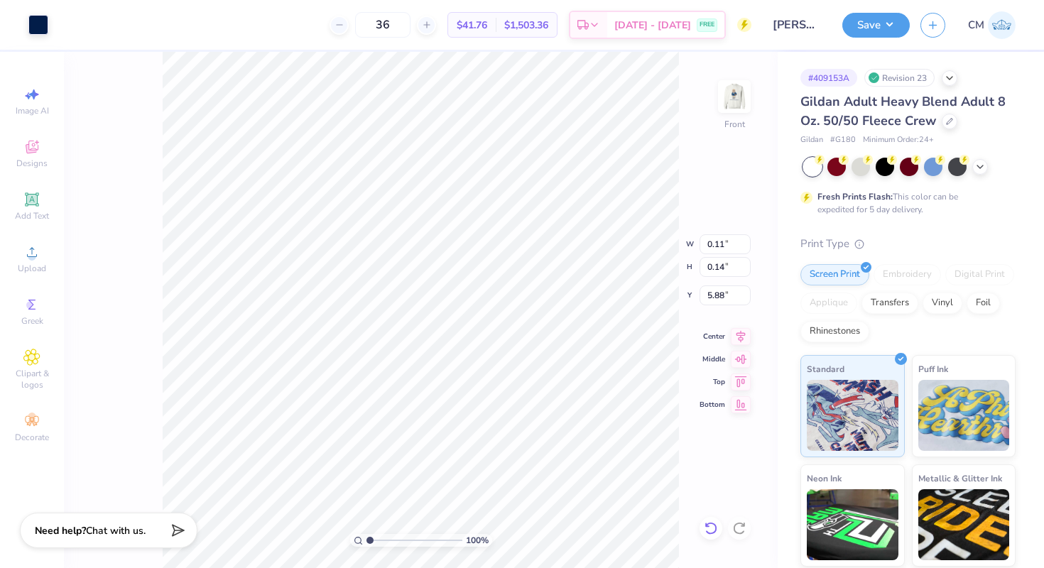
click at [708, 525] on icon at bounding box center [711, 528] width 14 height 14
click at [711, 526] on icon at bounding box center [711, 528] width 14 height 14
click at [708, 530] on icon at bounding box center [711, 528] width 14 height 14
click at [709, 525] on icon at bounding box center [711, 528] width 14 height 14
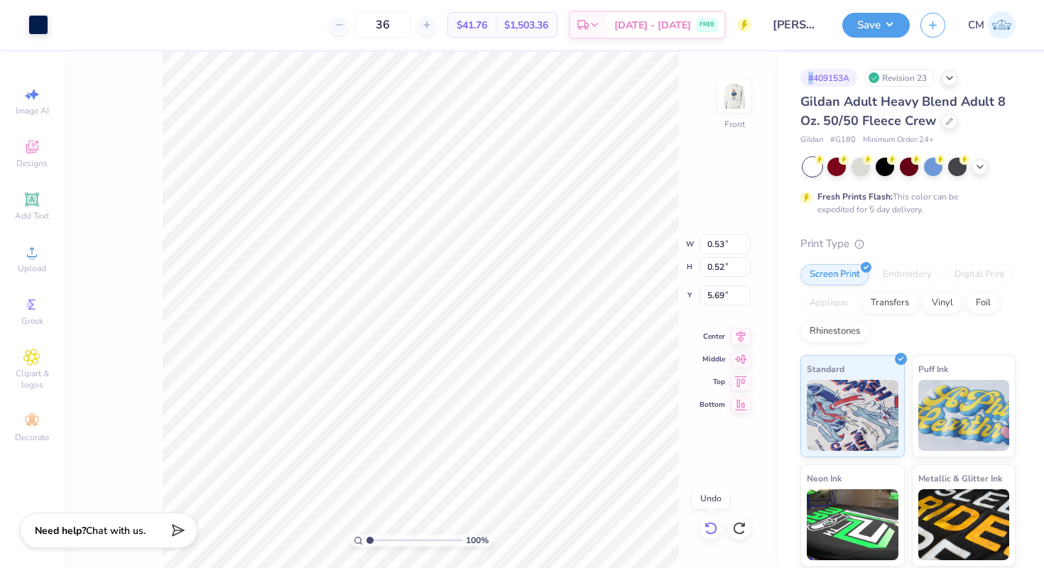
click at [709, 525] on icon at bounding box center [711, 528] width 14 height 14
click at [736, 527] on icon at bounding box center [739, 528] width 14 height 14
click at [705, 530] on icon at bounding box center [711, 528] width 14 height 14
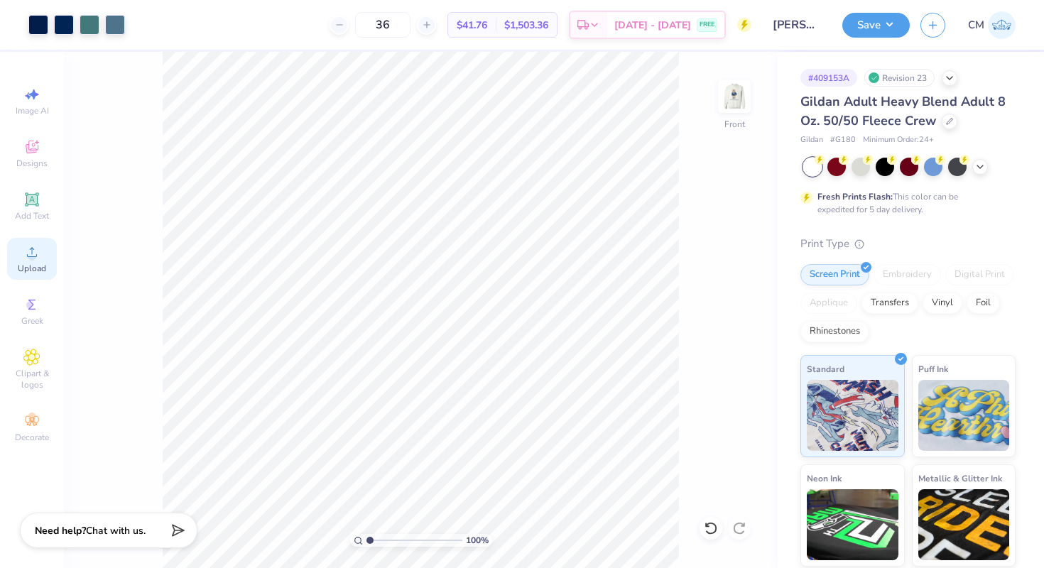
click at [27, 253] on icon at bounding box center [31, 251] width 17 height 17
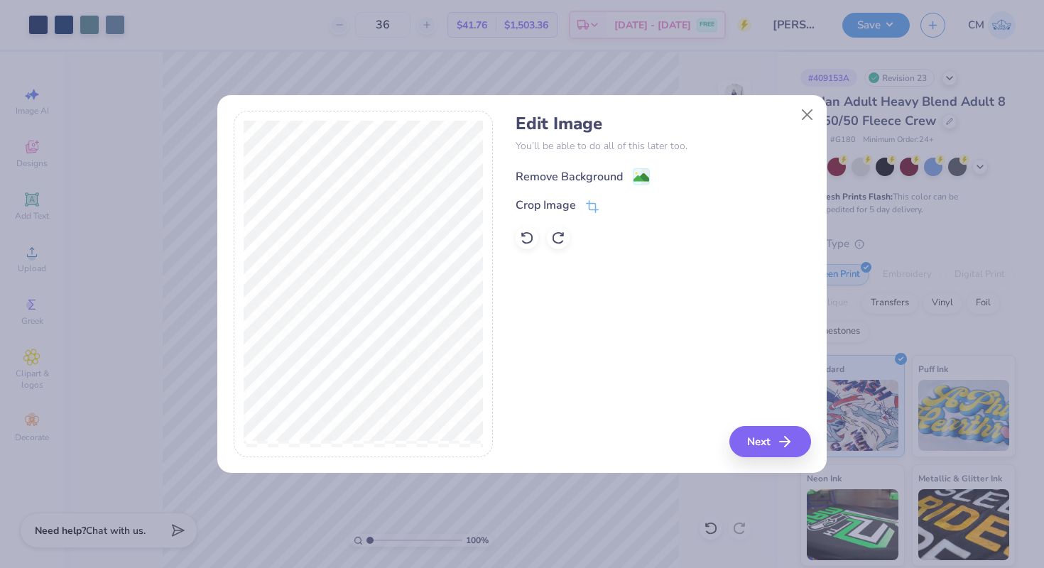
click at [620, 172] on div "Remove Background" at bounding box center [568, 176] width 107 height 17
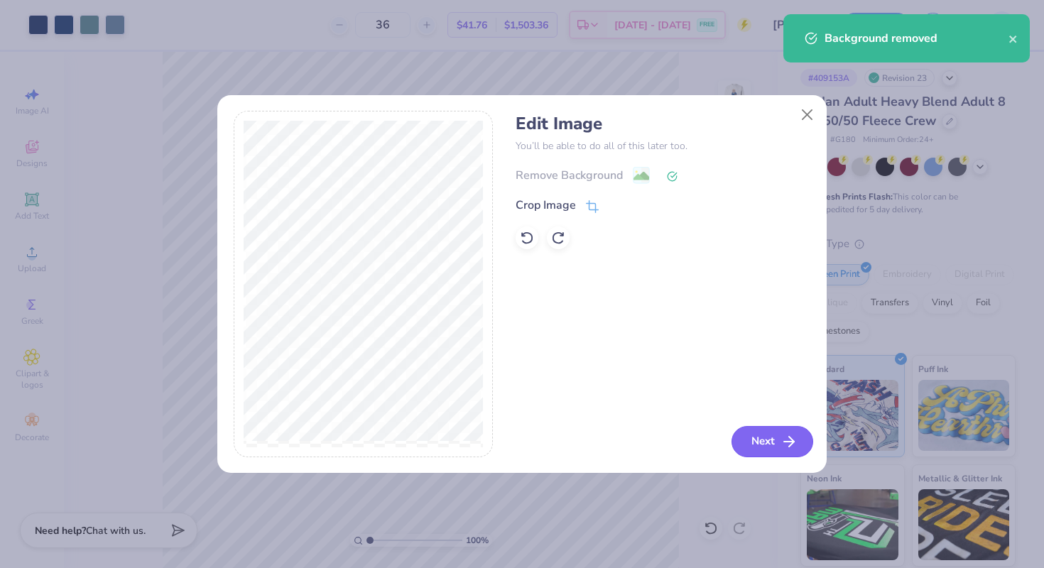
click at [762, 439] on button "Next" at bounding box center [772, 441] width 82 height 31
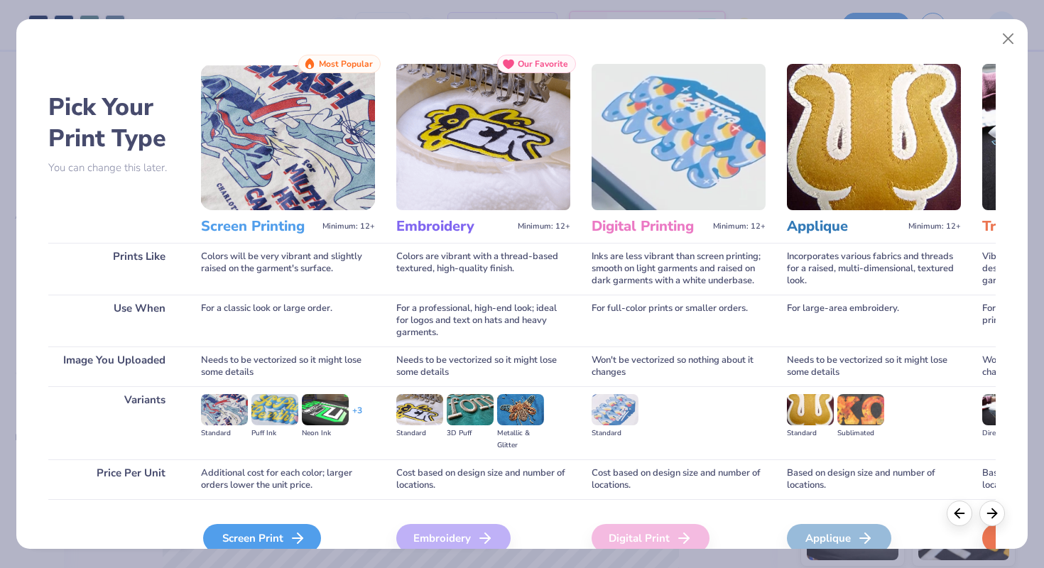
click at [291, 531] on icon at bounding box center [297, 538] width 17 height 17
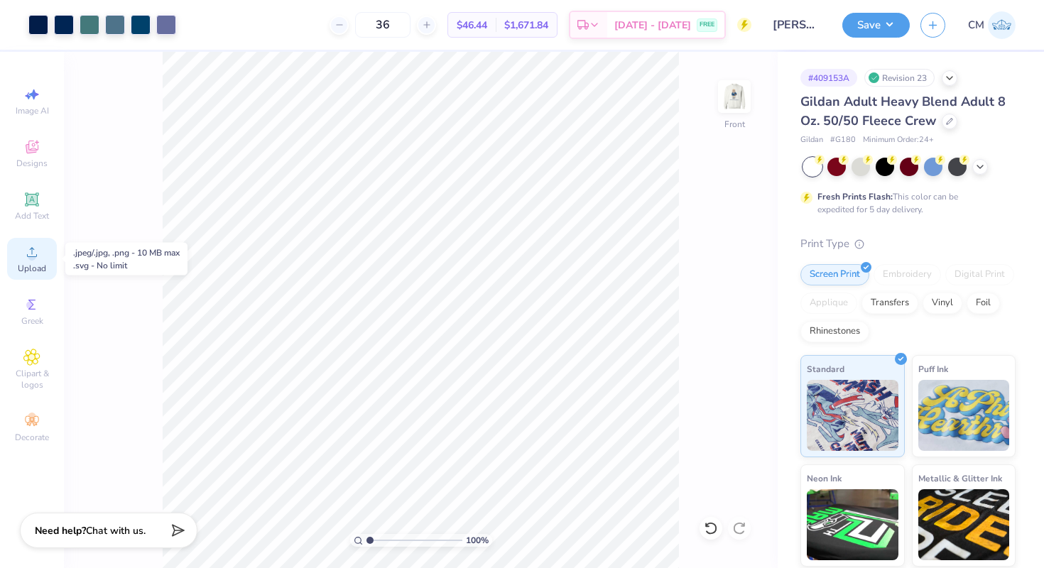
click at [28, 256] on icon at bounding box center [32, 252] width 10 height 10
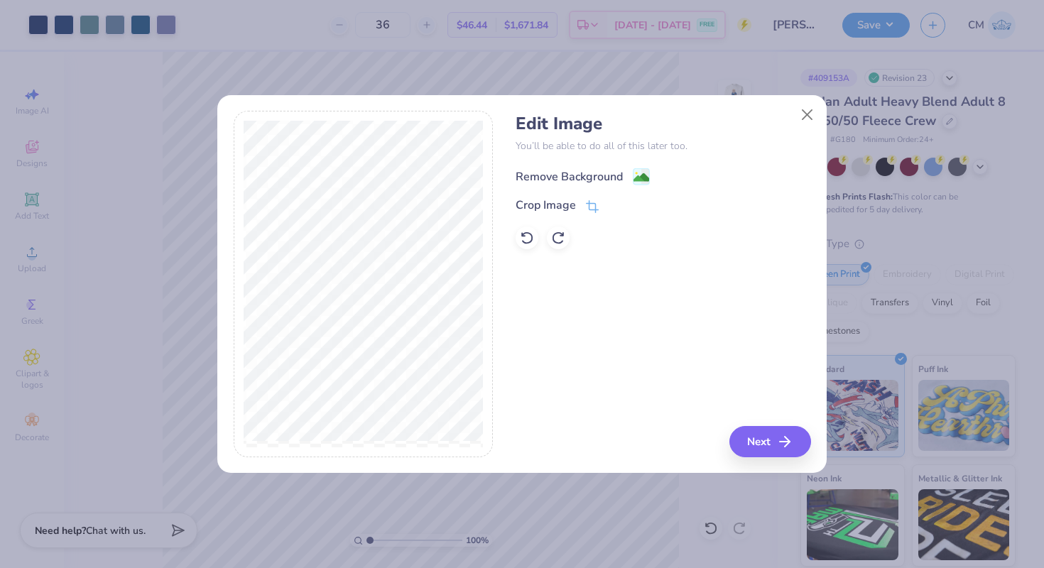
click at [600, 176] on div "Remove Background" at bounding box center [568, 176] width 107 height 17
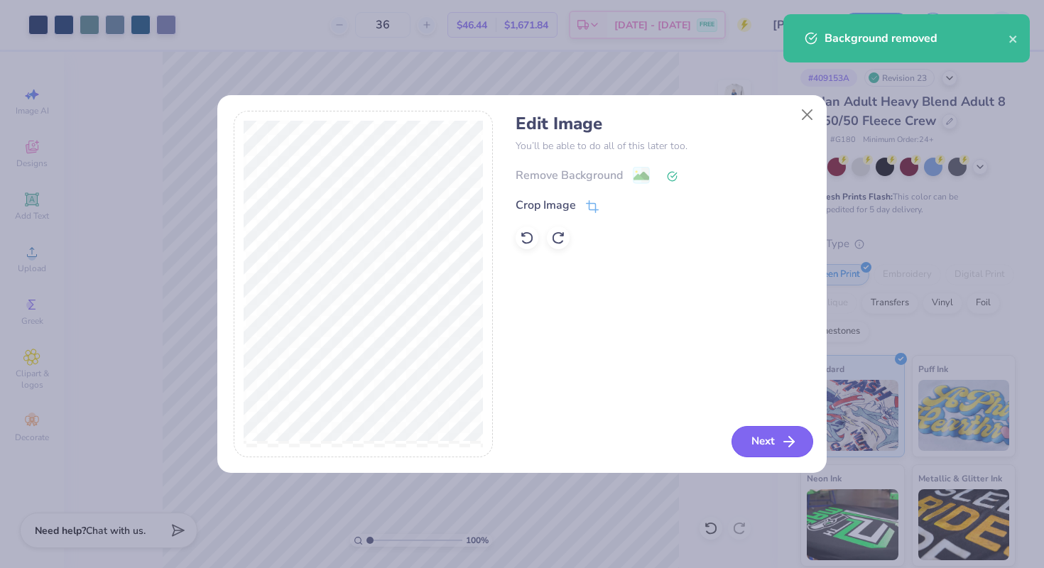
click at [755, 439] on button "Next" at bounding box center [772, 441] width 82 height 31
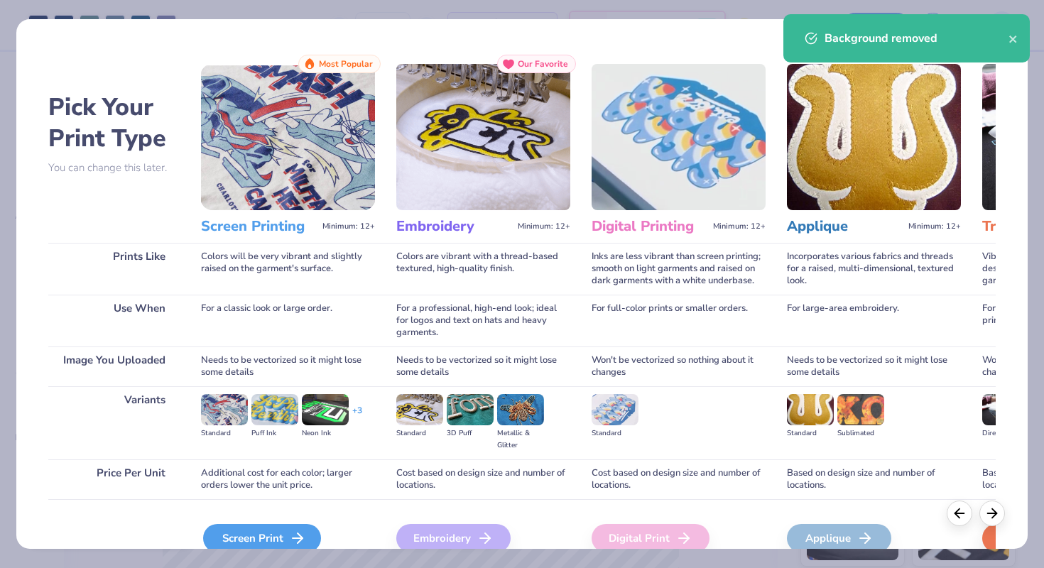
click at [274, 537] on div "Screen Print" at bounding box center [262, 538] width 118 height 28
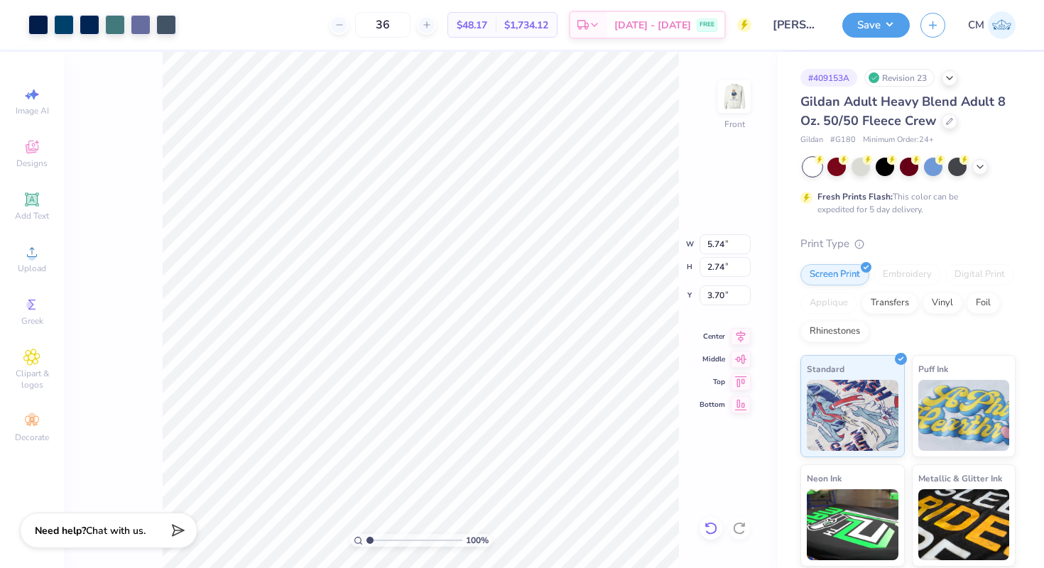
click at [711, 528] on icon at bounding box center [711, 528] width 14 height 14
click at [709, 521] on icon at bounding box center [711, 528] width 14 height 14
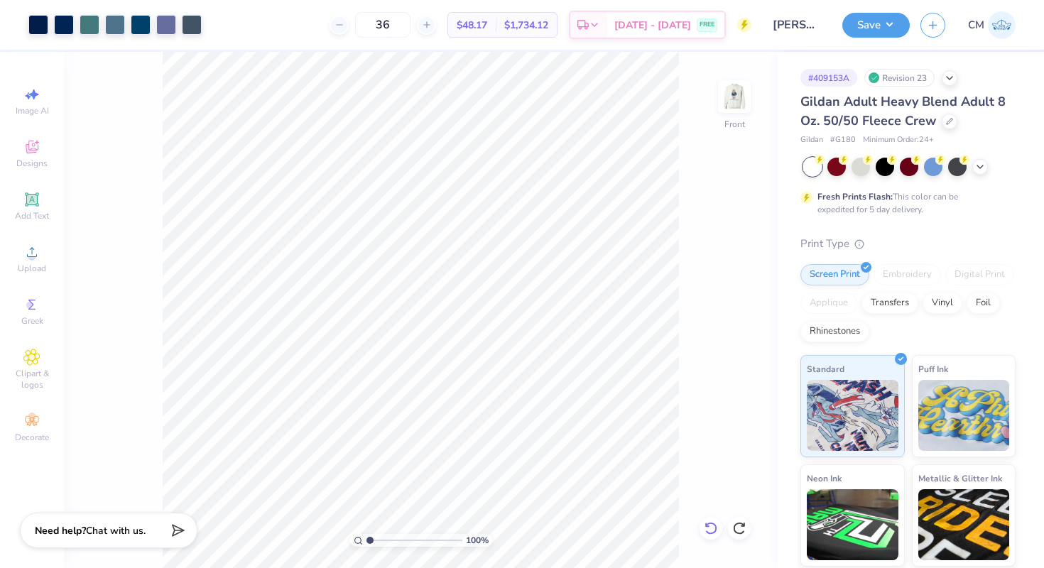
click at [707, 526] on icon at bounding box center [707, 524] width 3 height 3
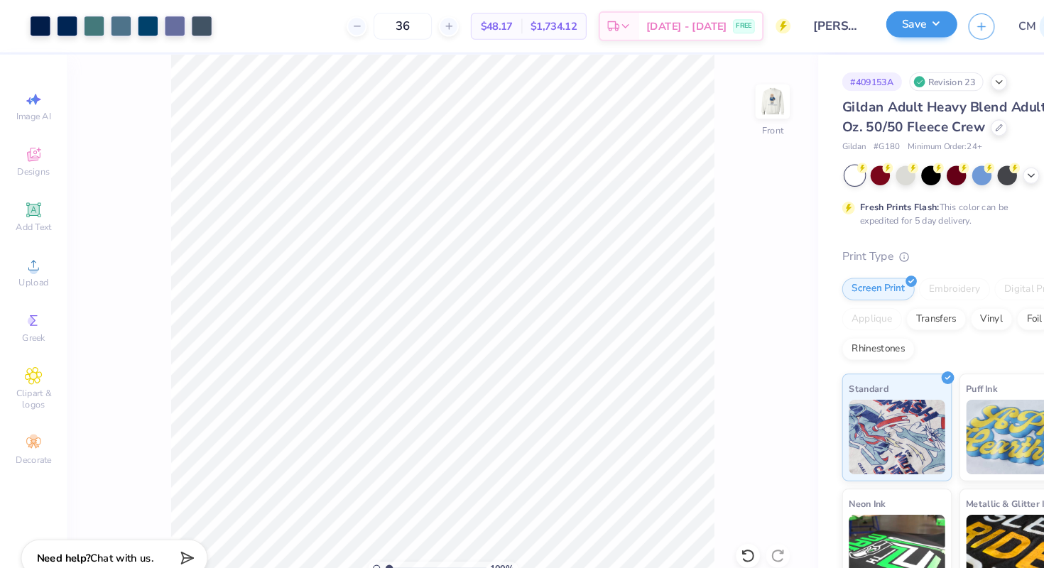
click at [866, 28] on button "Save" at bounding box center [875, 23] width 67 height 25
click at [738, 95] on img at bounding box center [734, 96] width 57 height 57
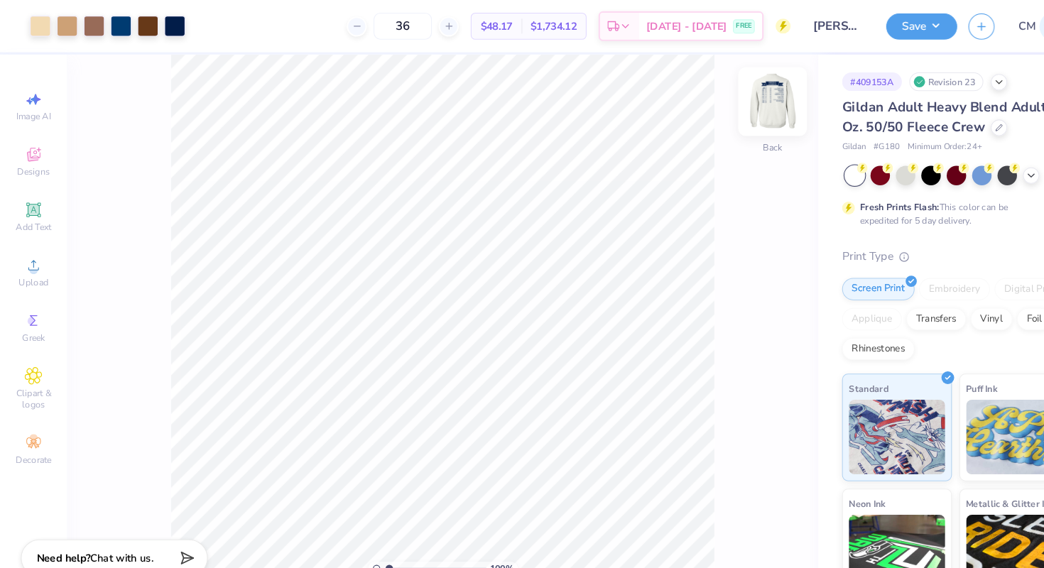
click at [722, 94] on img at bounding box center [734, 96] width 57 height 57
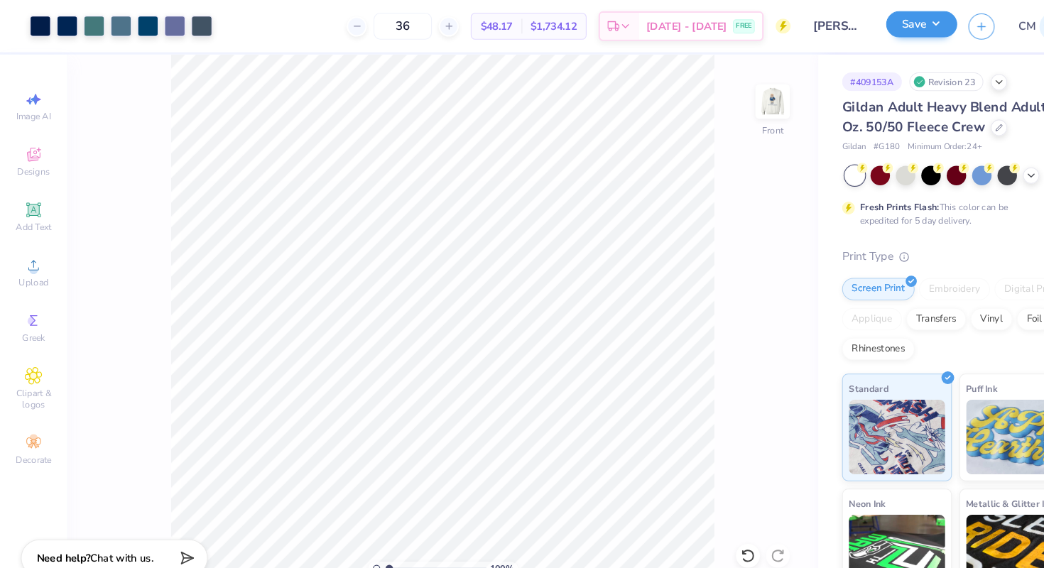
click at [872, 20] on button "Save" at bounding box center [875, 23] width 67 height 25
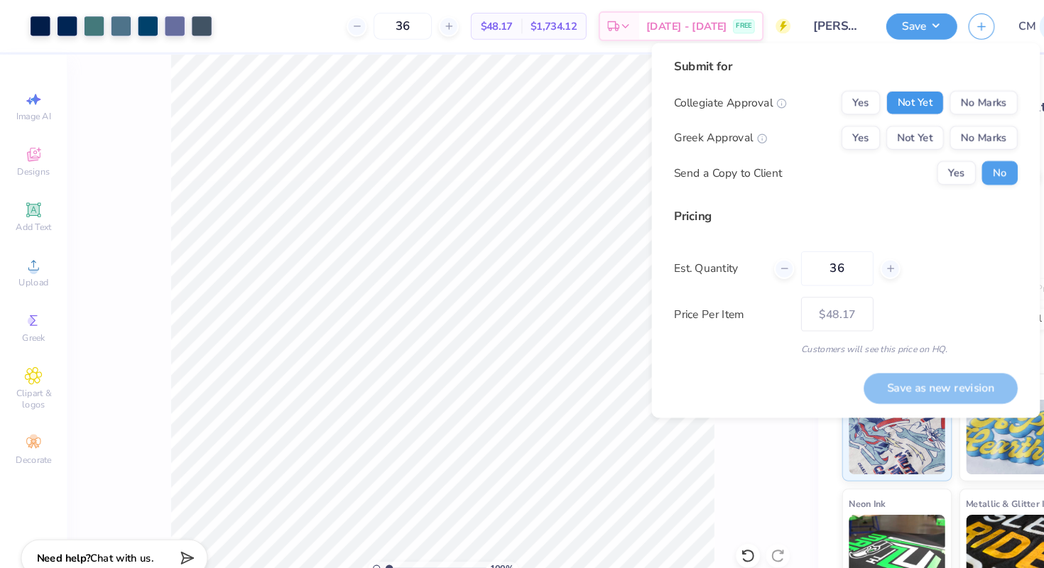
click at [874, 94] on button "Not Yet" at bounding box center [869, 98] width 55 height 23
click at [929, 95] on button "No Marks" at bounding box center [934, 98] width 65 height 23
click at [862, 133] on button "Not Yet" at bounding box center [869, 131] width 55 height 23
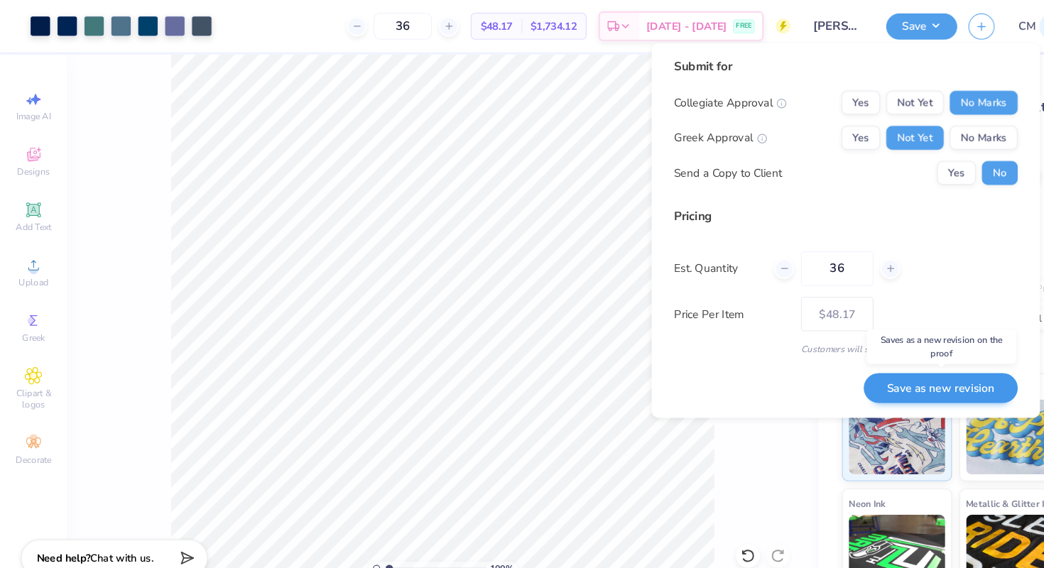
click at [884, 368] on button "Save as new revision" at bounding box center [894, 368] width 146 height 29
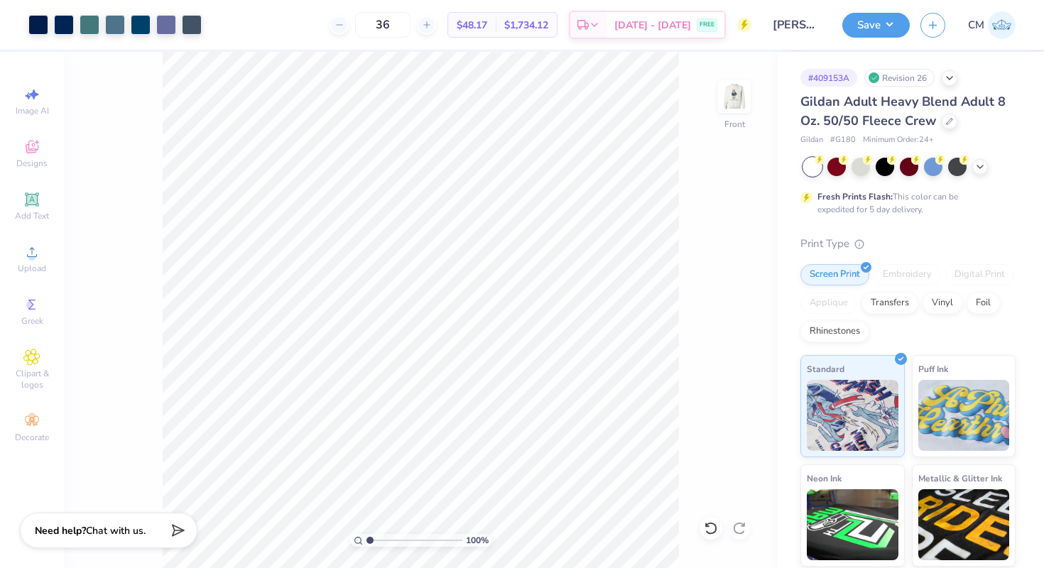
click at [50, 21] on div at bounding box center [114, 25] width 173 height 20
click at [64, 23] on div at bounding box center [64, 23] width 20 height 20
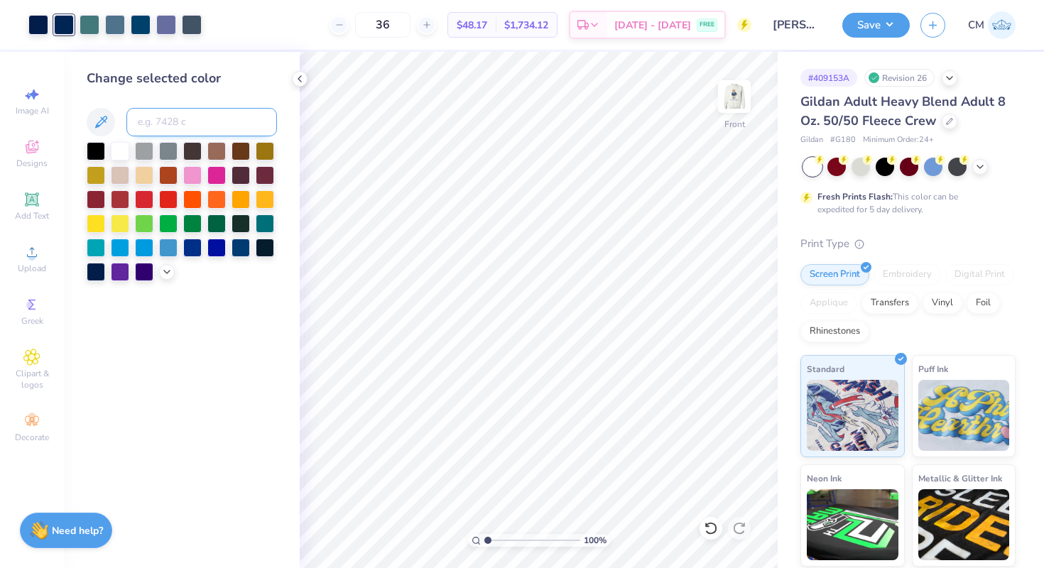
click at [168, 122] on input at bounding box center [201, 122] width 150 height 28
click at [65, 23] on div at bounding box center [64, 23] width 20 height 20
click at [160, 124] on input at bounding box center [201, 122] width 150 height 28
click at [62, 26] on div at bounding box center [64, 23] width 20 height 20
click at [148, 126] on input at bounding box center [201, 122] width 150 height 28
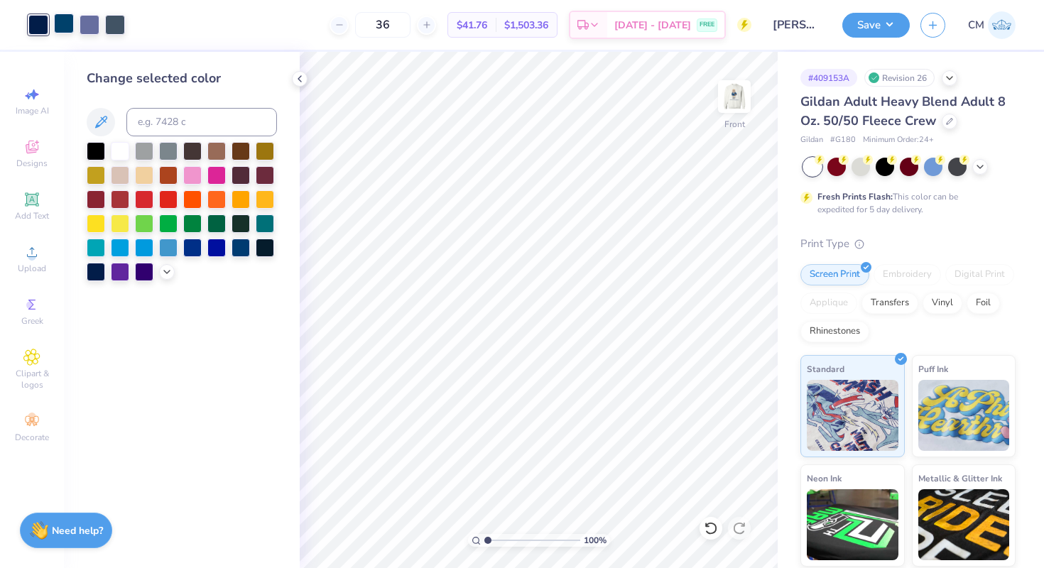
click at [60, 28] on div at bounding box center [64, 23] width 20 height 20
click at [178, 120] on input at bounding box center [201, 122] width 150 height 28
click at [62, 23] on div at bounding box center [64, 23] width 20 height 20
click at [156, 124] on input at bounding box center [201, 122] width 150 height 28
click at [64, 26] on div at bounding box center [64, 23] width 20 height 20
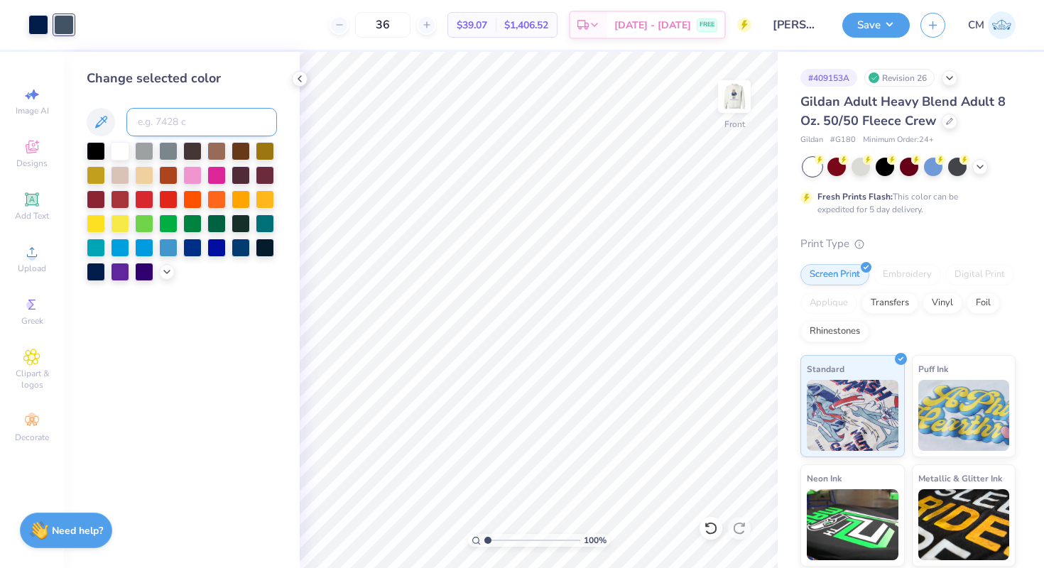
click at [172, 124] on input at bounding box center [201, 122] width 150 height 28
click at [743, 89] on img at bounding box center [734, 96] width 57 height 57
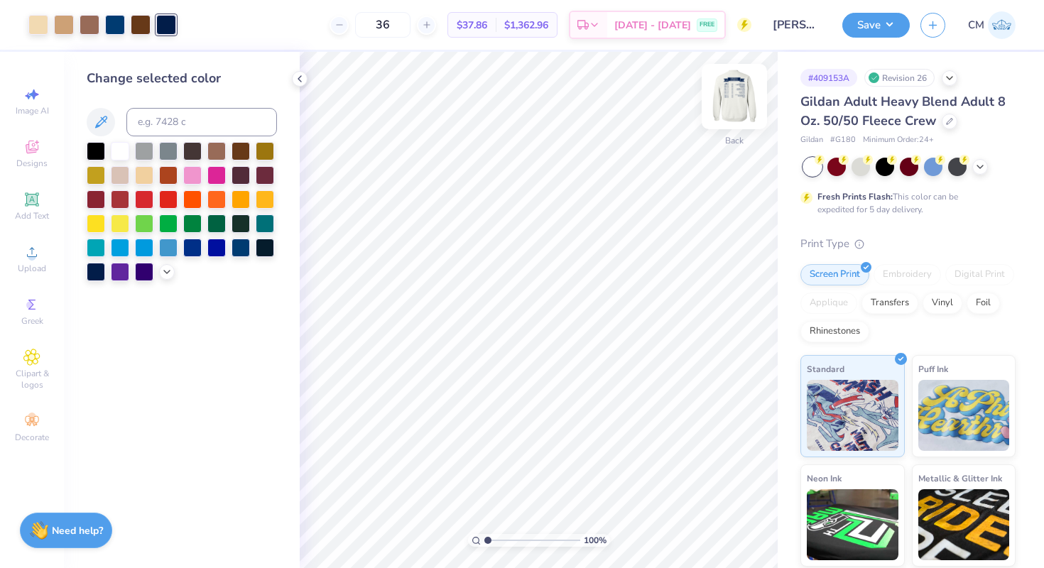
click at [733, 91] on img at bounding box center [734, 96] width 57 height 57
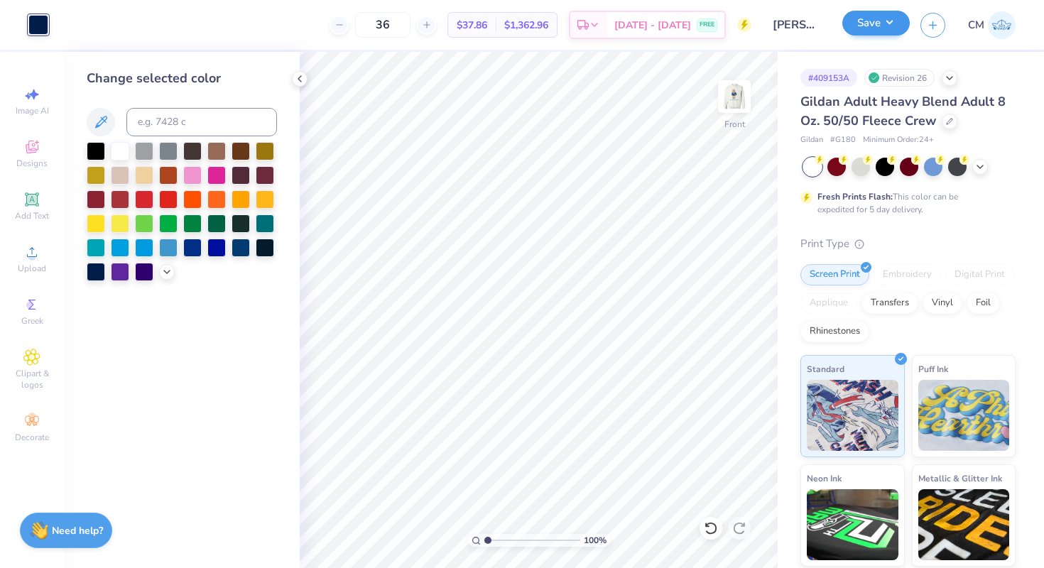
click at [872, 25] on button "Save" at bounding box center [875, 23] width 67 height 25
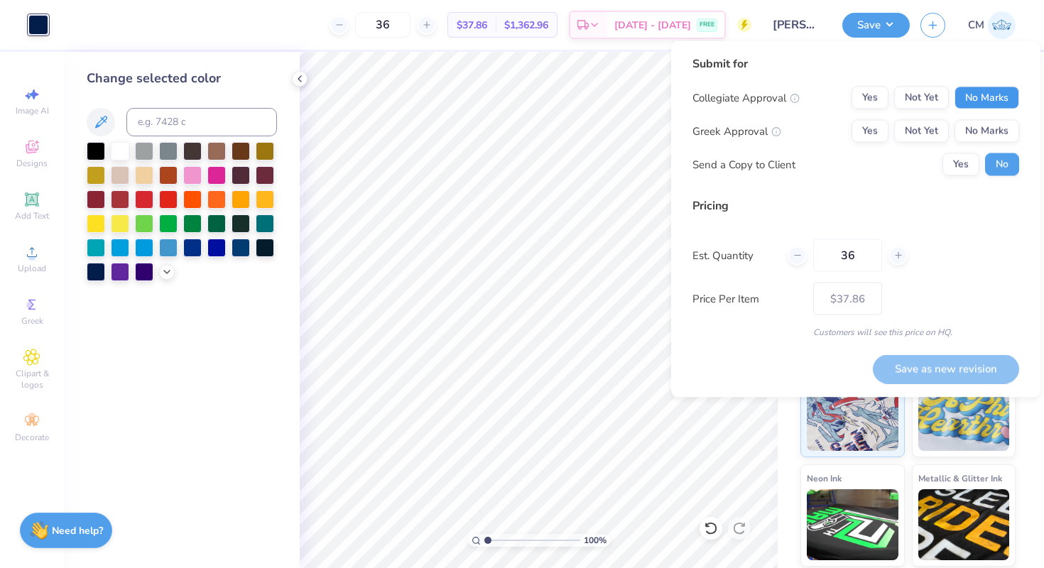
click at [985, 91] on button "No Marks" at bounding box center [986, 98] width 65 height 23
click at [917, 136] on button "Not Yet" at bounding box center [921, 131] width 55 height 23
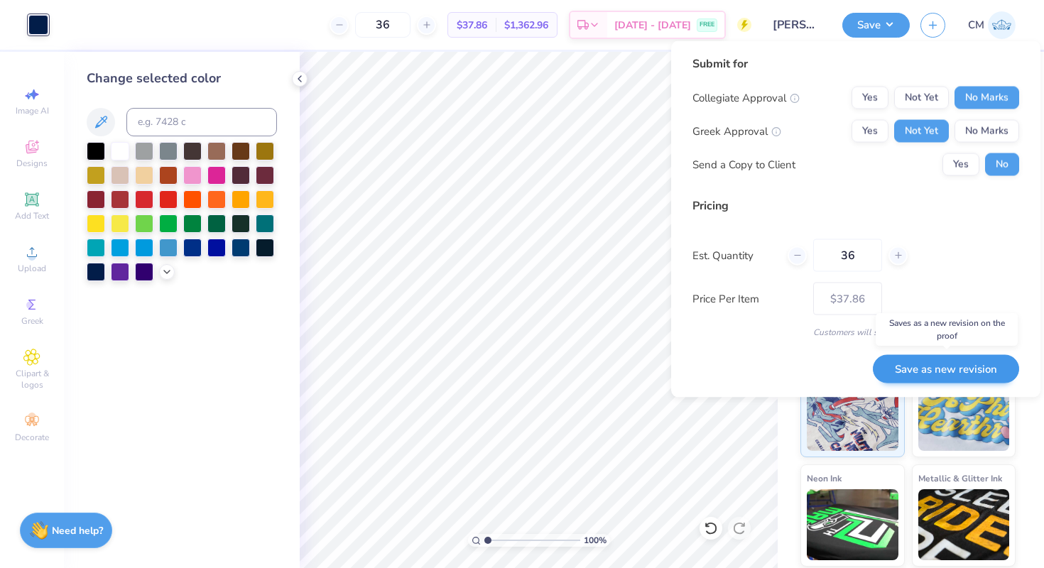
click at [948, 372] on button "Save as new revision" at bounding box center [945, 368] width 146 height 29
